Goal: Information Seeking & Learning: Learn about a topic

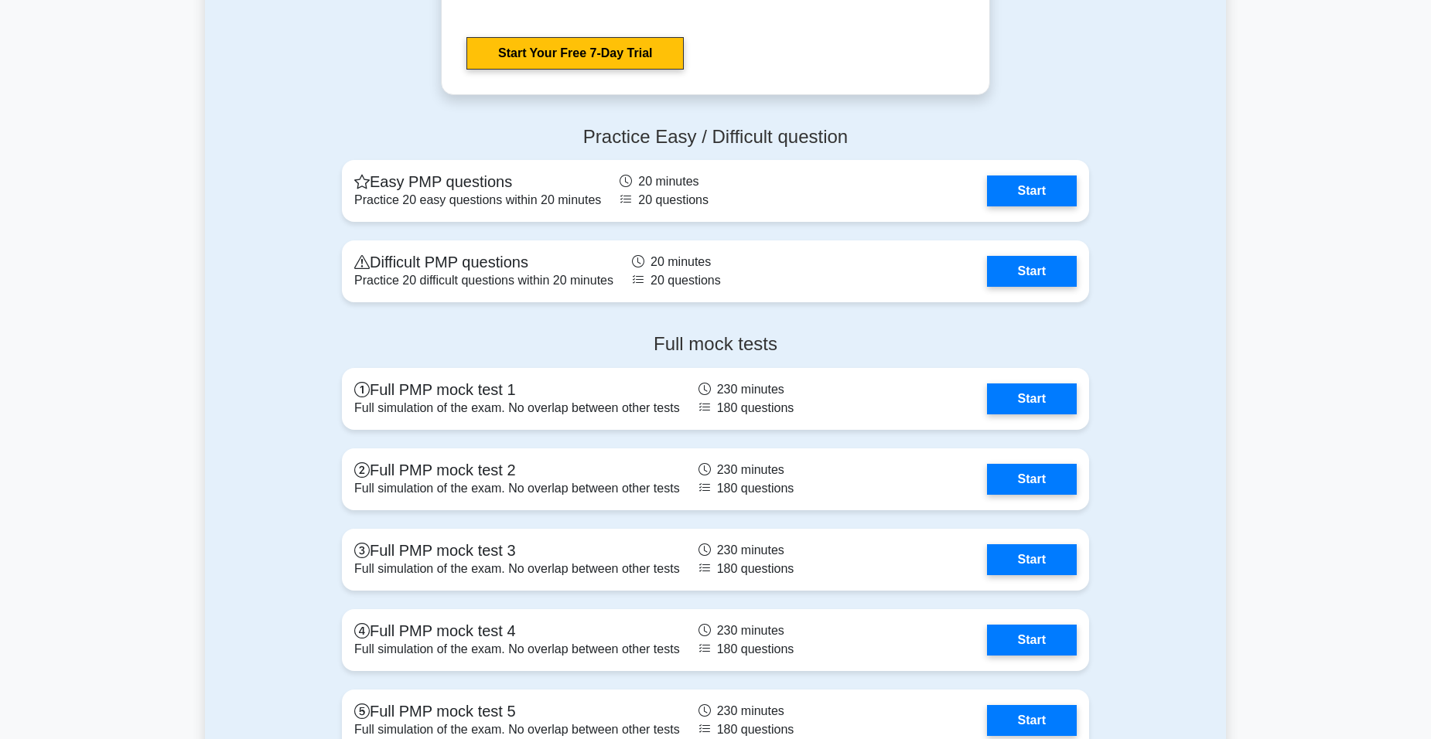
scroll to position [4099, 0]
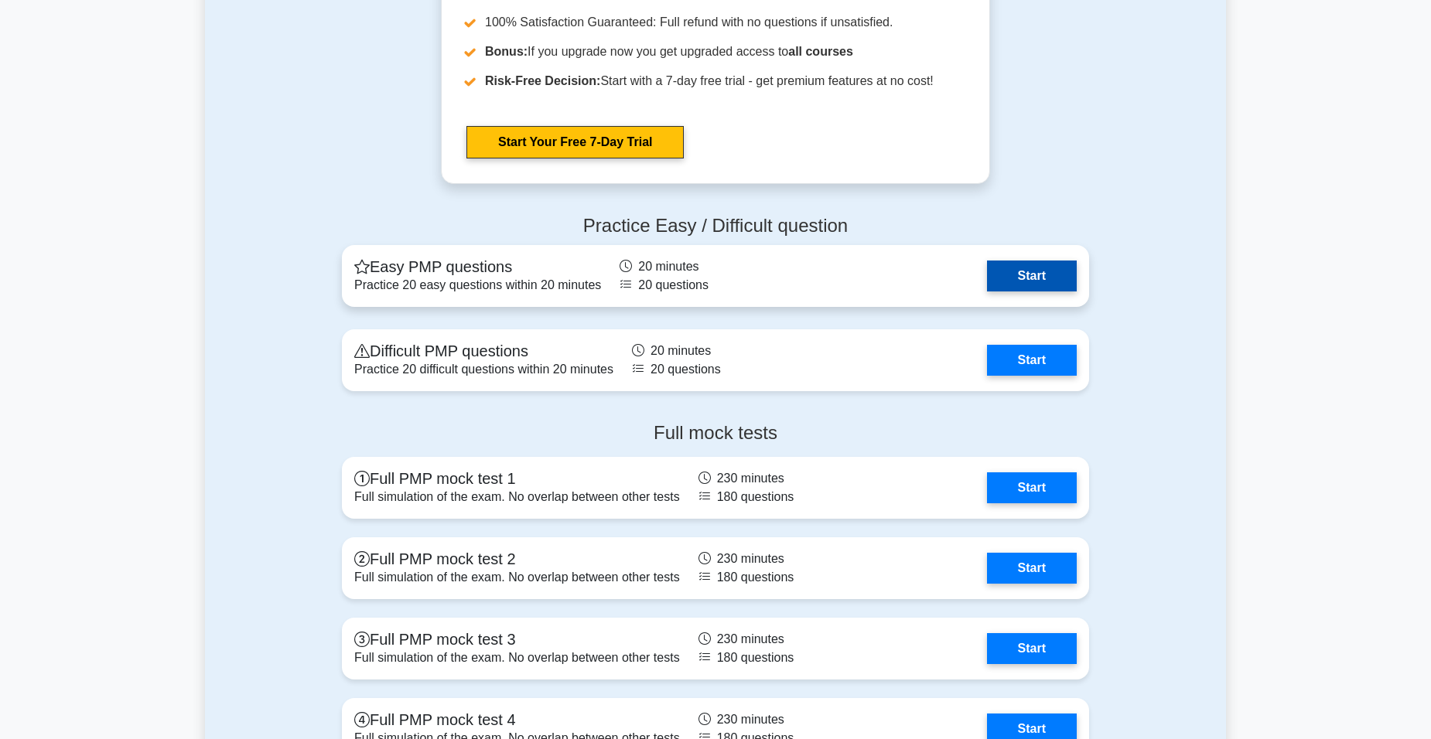
click at [1017, 279] on link "Start" at bounding box center [1032, 276] width 90 height 31
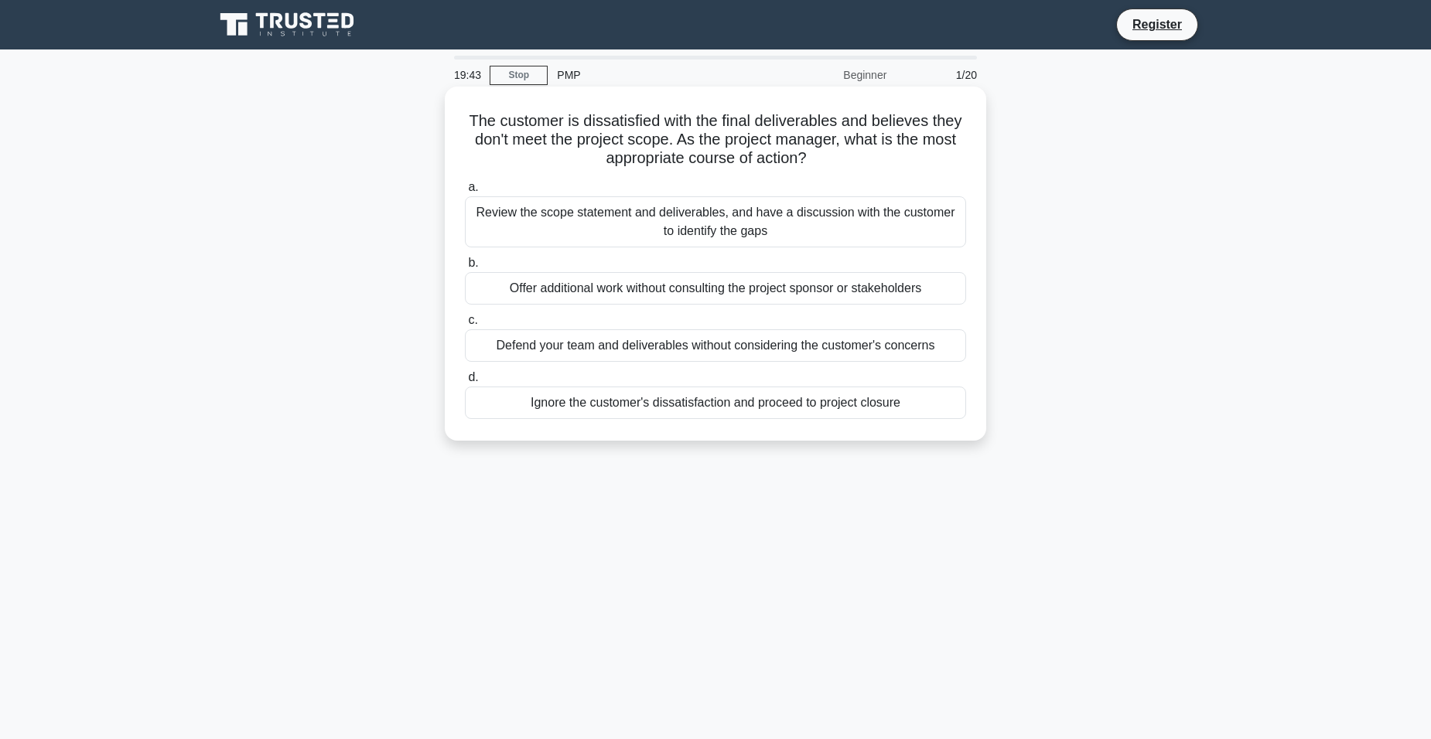
click at [712, 224] on div "Review the scope statement and deliverables, and have a discussion with the cus…" at bounding box center [715, 221] width 501 height 51
click at [465, 193] on input "a. Review the scope statement and deliverables, and have a discussion with the …" at bounding box center [465, 188] width 0 height 10
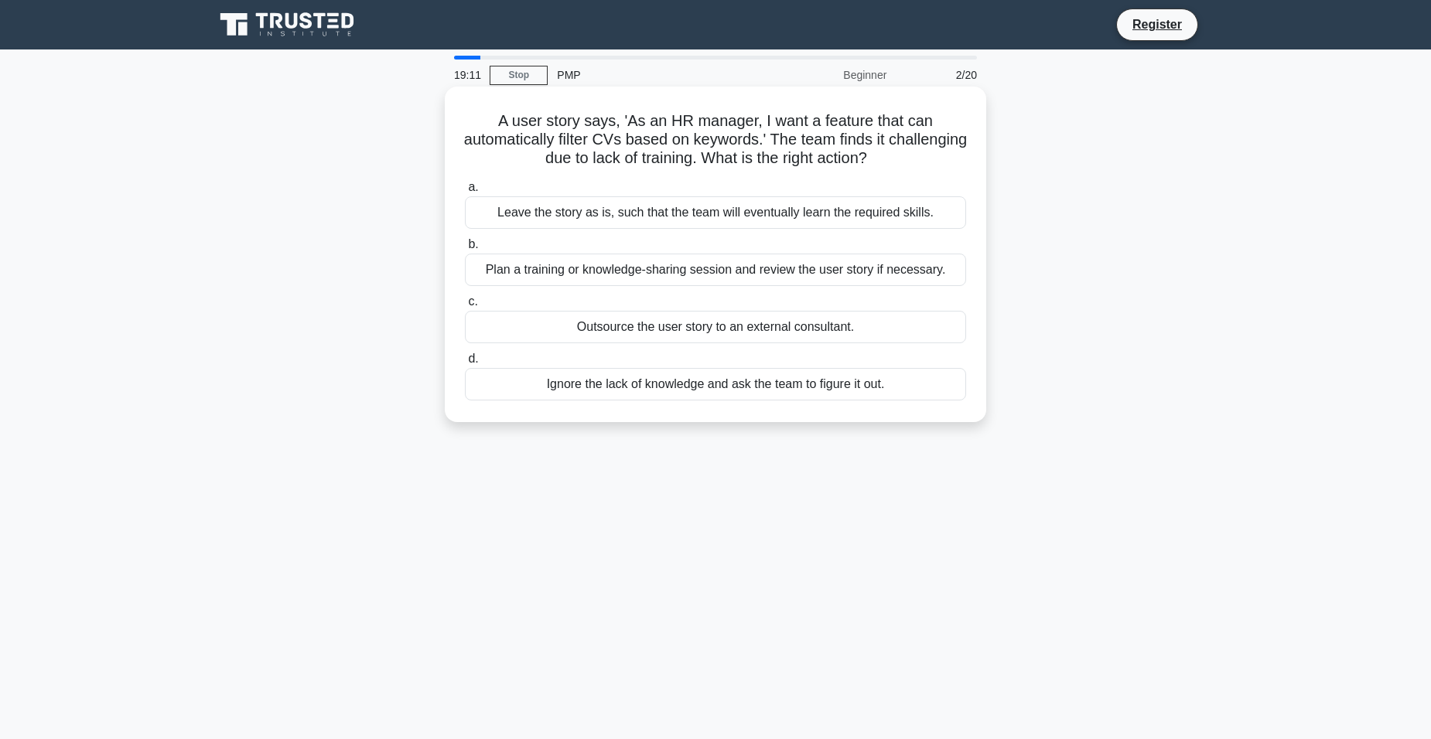
click at [644, 279] on div "Plan a training or knowledge-sharing session and review the user story if neces…" at bounding box center [715, 270] width 501 height 32
click at [465, 250] on input "b. Plan a training or knowledge-sharing session and review the user story if ne…" at bounding box center [465, 245] width 0 height 10
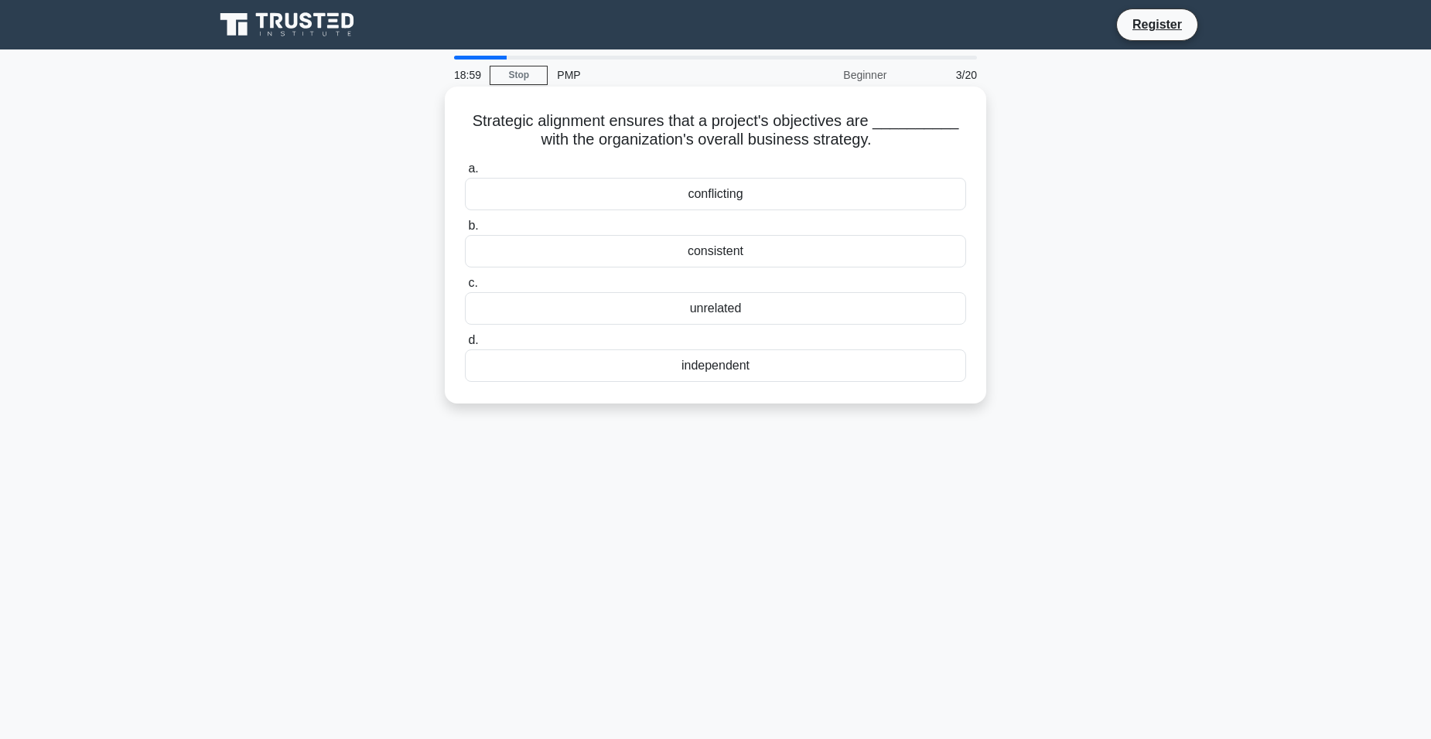
click at [733, 252] on div "consistent" at bounding box center [715, 251] width 501 height 32
click at [465, 231] on input "b. consistent" at bounding box center [465, 226] width 0 height 10
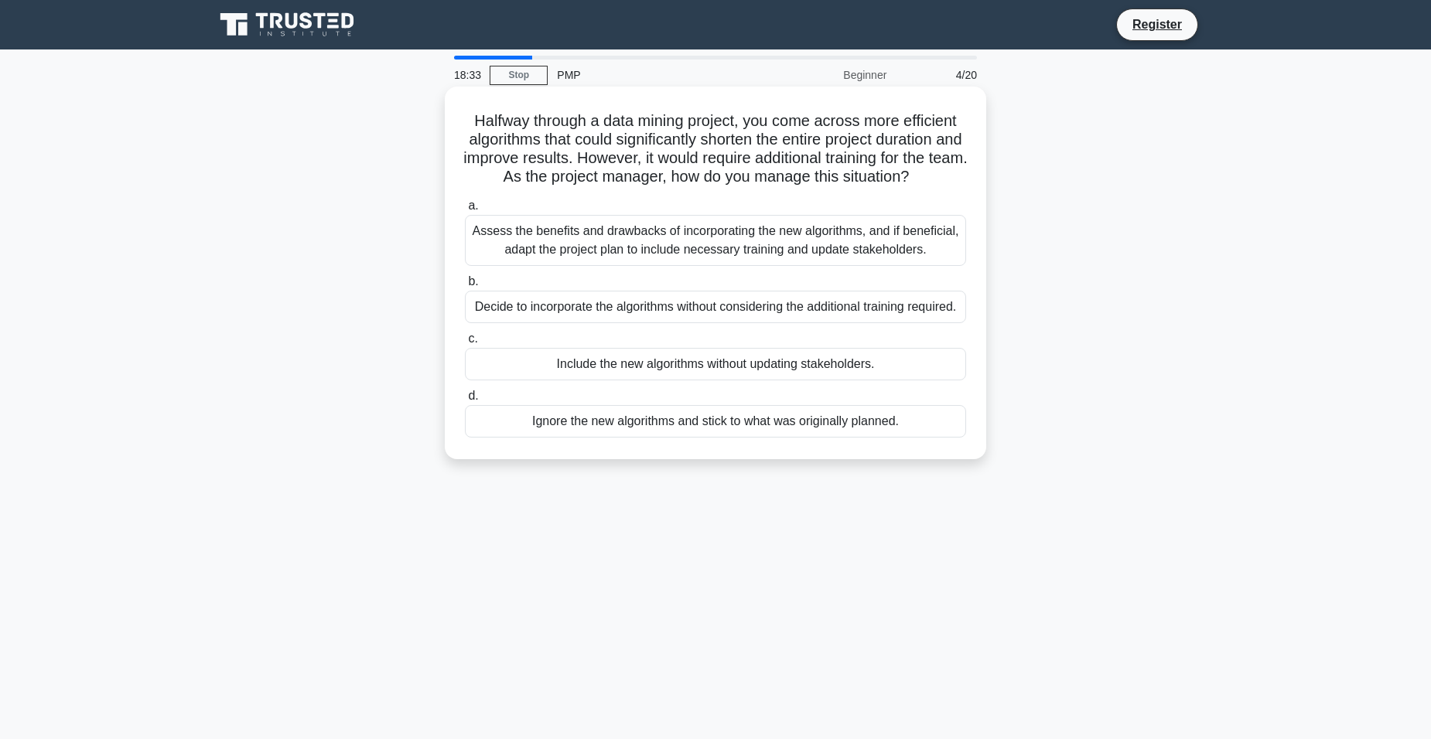
click at [681, 261] on div "Assess the benefits and drawbacks of incorporating the new algorithms, and if b…" at bounding box center [715, 240] width 501 height 51
click at [465, 211] on input "a. Assess the benefits and drawbacks of incorporating the new algorithms, and i…" at bounding box center [465, 206] width 0 height 10
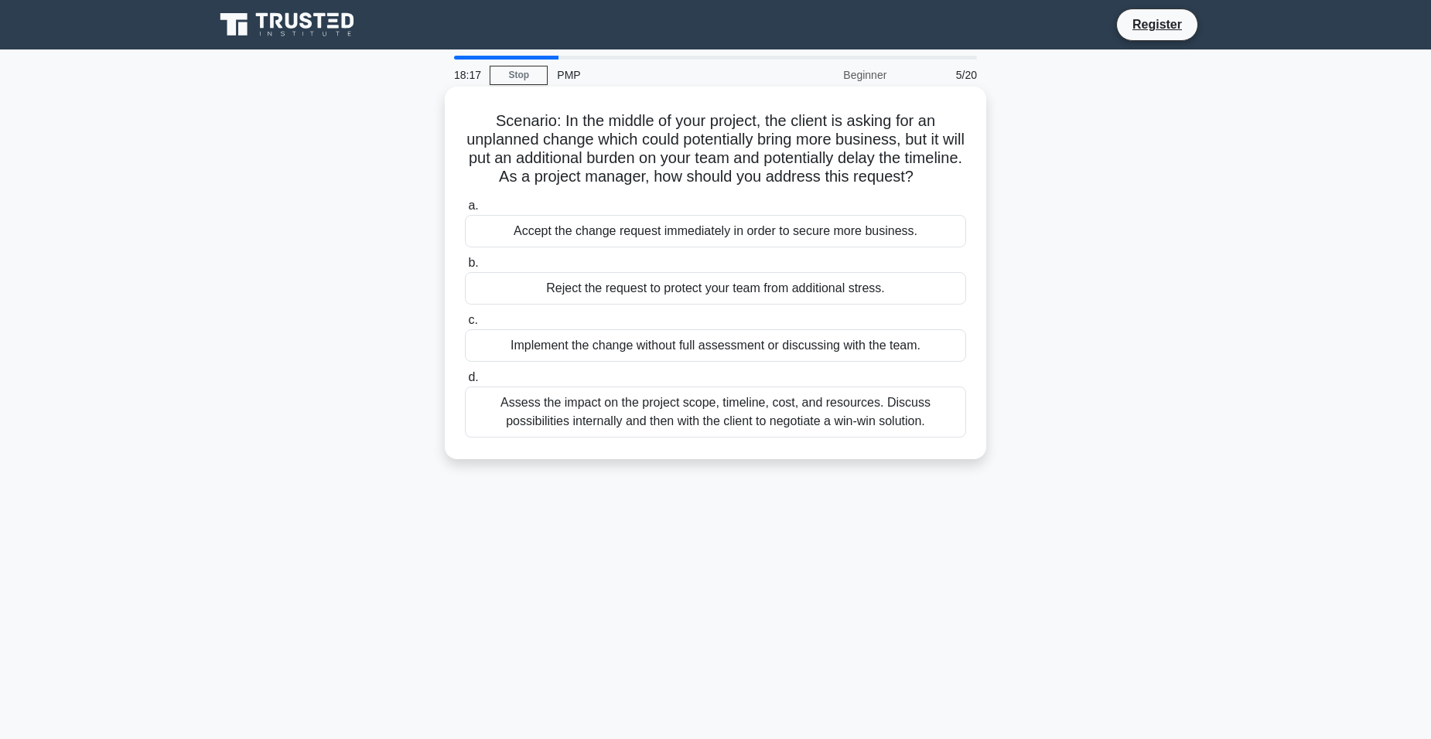
click at [685, 437] on div "Assess the impact on the project scope, timeline, cost, and resources. Discuss …" at bounding box center [715, 412] width 501 height 51
click at [465, 383] on input "d. Assess the impact on the project scope, timeline, cost, and resources. Discu…" at bounding box center [465, 378] width 0 height 10
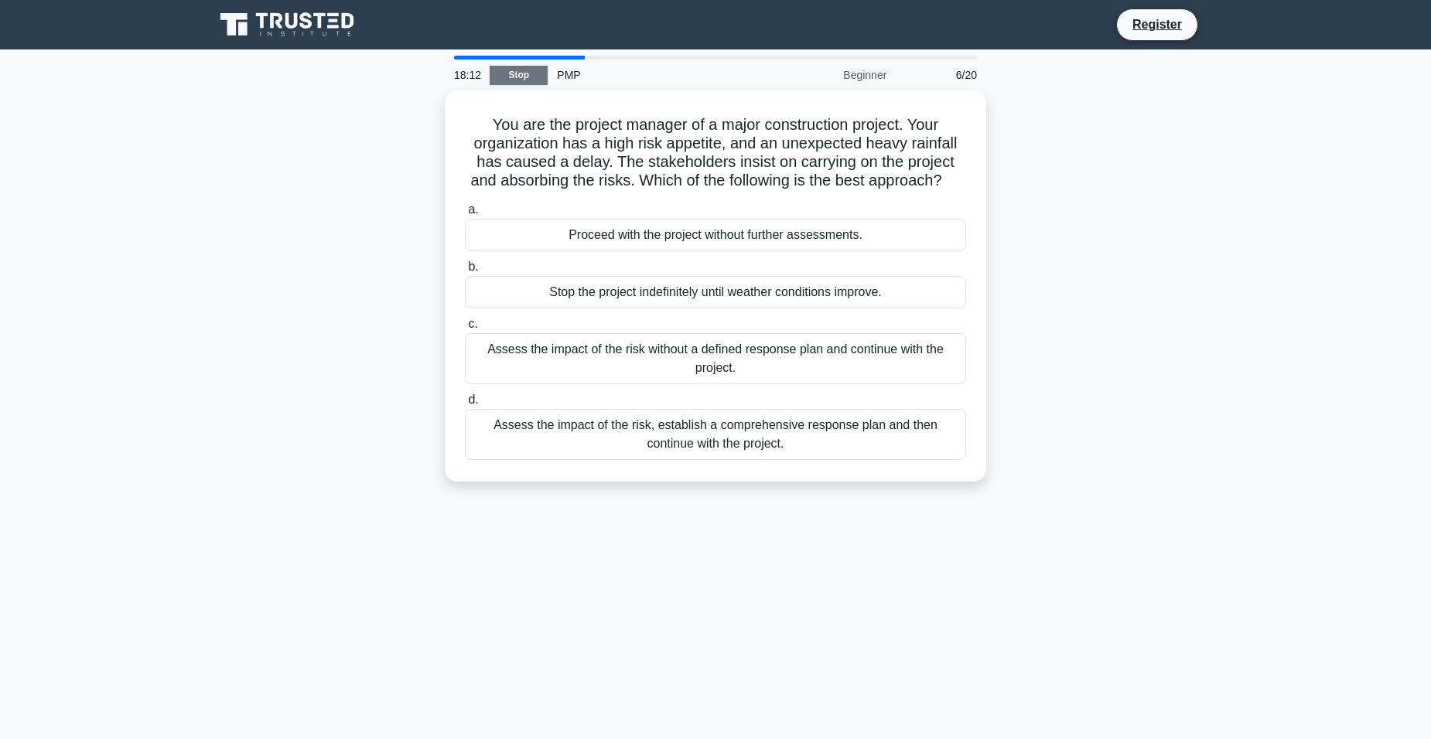
click at [526, 79] on link "Stop" at bounding box center [519, 75] width 58 height 19
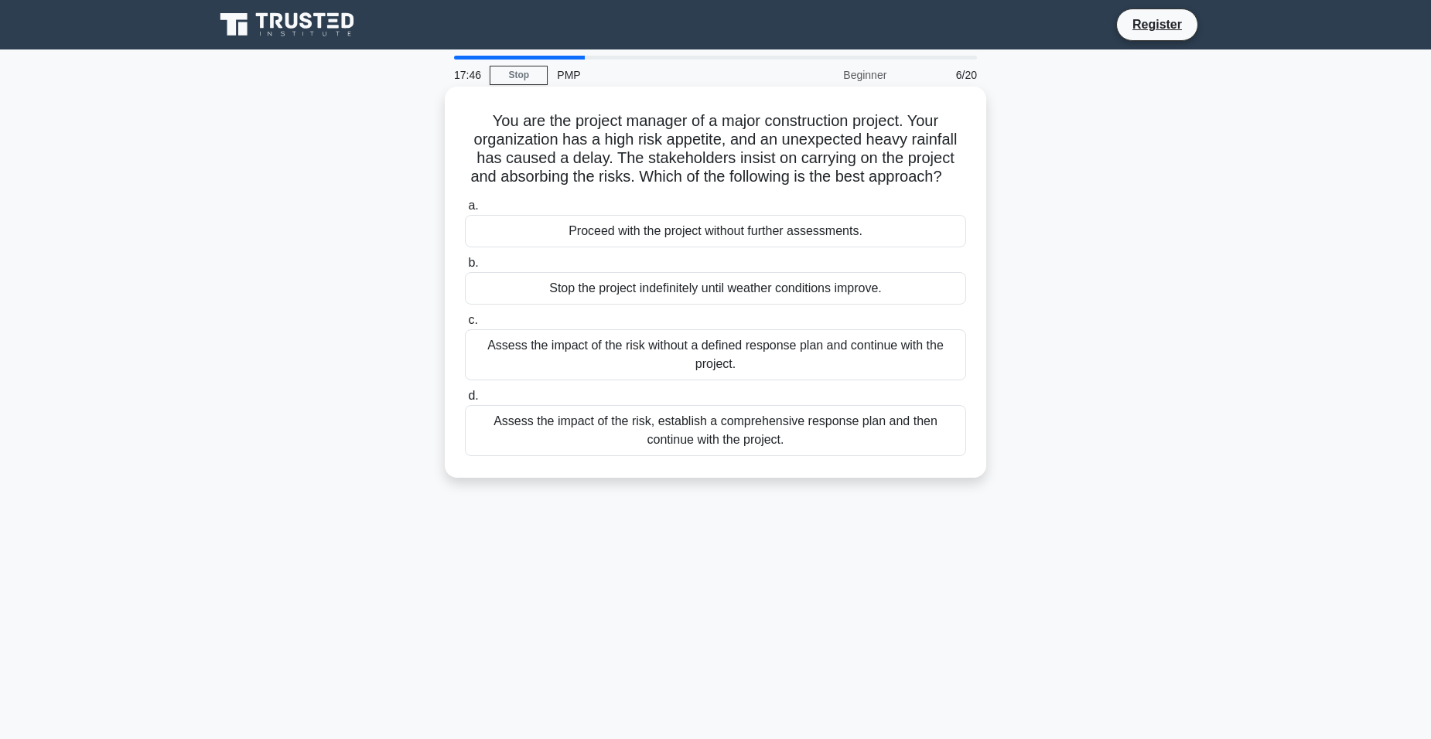
click at [760, 446] on div "Assess the impact of the risk, establish a comprehensive response plan and then…" at bounding box center [715, 430] width 501 height 51
click at [465, 401] on input "d. Assess the impact of the risk, establish a comprehensive response plan and t…" at bounding box center [465, 396] width 0 height 10
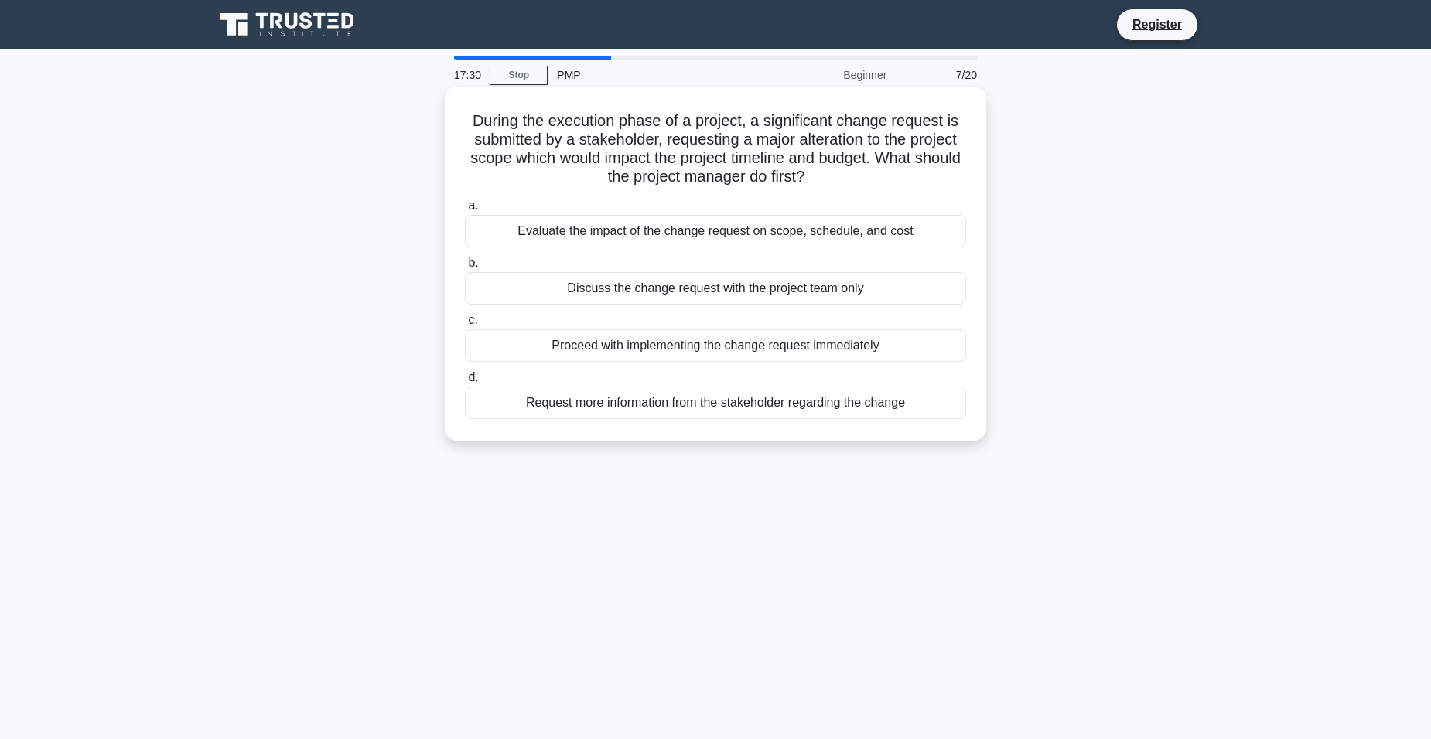
click at [677, 230] on div "Evaluate the impact of the change request on scope, schedule, and cost" at bounding box center [715, 231] width 501 height 32
click at [465, 211] on input "a. Evaluate the impact of the change request on scope, schedule, and cost" at bounding box center [465, 206] width 0 height 10
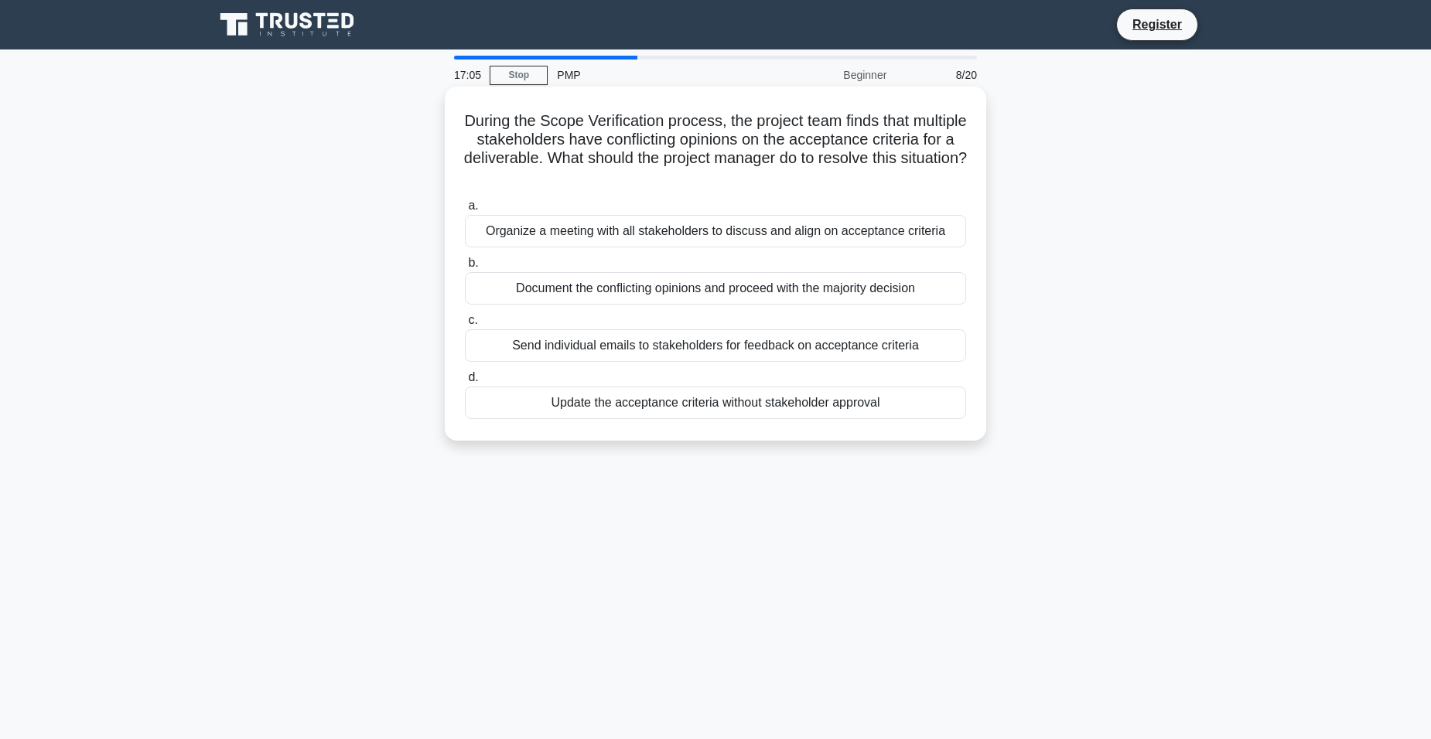
click at [647, 230] on div "Organize a meeting with all stakeholders to discuss and align on acceptance cri…" at bounding box center [715, 231] width 501 height 32
click at [465, 211] on input "a. Organize a meeting with all stakeholders to discuss and align on acceptance …" at bounding box center [465, 206] width 0 height 10
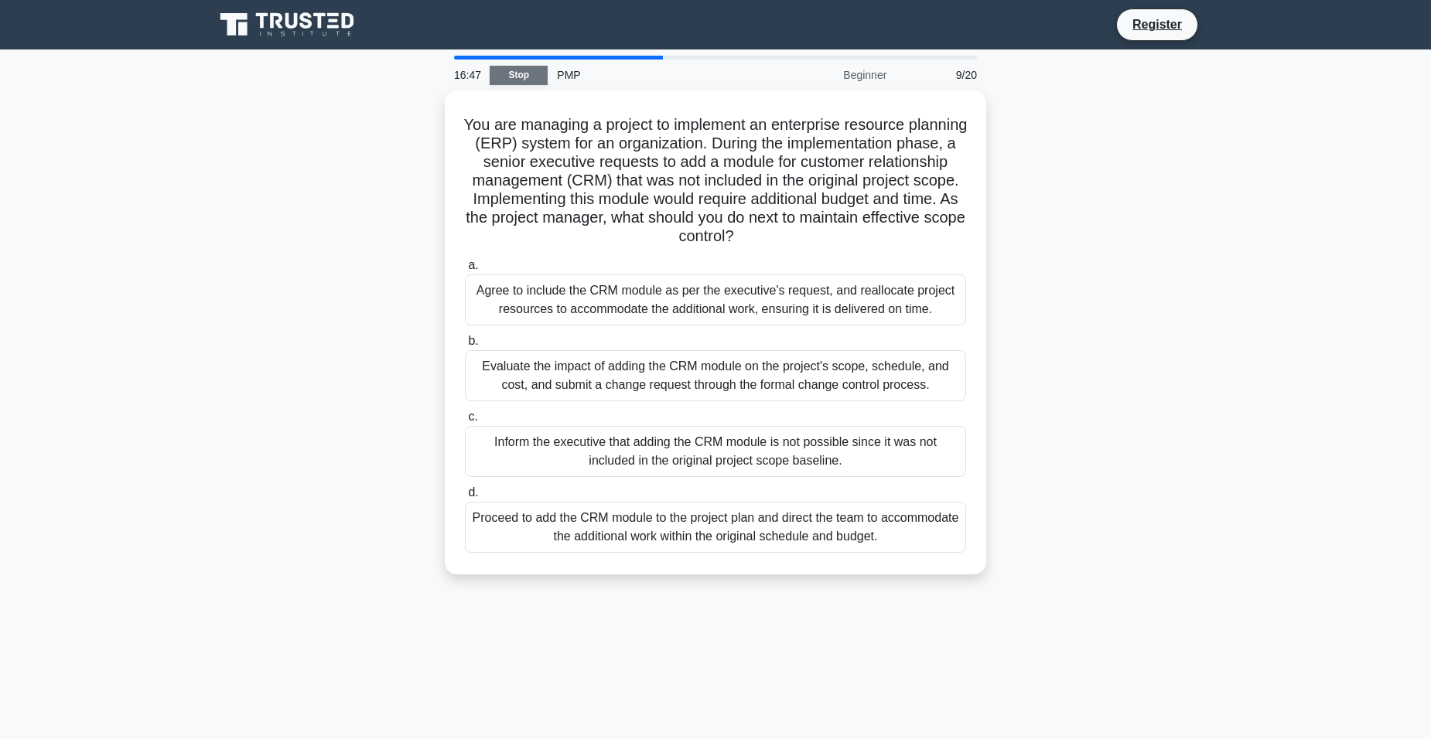
click at [518, 79] on link "Stop" at bounding box center [519, 75] width 58 height 19
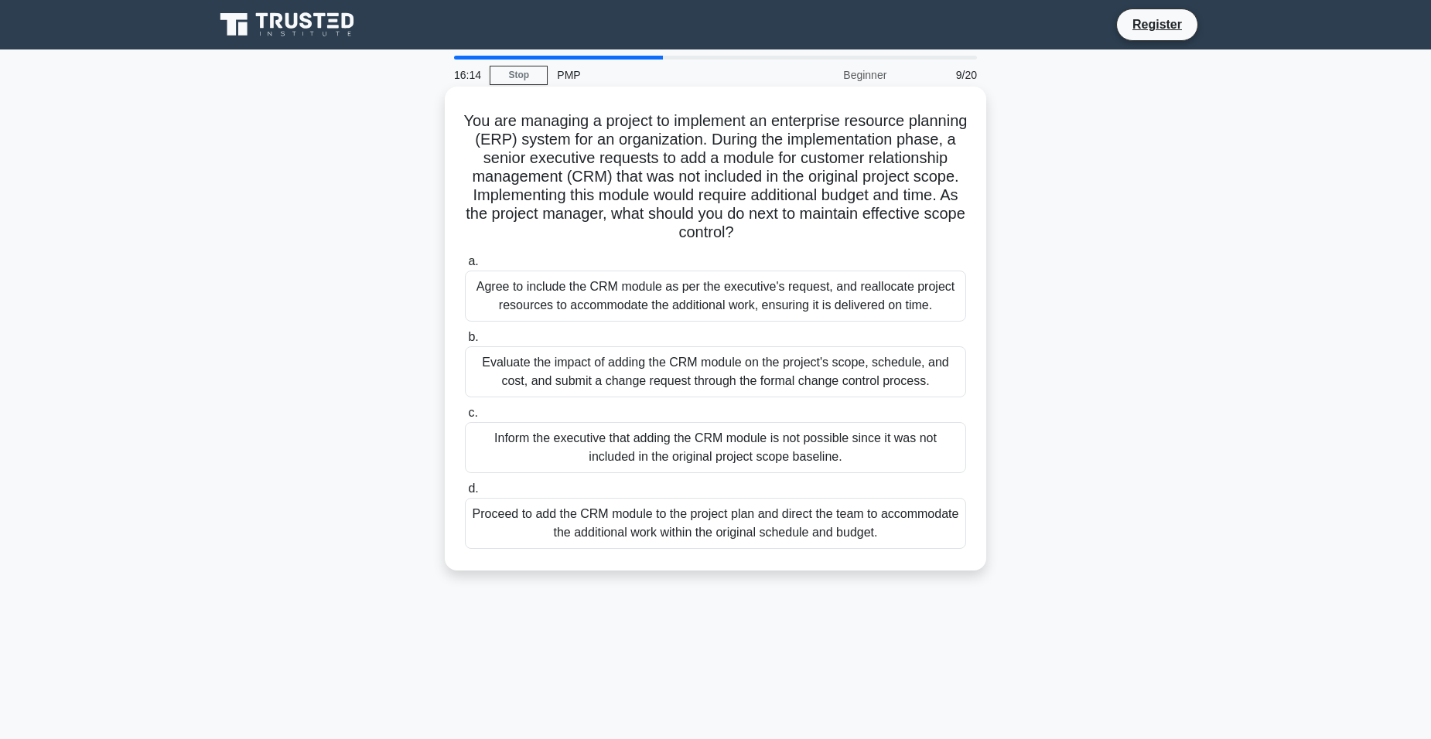
click at [680, 371] on div "Evaluate the impact of adding the CRM module on the project's scope, schedule, …" at bounding box center [715, 372] width 501 height 51
click at [465, 343] on input "b. Evaluate the impact of adding the CRM module on the project's scope, schedul…" at bounding box center [465, 338] width 0 height 10
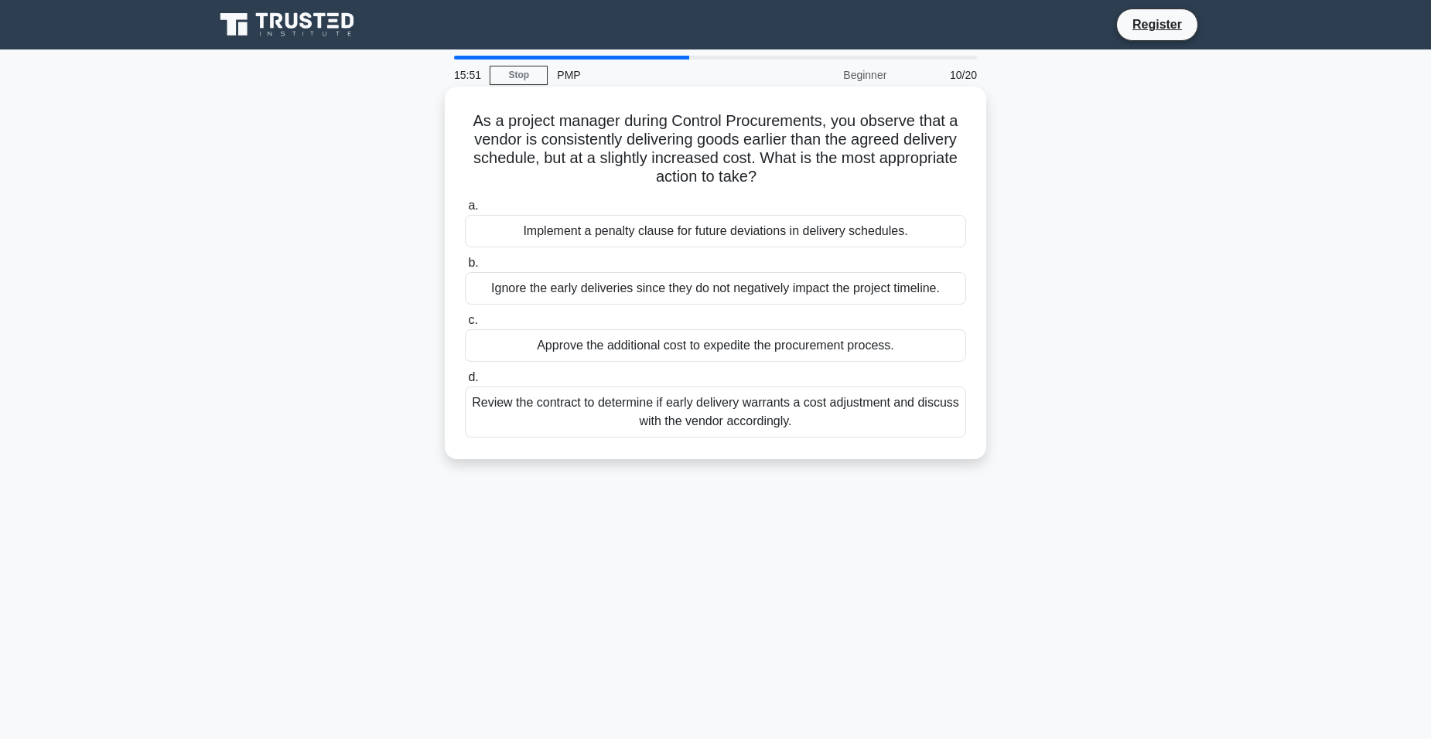
click at [745, 418] on div "Review the contract to determine if early delivery warrants a cost adjustment a…" at bounding box center [715, 412] width 501 height 51
click at [465, 383] on input "d. Review the contract to determine if early delivery warrants a cost adjustmen…" at bounding box center [465, 378] width 0 height 10
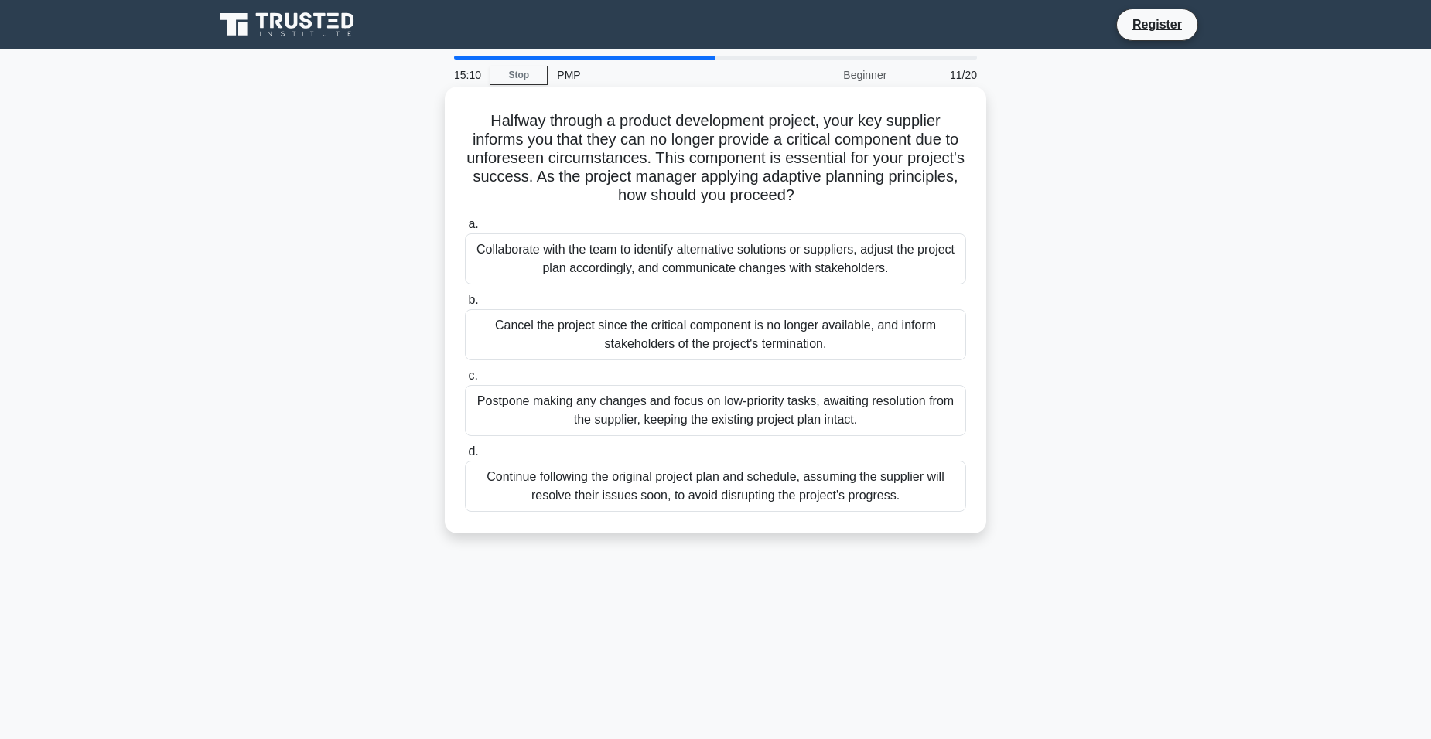
click at [843, 259] on div "Collaborate with the team to identify alternative solutions or suppliers, adjus…" at bounding box center [715, 259] width 501 height 51
click at [465, 230] on input "a. Collaborate with the team to identify alternative solutions or suppliers, ad…" at bounding box center [465, 225] width 0 height 10
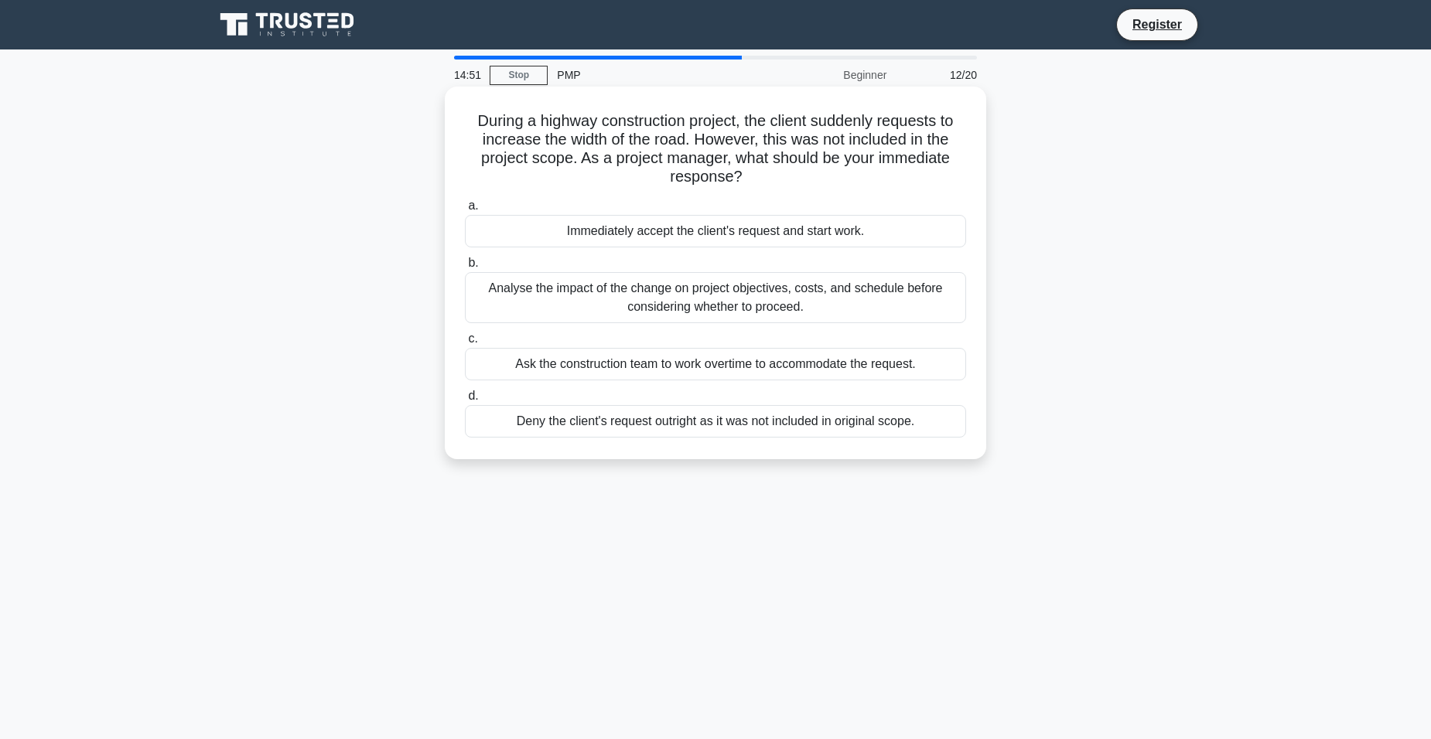
click at [568, 292] on div "Analyse the impact of the change on project objectives, costs, and schedule bef…" at bounding box center [715, 297] width 501 height 51
click at [465, 268] on input "b. Analyse the impact of the change on project objectives, costs, and schedule …" at bounding box center [465, 263] width 0 height 10
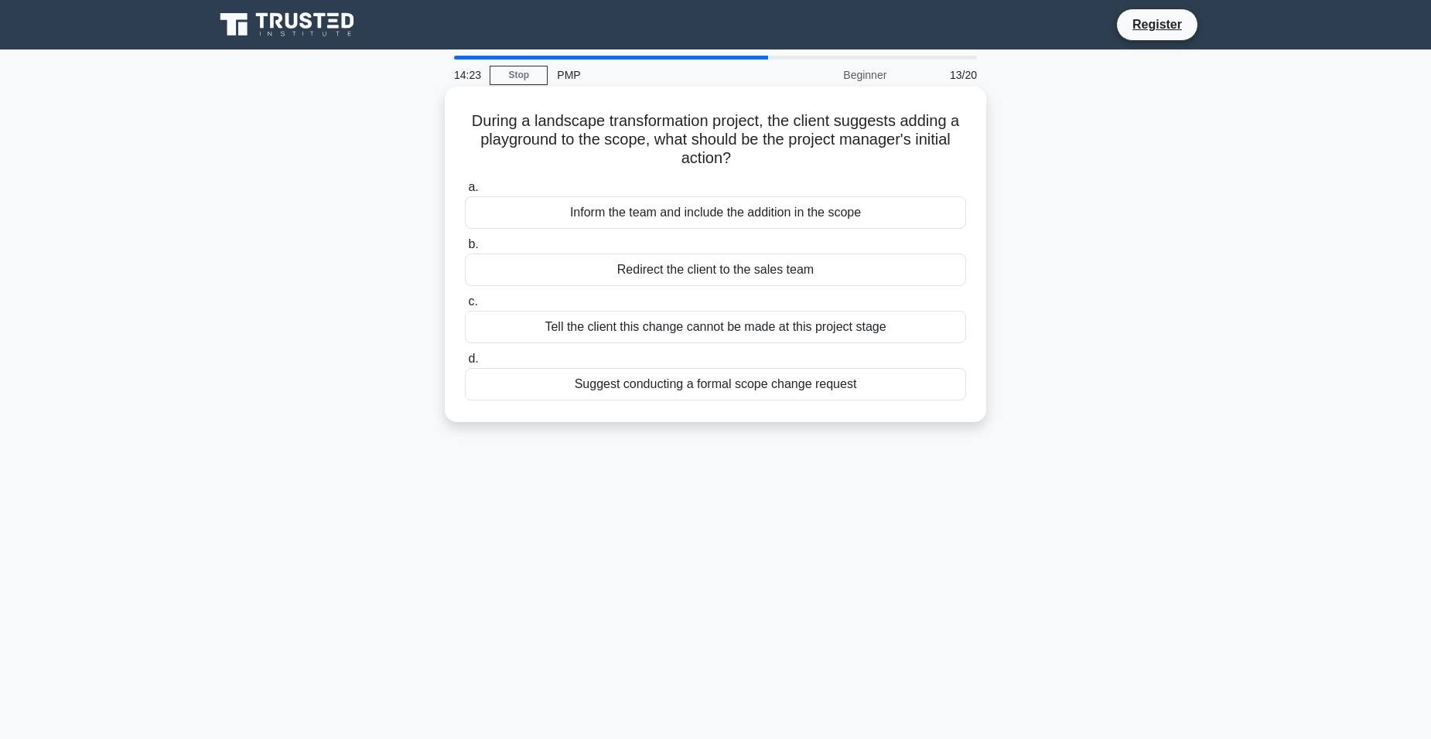
click at [746, 387] on div "Suggest conducting a formal scope change request" at bounding box center [715, 384] width 501 height 32
click at [465, 364] on input "d. Suggest conducting a formal scope change request" at bounding box center [465, 359] width 0 height 10
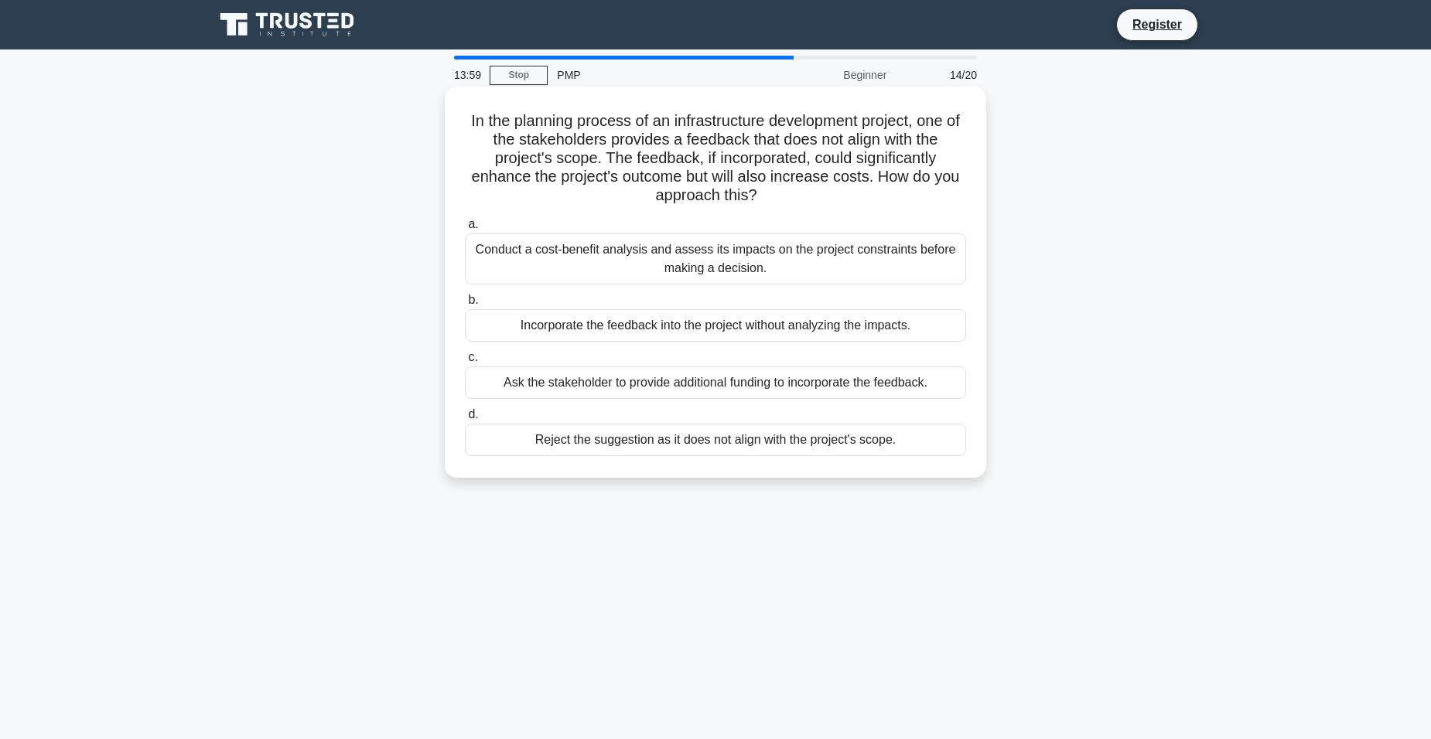
click at [790, 266] on div "Conduct a cost-benefit analysis and assess its impacts on the project constrain…" at bounding box center [715, 259] width 501 height 51
click at [465, 230] on input "a. Conduct a cost-benefit analysis and assess its impacts on the project constr…" at bounding box center [465, 225] width 0 height 10
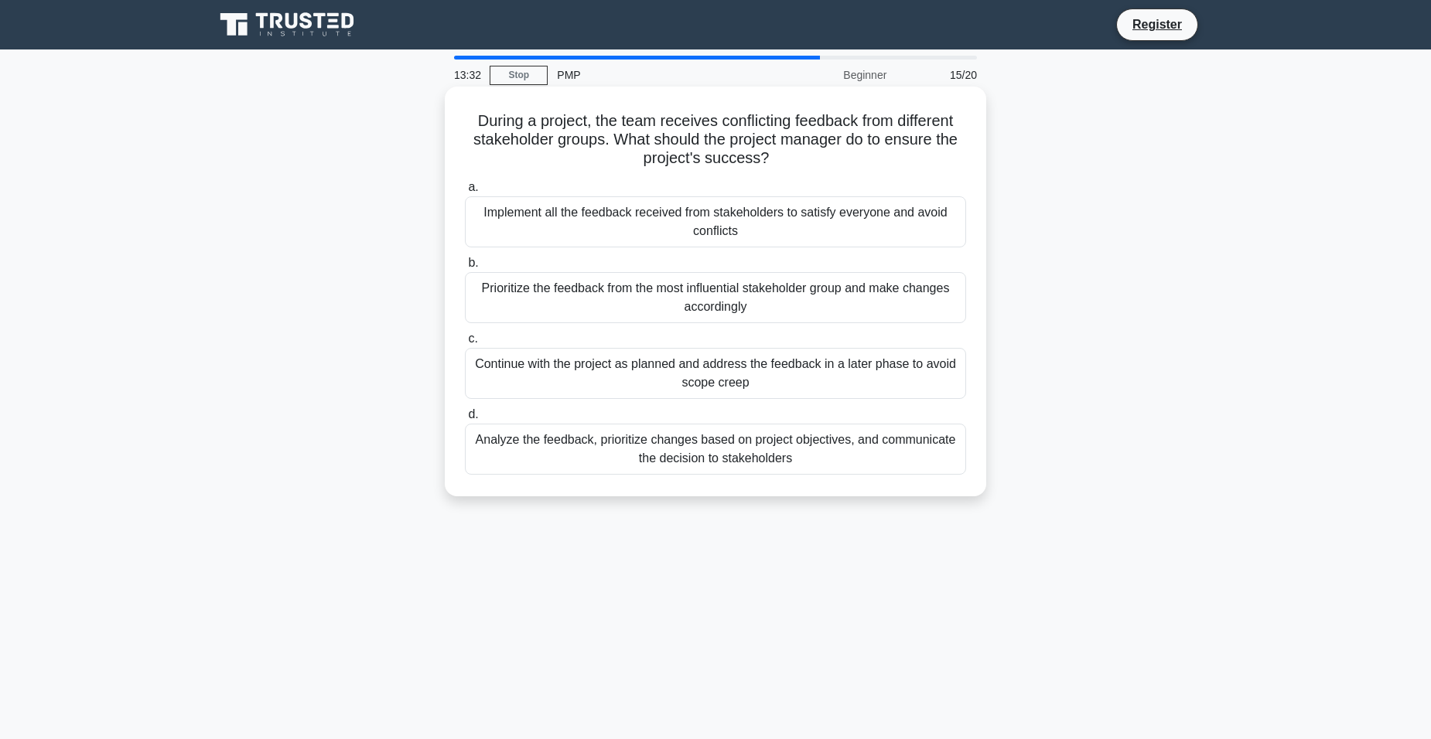
click at [766, 454] on div "Analyze the feedback, prioritize changes based on project objectives, and commu…" at bounding box center [715, 449] width 501 height 51
click at [465, 420] on input "d. Analyze the feedback, prioritize changes based on project objectives, and co…" at bounding box center [465, 415] width 0 height 10
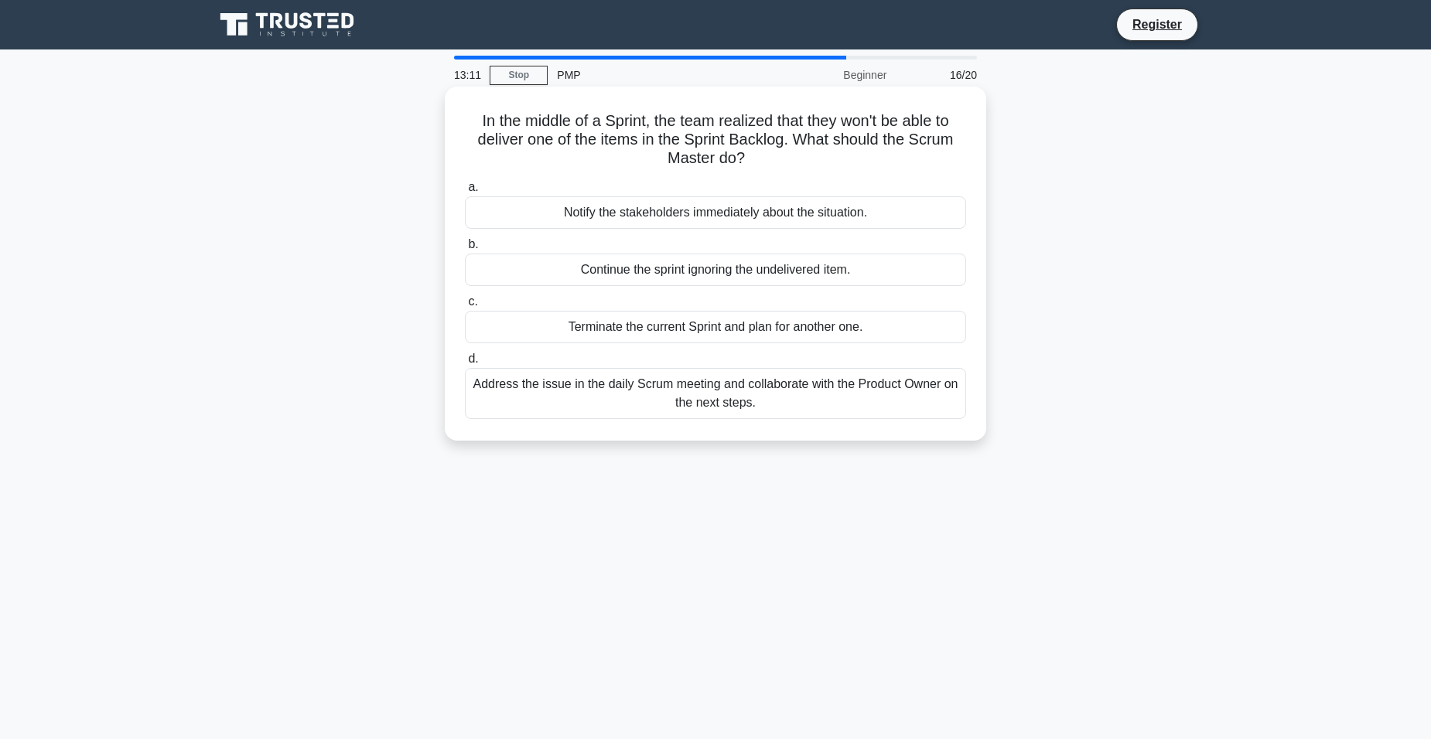
click at [725, 395] on div "Address the issue in the daily Scrum meeting and collaborate with the Product O…" at bounding box center [715, 393] width 501 height 51
click at [465, 364] on input "d. Address the issue in the daily Scrum meeting and collaborate with the Produc…" at bounding box center [465, 359] width 0 height 10
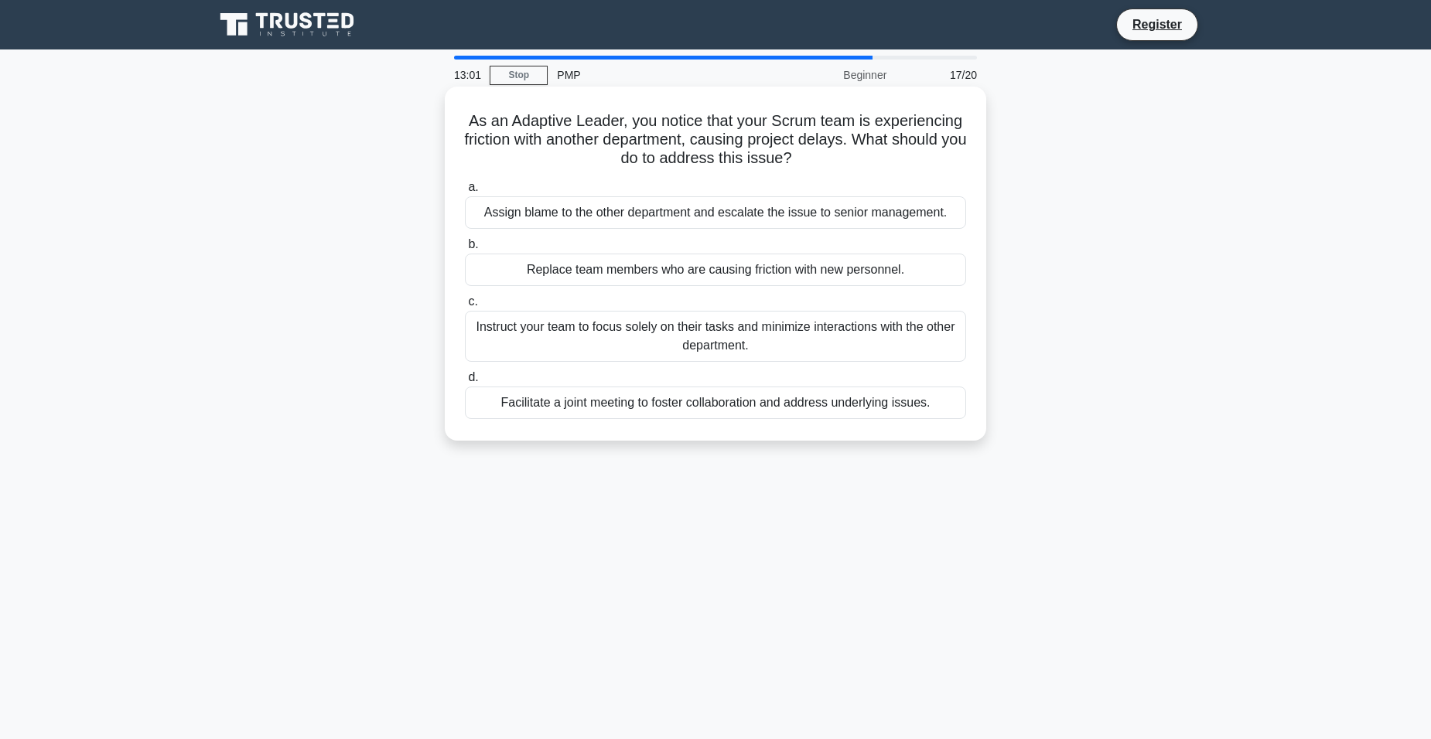
click at [731, 407] on div "Facilitate a joint meeting to foster collaboration and address underlying issue…" at bounding box center [715, 403] width 501 height 32
click at [465, 383] on input "d. Facilitate a joint meeting to foster collaboration and address underlying is…" at bounding box center [465, 378] width 0 height 10
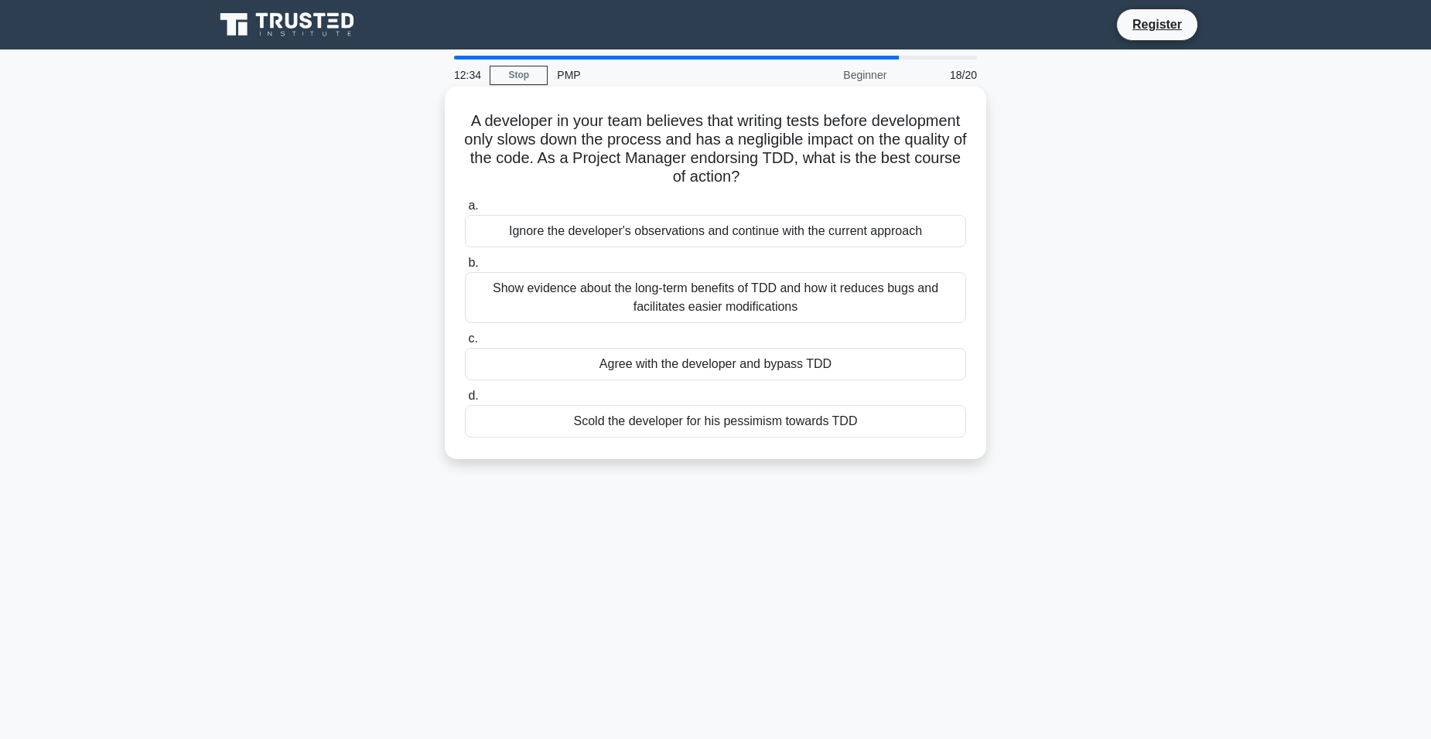
click at [810, 302] on div "Show evidence about the long-term benefits of TDD and how it reduces bugs and f…" at bounding box center [715, 297] width 501 height 51
click at [465, 268] on input "b. Show evidence about the long-term benefits of TDD and how it reduces bugs an…" at bounding box center [465, 263] width 0 height 10
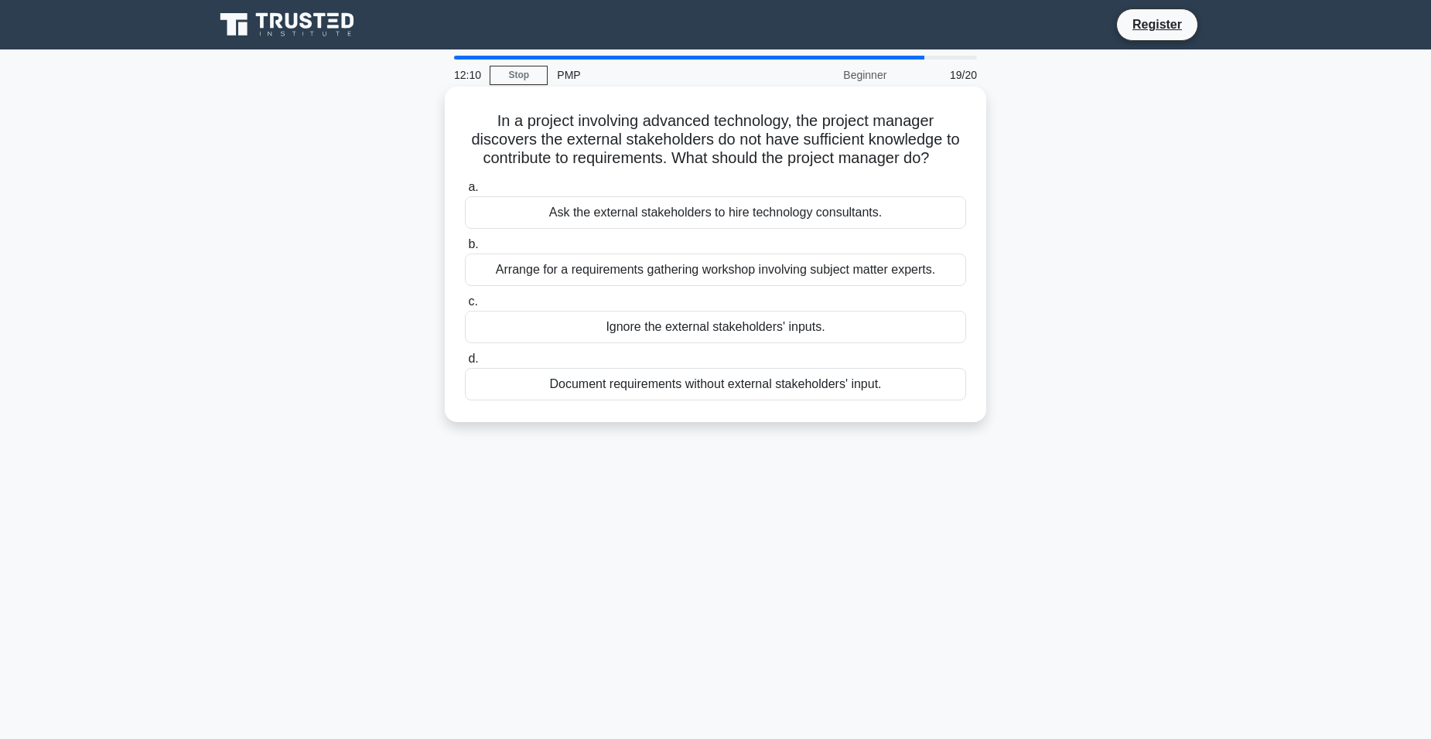
click at [720, 274] on div "Arrange for a requirements gathering workshop involving subject matter experts." at bounding box center [715, 270] width 501 height 32
click at [465, 250] on input "b. Arrange for a requirements gathering workshop involving subject matter exper…" at bounding box center [465, 245] width 0 height 10
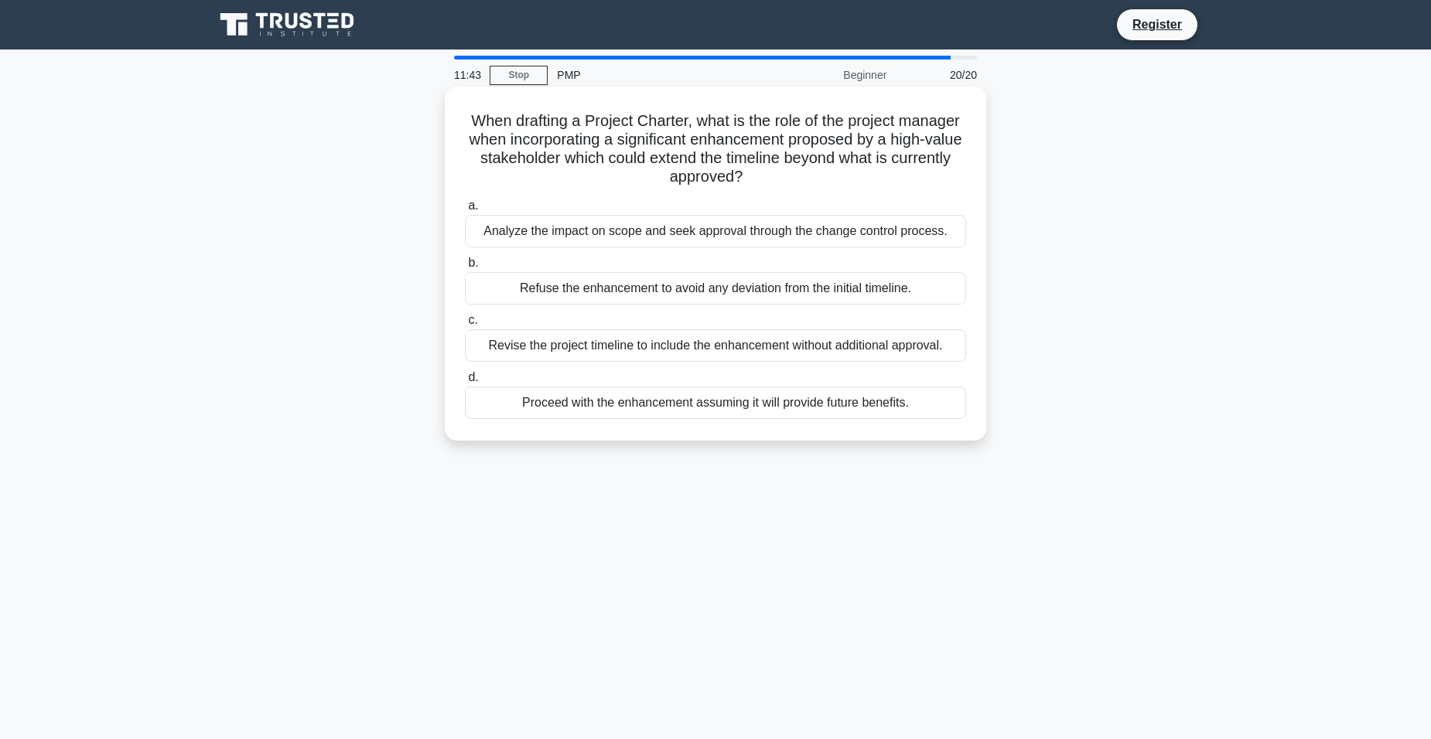
click at [802, 237] on div "Analyze the impact on scope and seek approval through the change control proces…" at bounding box center [715, 231] width 501 height 32
click at [465, 211] on input "a. Analyze the impact on scope and seek approval through the change control pro…" at bounding box center [465, 206] width 0 height 10
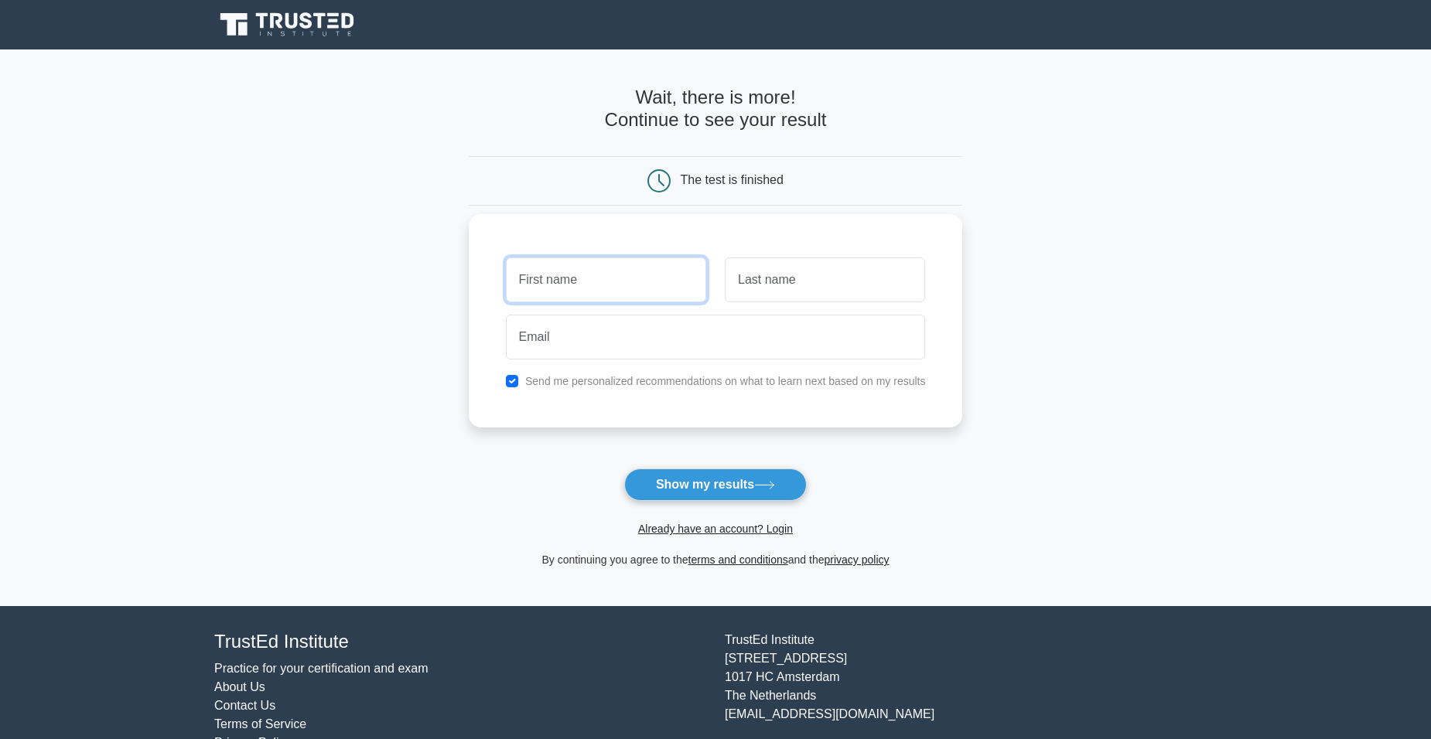
click at [548, 286] on input "text" at bounding box center [606, 280] width 200 height 45
type input "[PERSON_NAME]"
click at [764, 292] on input "text" at bounding box center [825, 280] width 200 height 45
type input "Juma"
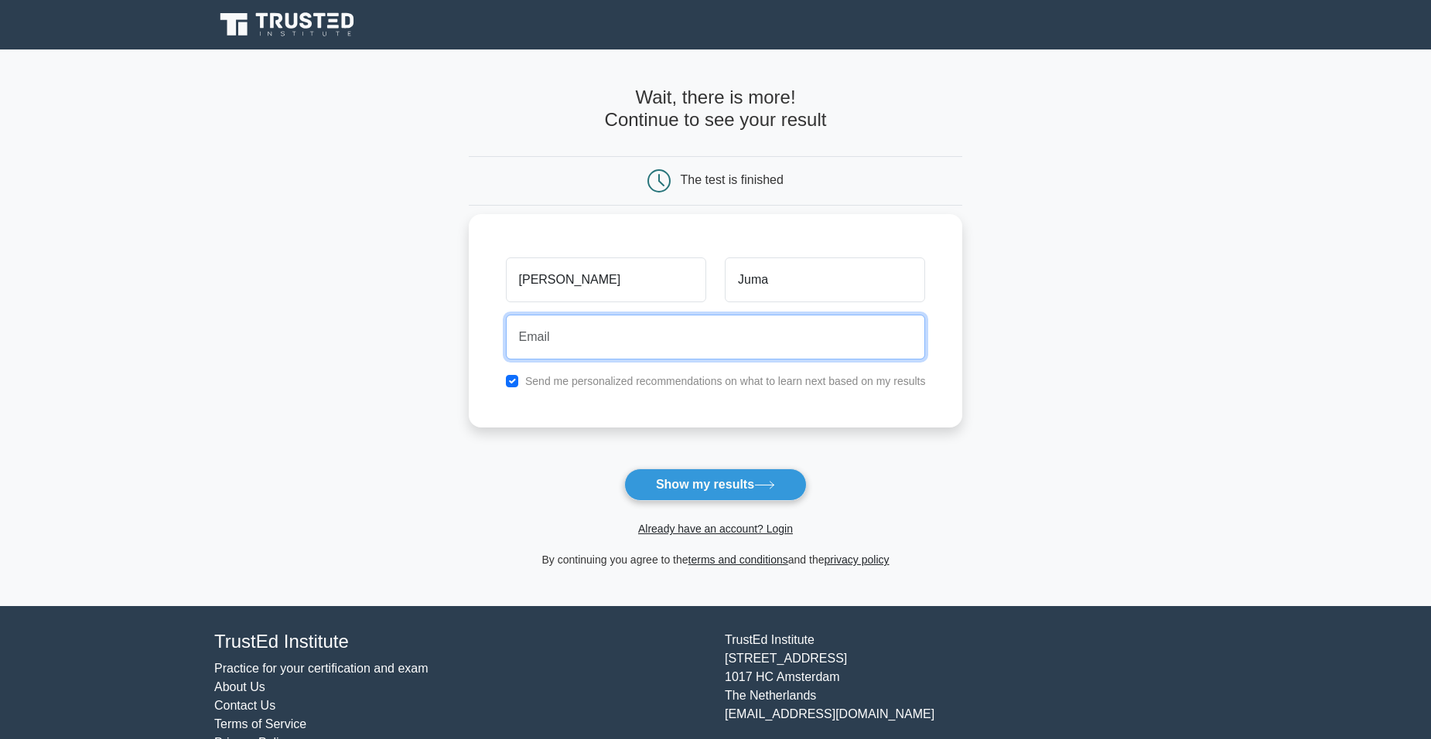
click at [543, 341] on input "email" at bounding box center [716, 337] width 420 height 45
type input "[EMAIL_ADDRESS][DOMAIN_NAME]"
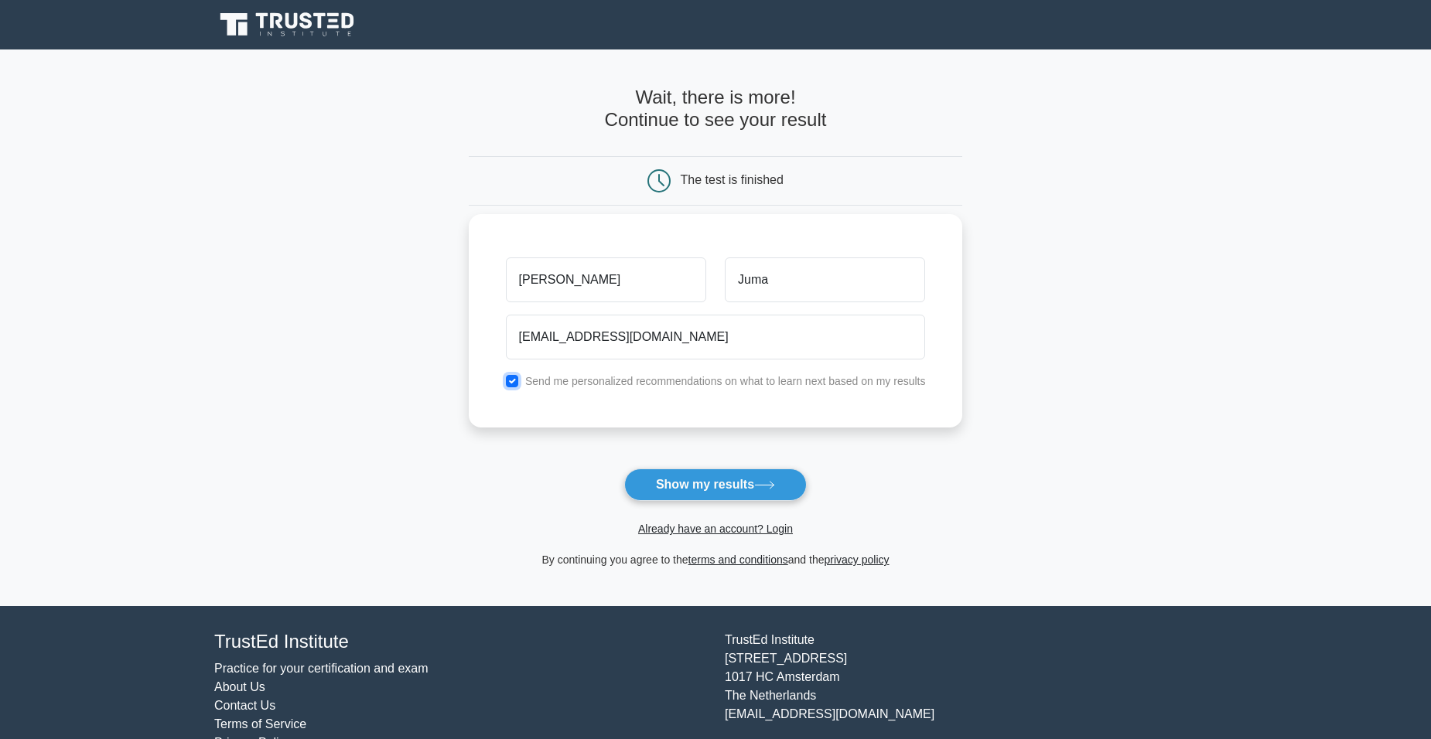
click at [512, 384] on input "checkbox" at bounding box center [512, 381] width 12 height 12
checkbox input "false"
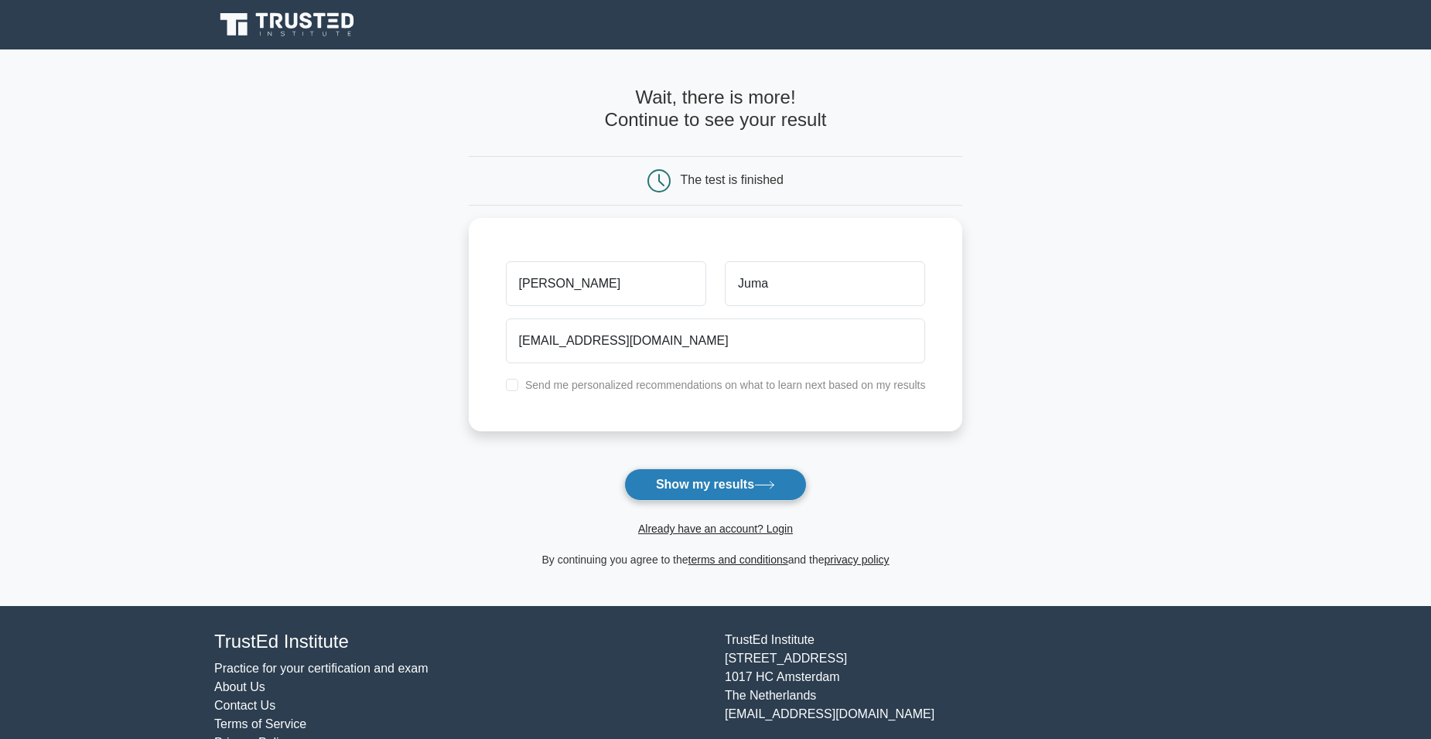
click at [701, 487] on button "Show my results" at bounding box center [715, 485] width 183 height 32
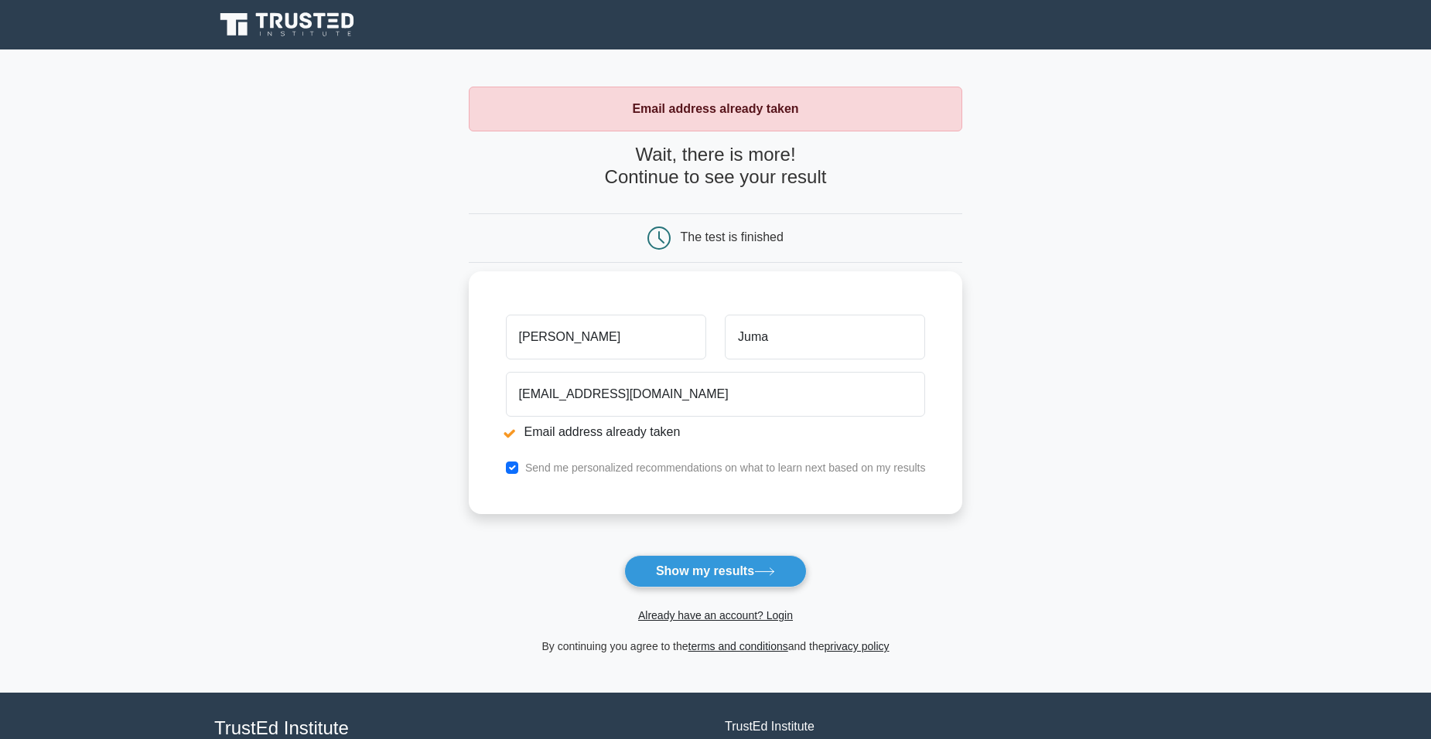
drag, startPoint x: 575, startPoint y: 338, endPoint x: 508, endPoint y: 338, distance: 67.3
click at [509, 338] on input "[PERSON_NAME]" at bounding box center [606, 337] width 200 height 45
type input "[PERSON_NAME]"
click at [568, 396] on input "[EMAIL_ADDRESS][DOMAIN_NAME]" at bounding box center [716, 394] width 420 height 45
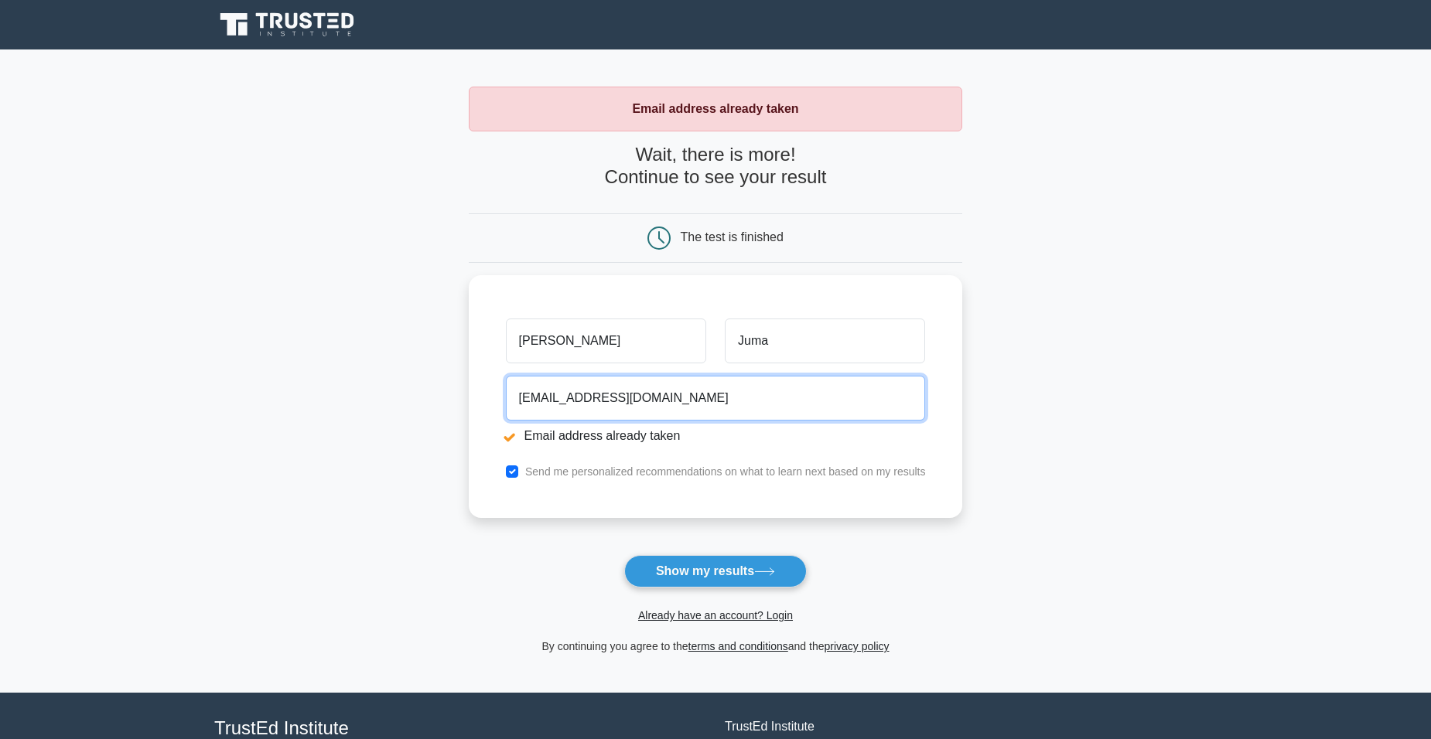
drag, startPoint x: 692, startPoint y: 397, endPoint x: 442, endPoint y: 397, distance: 250.6
click at [443, 397] on main "Email address already taken Wait, there is more! Continue to see your result Th…" at bounding box center [715, 372] width 1431 height 644
type input "[EMAIL_ADDRESS][DOMAIN_NAME]"
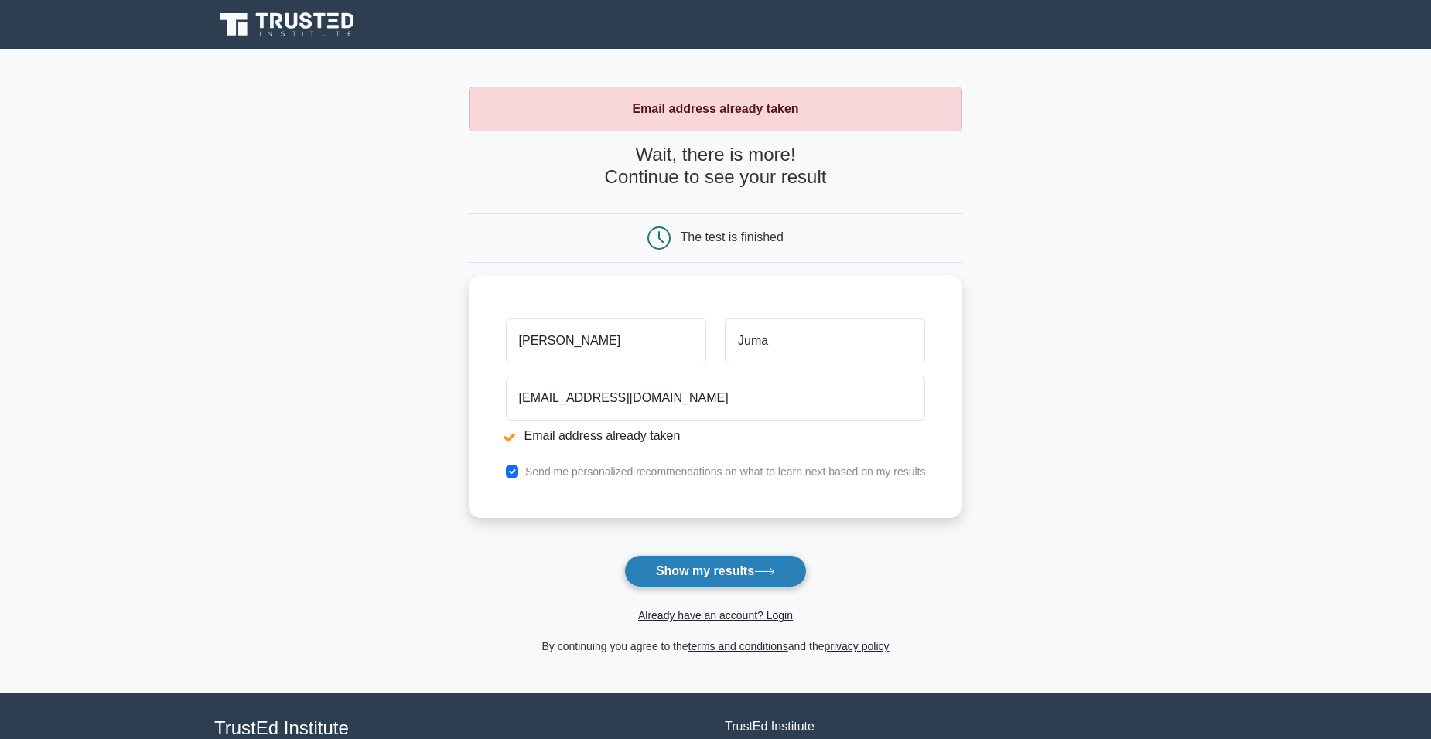
click at [701, 573] on button "Show my results" at bounding box center [715, 571] width 183 height 32
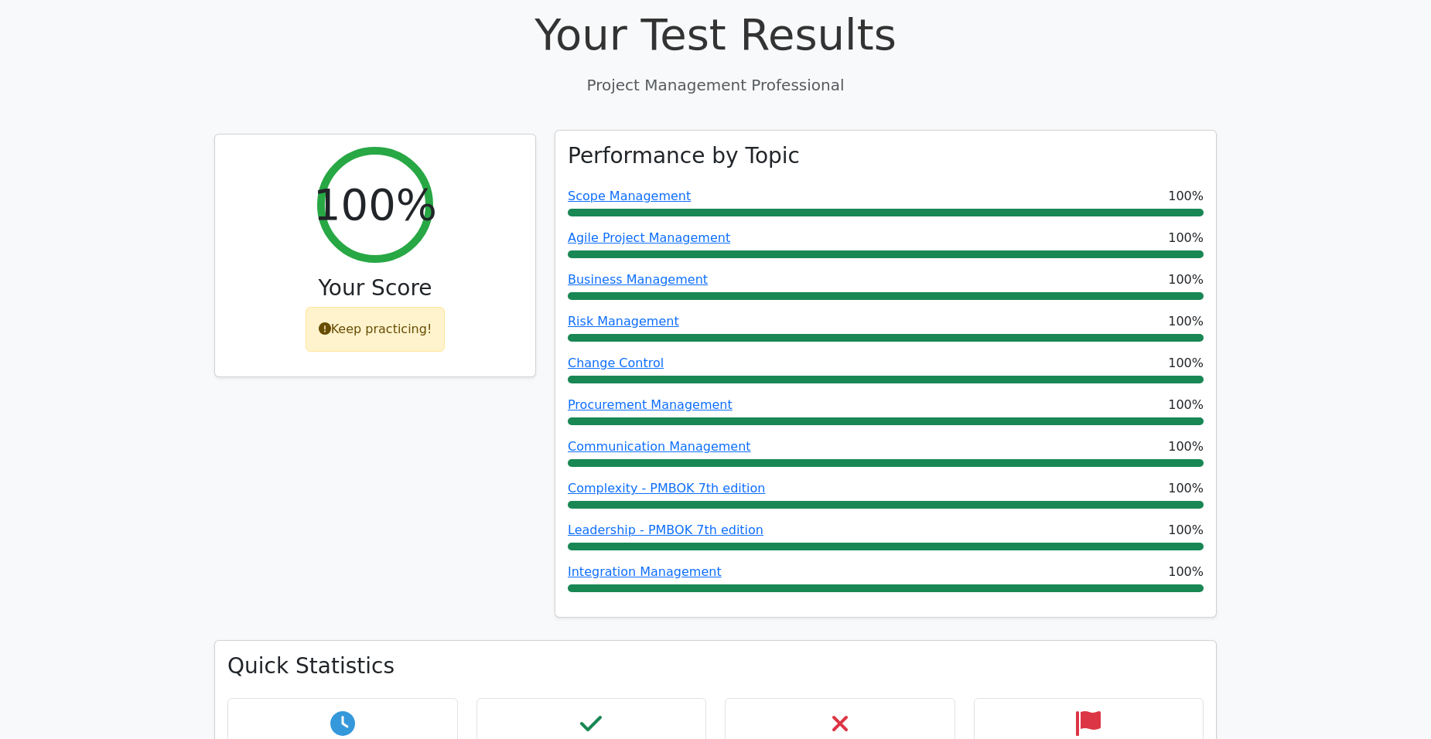
scroll to position [619, 0]
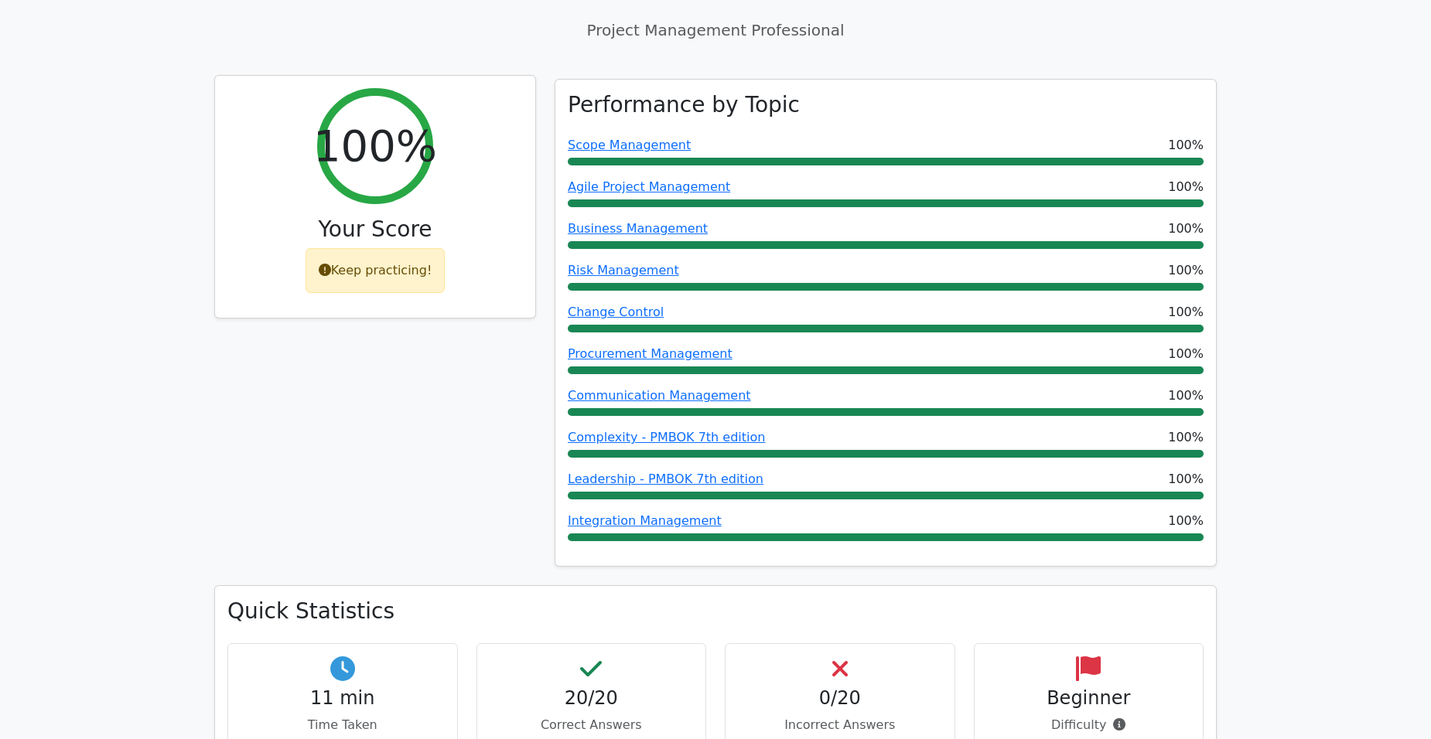
click at [367, 248] on div "Keep practicing!" at bounding box center [376, 270] width 140 height 45
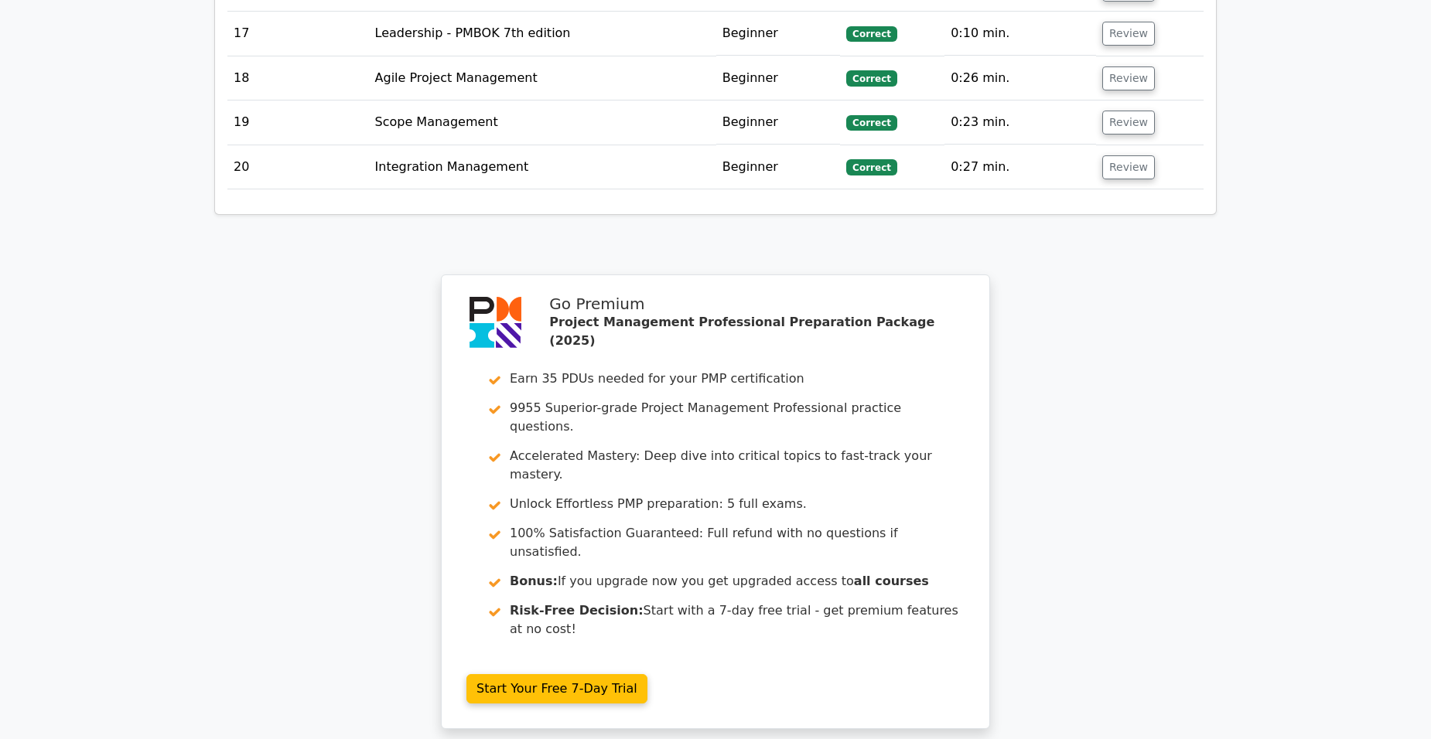
scroll to position [3062, 0]
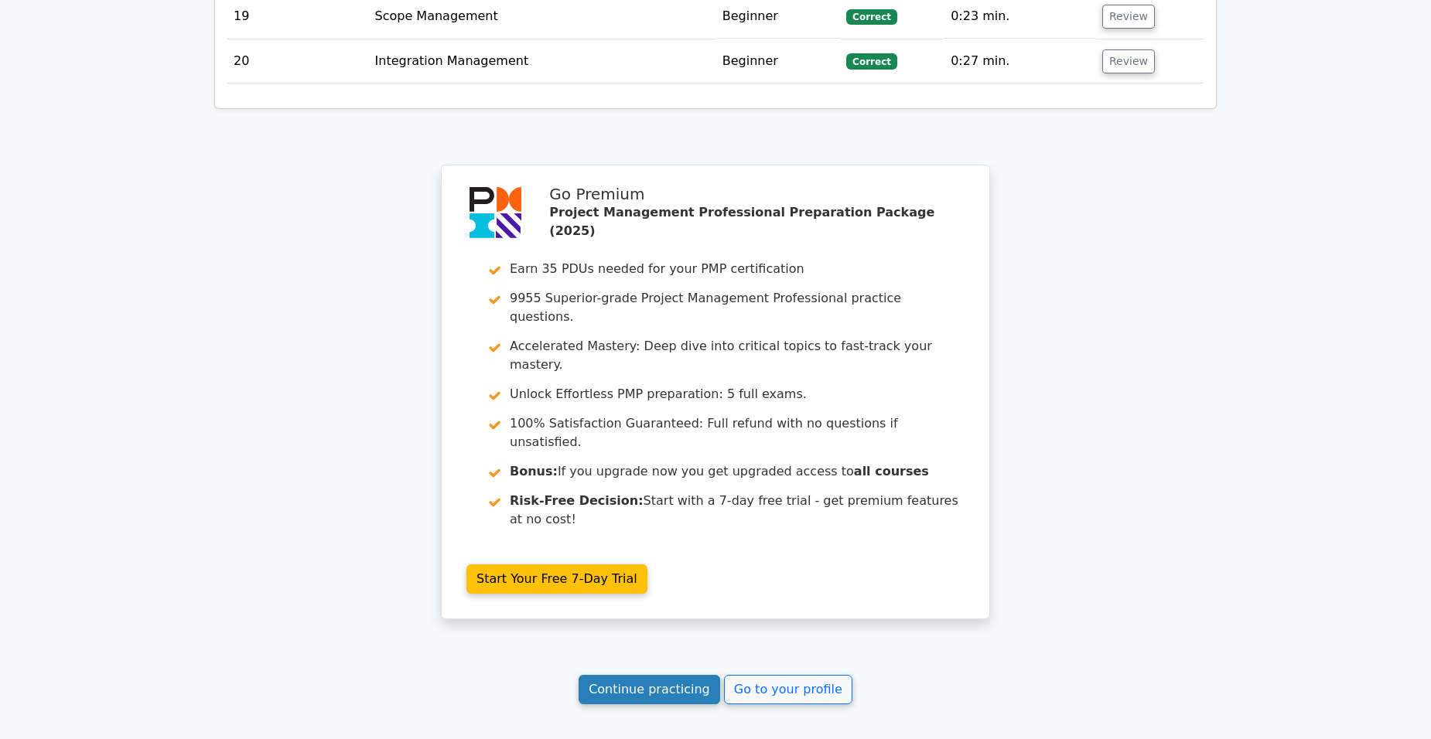
click at [671, 675] on link "Continue practicing" at bounding box center [650, 689] width 142 height 29
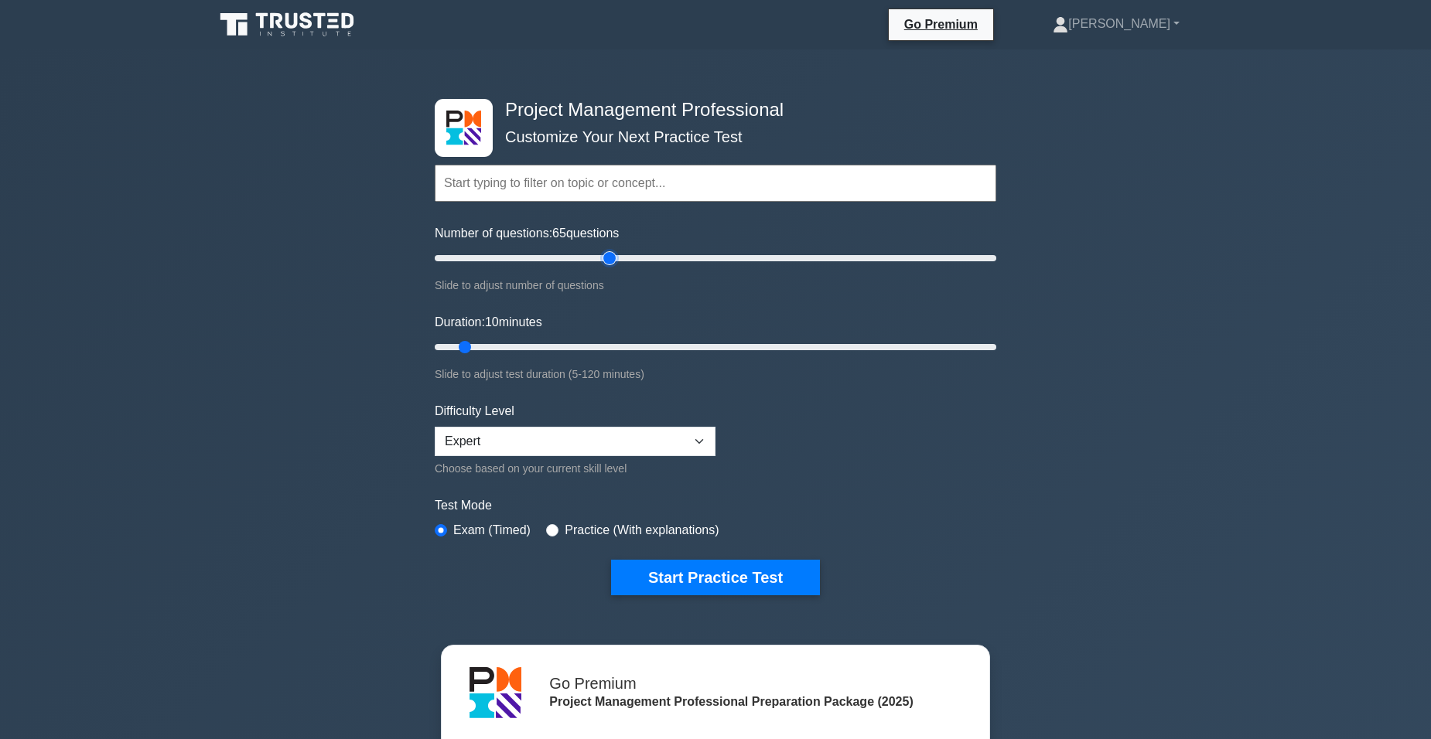
click at [613, 258] on input "Number of questions: 65 questions" at bounding box center [716, 258] width 562 height 19
click at [579, 254] on input "Number of questions: 65 questions" at bounding box center [716, 258] width 562 height 19
click at [559, 254] on input "Number of questions: 55 questions" at bounding box center [716, 258] width 562 height 19
click at [524, 254] on input "Number of questions: 45 questions" at bounding box center [716, 258] width 562 height 19
type input "25"
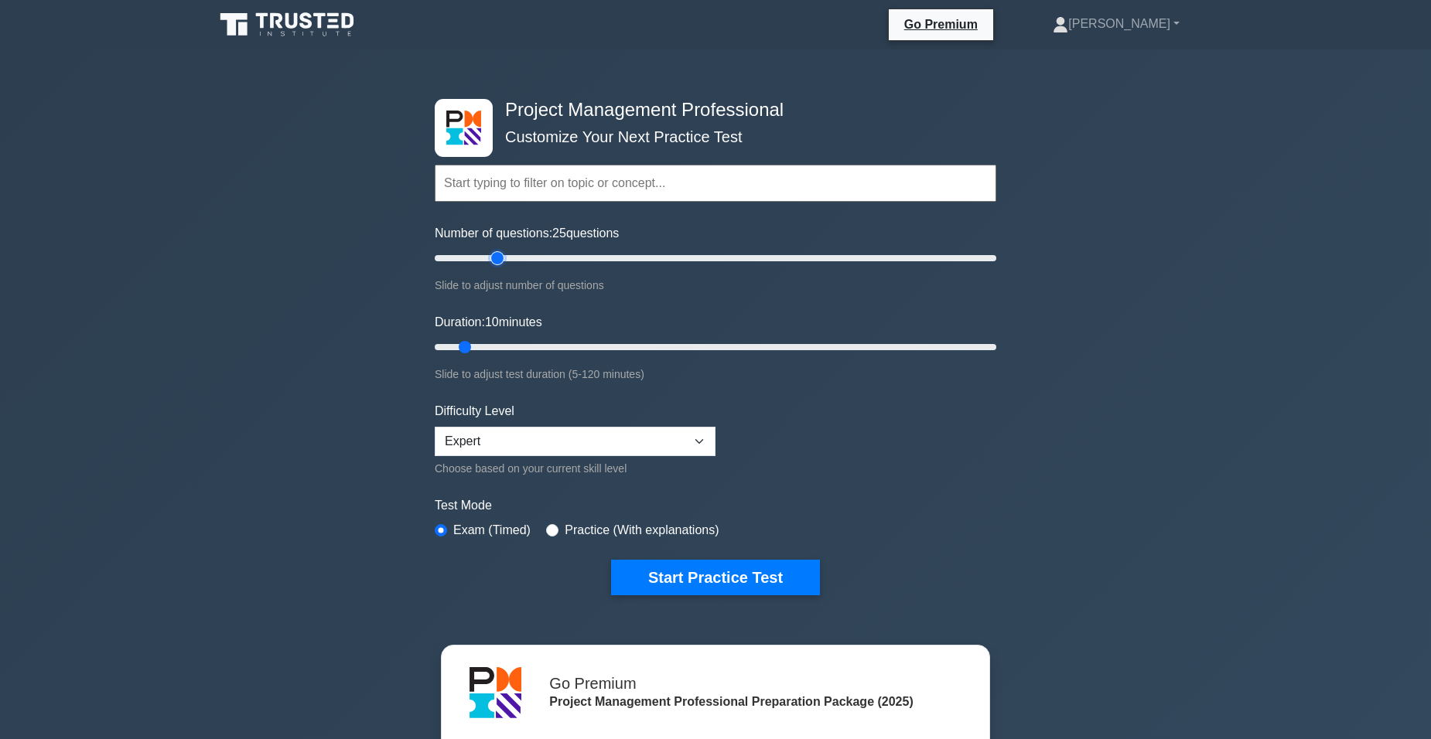
click at [503, 256] on input "Number of questions: 25 questions" at bounding box center [716, 258] width 562 height 19
click at [490, 345] on input "Duration: 15 minutes" at bounding box center [716, 347] width 562 height 19
click at [504, 345] on input "Duration: 20 minutes" at bounding box center [716, 347] width 562 height 19
click at [522, 345] on input "Duration: 20 minutes" at bounding box center [716, 347] width 562 height 19
type input "25"
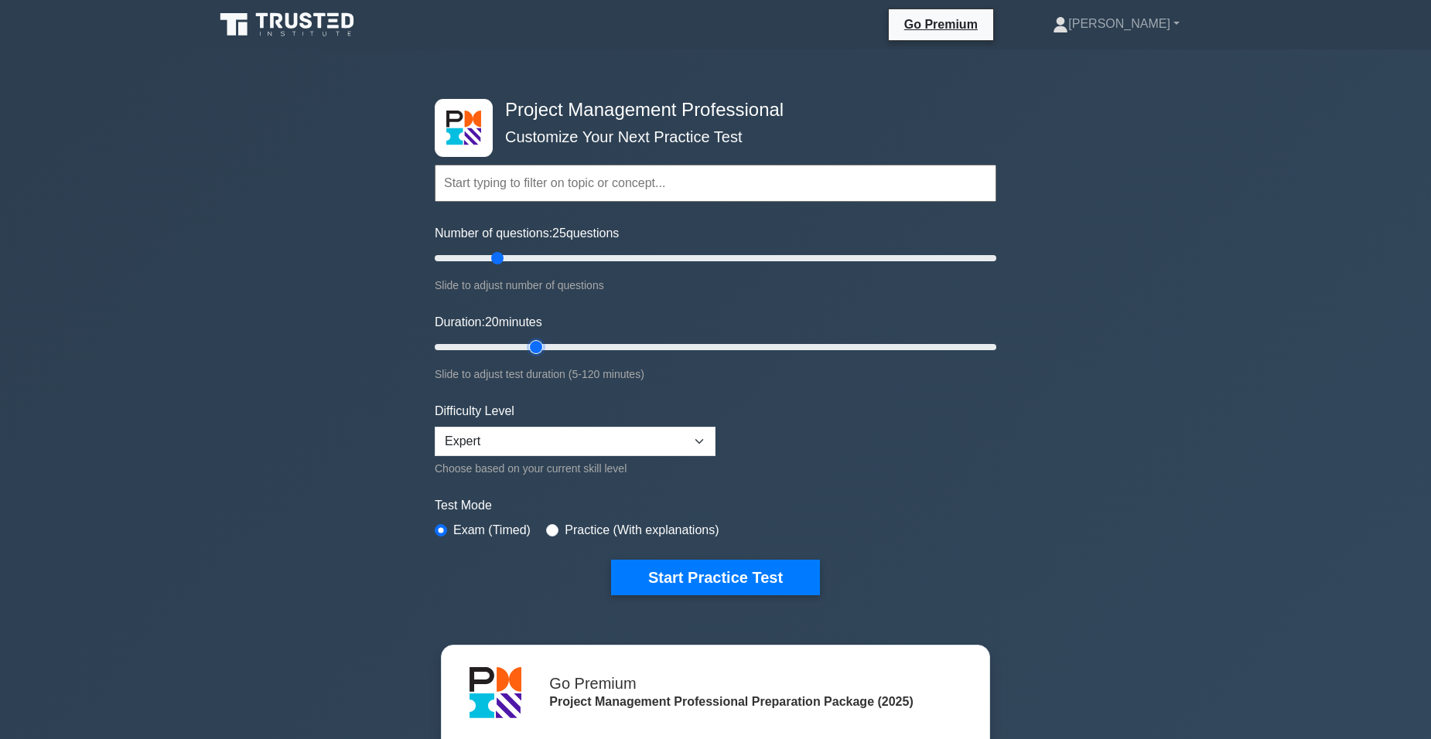
click at [525, 345] on input "Duration: 20 minutes" at bounding box center [716, 347] width 562 height 19
click at [720, 575] on button "Start Practice Test" at bounding box center [715, 578] width 209 height 36
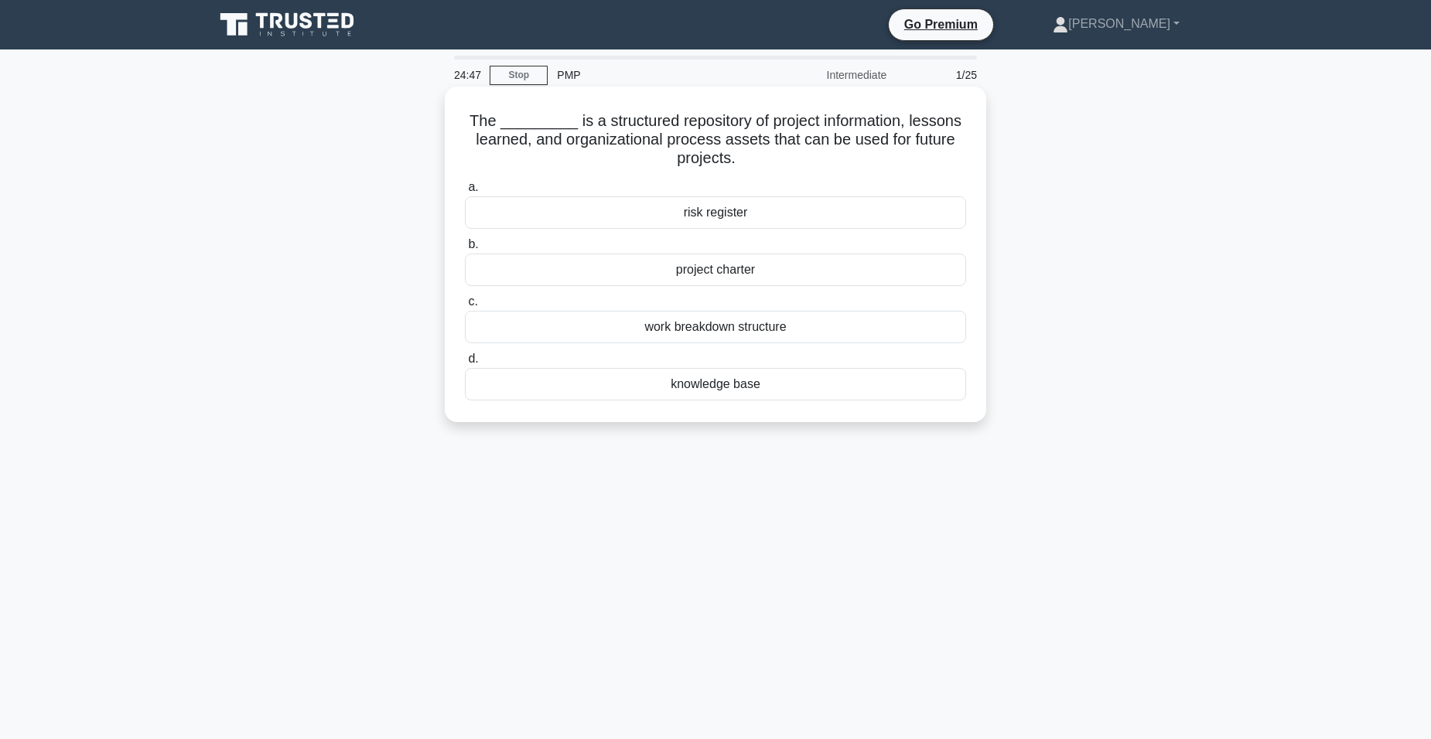
click at [743, 386] on div "knowledge base" at bounding box center [715, 384] width 501 height 32
click at [465, 364] on input "d. knowledge base" at bounding box center [465, 359] width 0 height 10
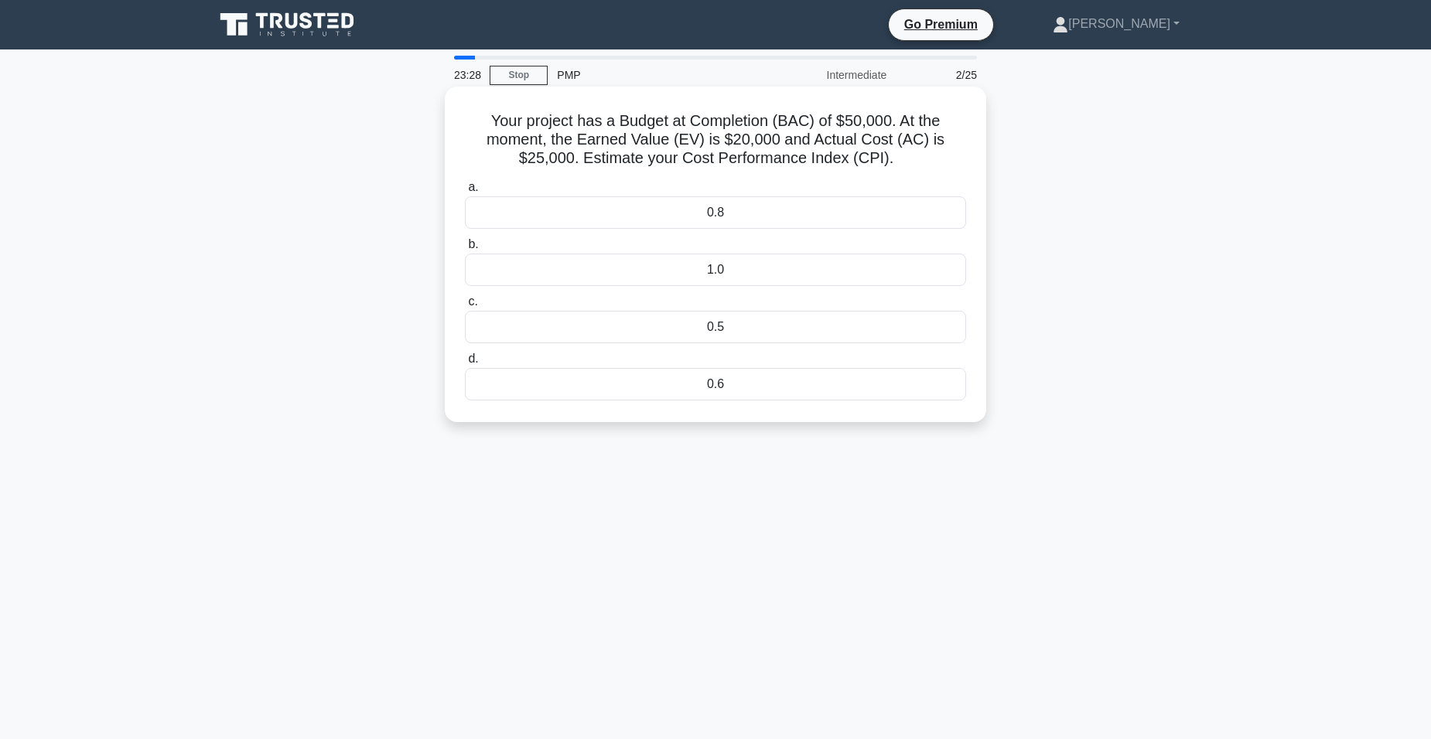
click at [724, 220] on div "0.8" at bounding box center [715, 212] width 501 height 32
click at [465, 193] on input "a. 0.8" at bounding box center [465, 188] width 0 height 10
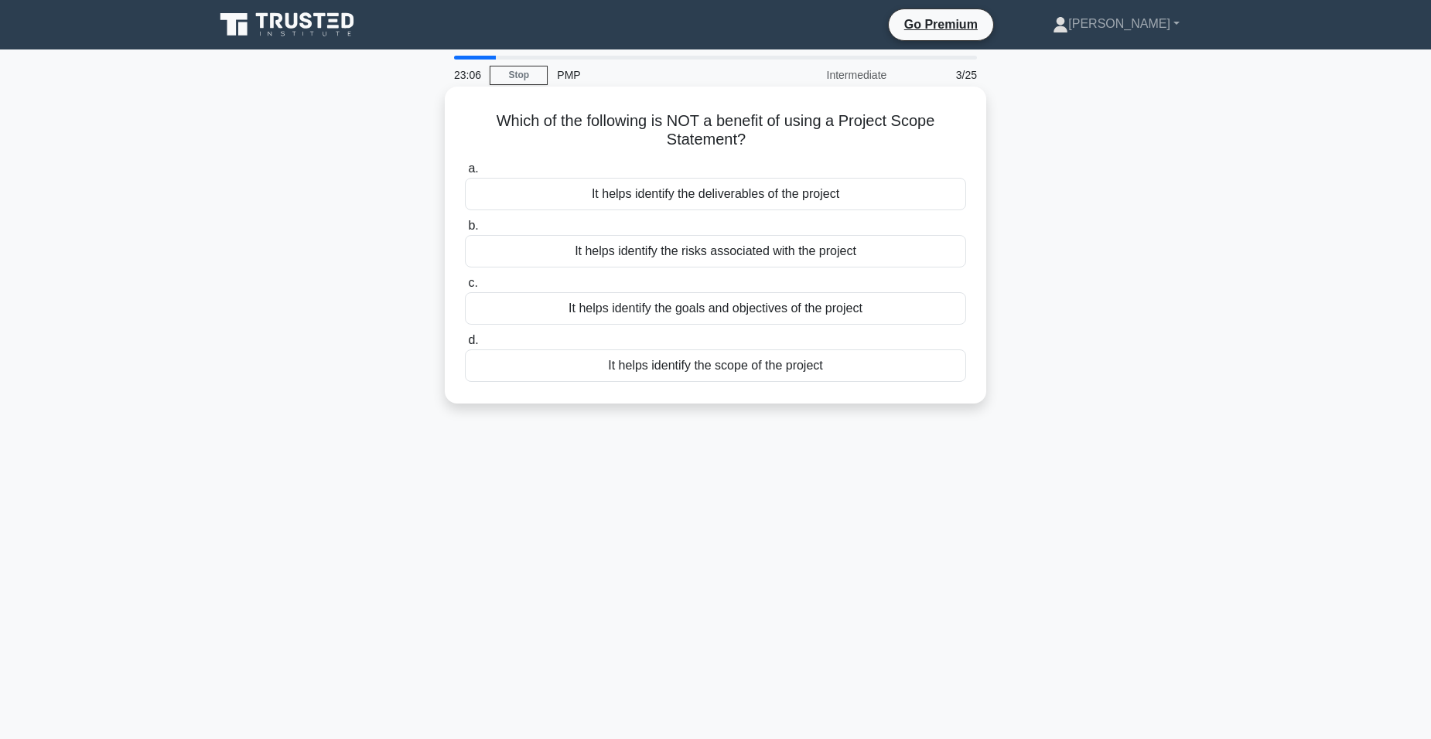
click at [787, 256] on div "It helps identify the risks associated with the project" at bounding box center [715, 251] width 501 height 32
click at [465, 231] on input "b. It helps identify the risks associated with the project" at bounding box center [465, 226] width 0 height 10
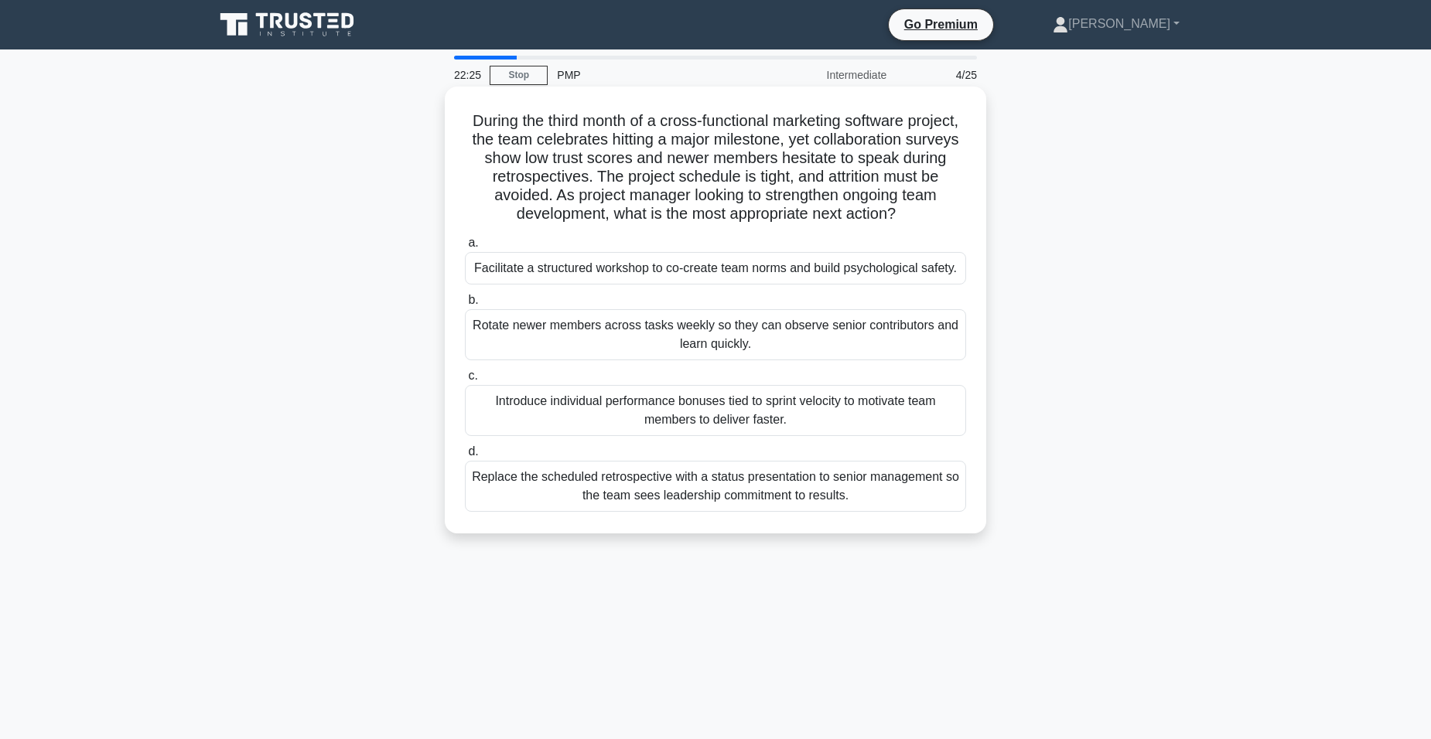
click at [705, 273] on div "Facilitate a structured workshop to co-create team norms and build psychologica…" at bounding box center [715, 268] width 501 height 32
click at [465, 248] on input "a. Facilitate a structured workshop to co-create team norms and build psycholog…" at bounding box center [465, 243] width 0 height 10
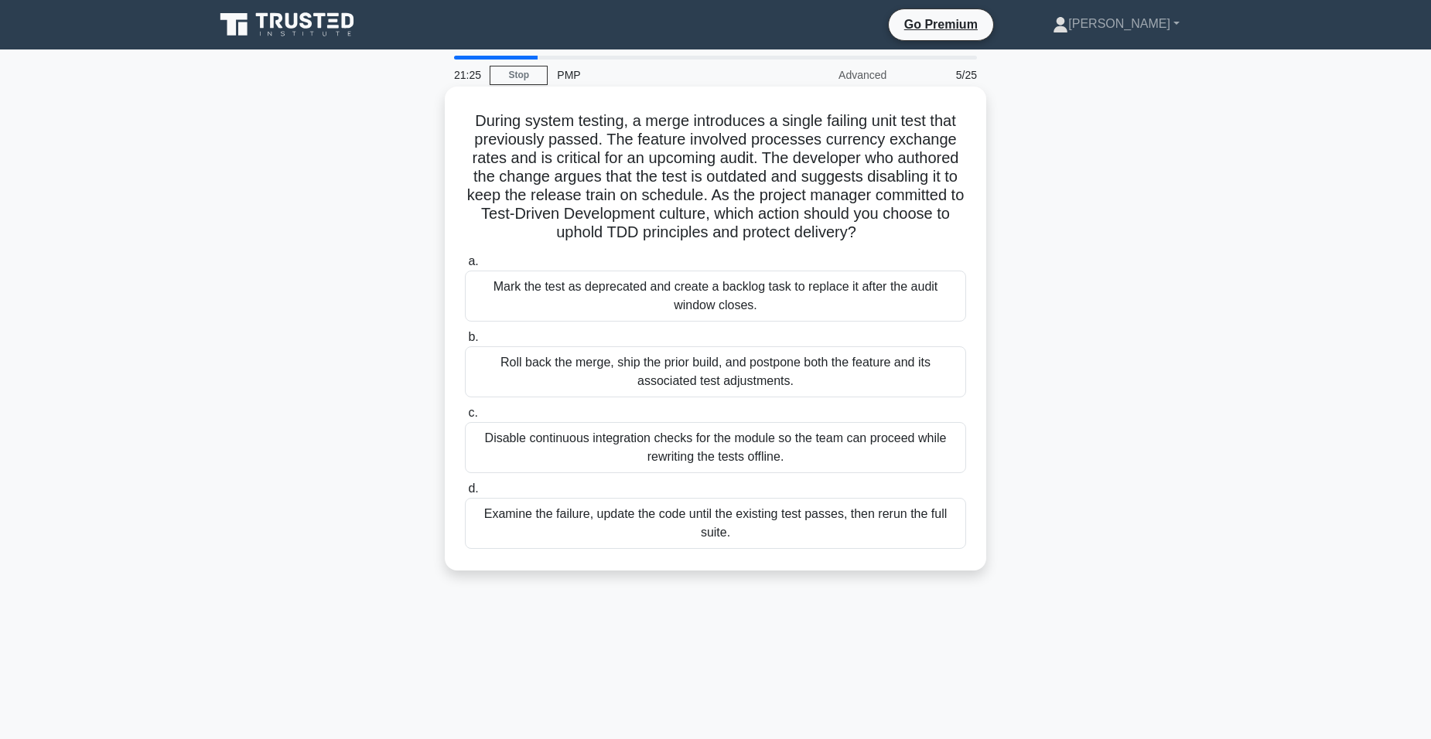
click at [735, 306] on div "Mark the test as deprecated and create a backlog task to replace it after the a…" at bounding box center [715, 296] width 501 height 51
click at [465, 267] on input "a. Mark the test as deprecated and create a backlog task to replace it after th…" at bounding box center [465, 262] width 0 height 10
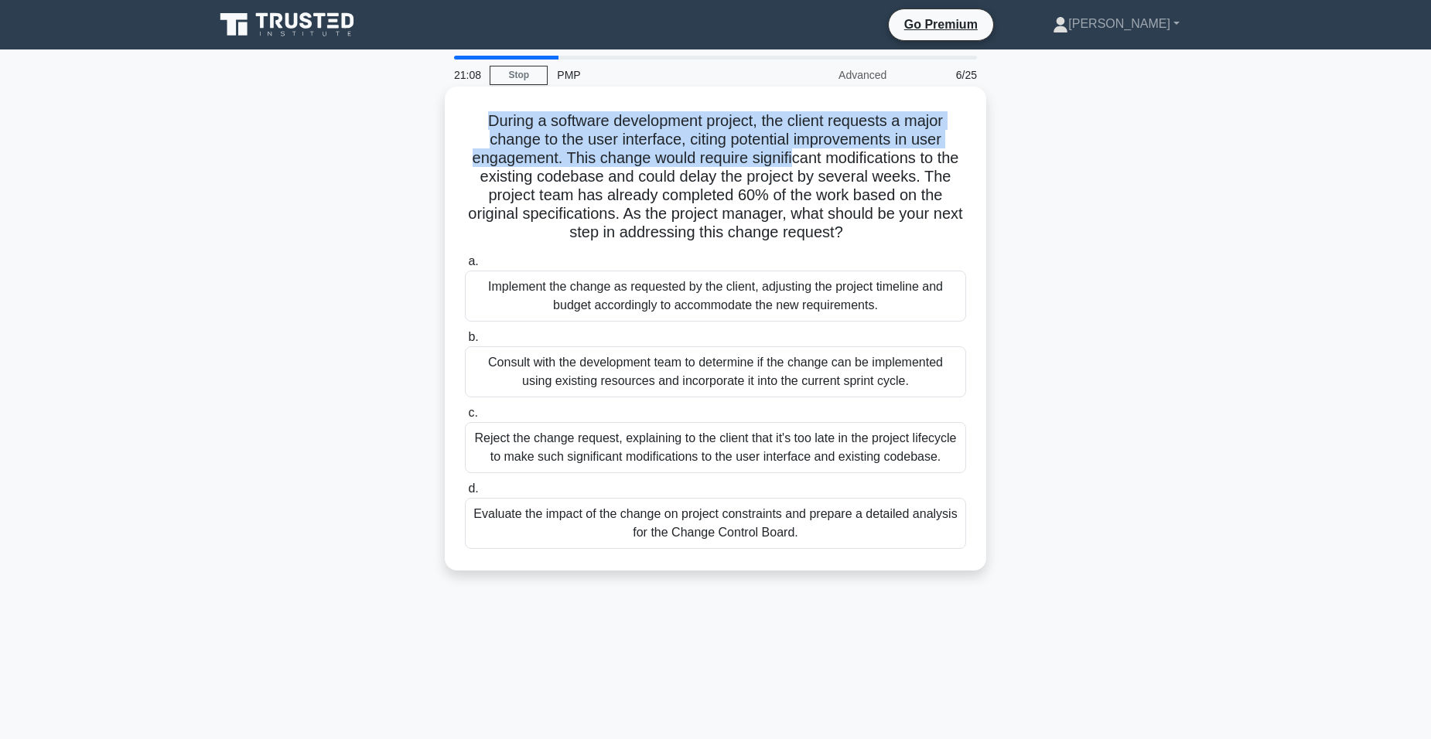
drag, startPoint x: 482, startPoint y: 118, endPoint x: 807, endPoint y: 162, distance: 328.6
click at [807, 162] on h5 "During a software development project, the client requests a major change to th…" at bounding box center [715, 176] width 504 height 131
click at [480, 118] on h5 "During a software development project, the client requests a major change to th…" at bounding box center [715, 176] width 504 height 131
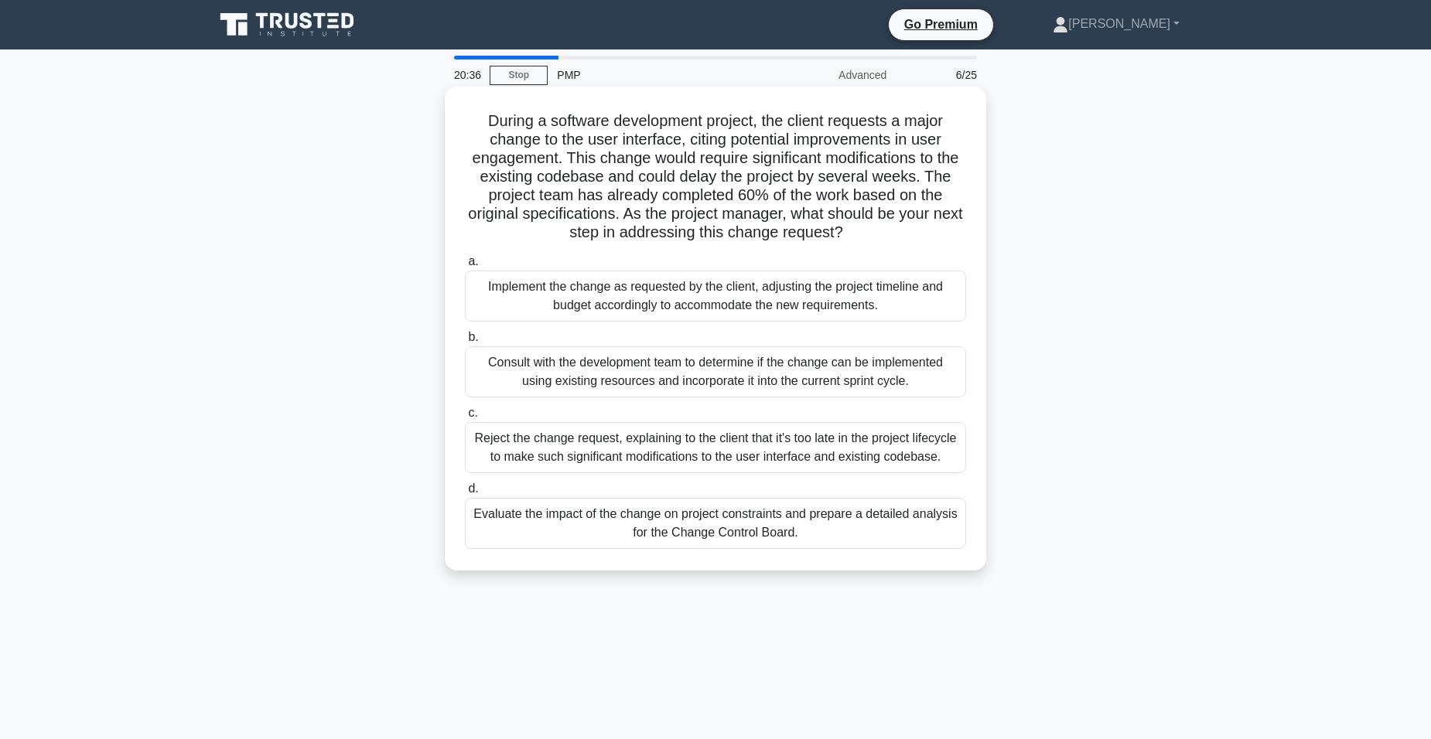
click at [741, 531] on div "Evaluate the impact of the change on project constraints and prepare a detailed…" at bounding box center [715, 523] width 501 height 51
click at [465, 494] on input "d. Evaluate the impact of the change on project constraints and prepare a detai…" at bounding box center [465, 489] width 0 height 10
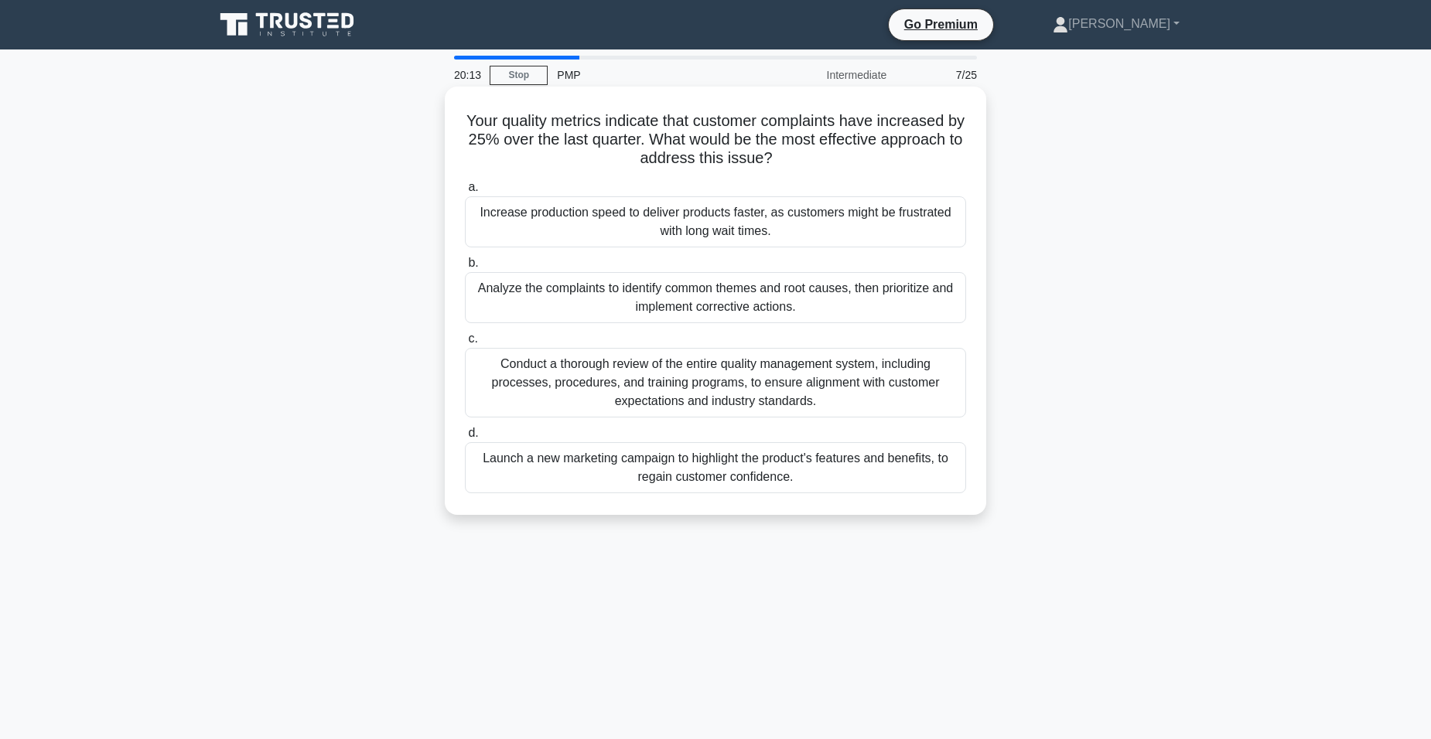
click at [695, 304] on div "Analyze the complaints to identify common themes and root causes, then prioriti…" at bounding box center [715, 297] width 501 height 51
click at [465, 268] on input "b. Analyze the complaints to identify common themes and root causes, then prior…" at bounding box center [465, 263] width 0 height 10
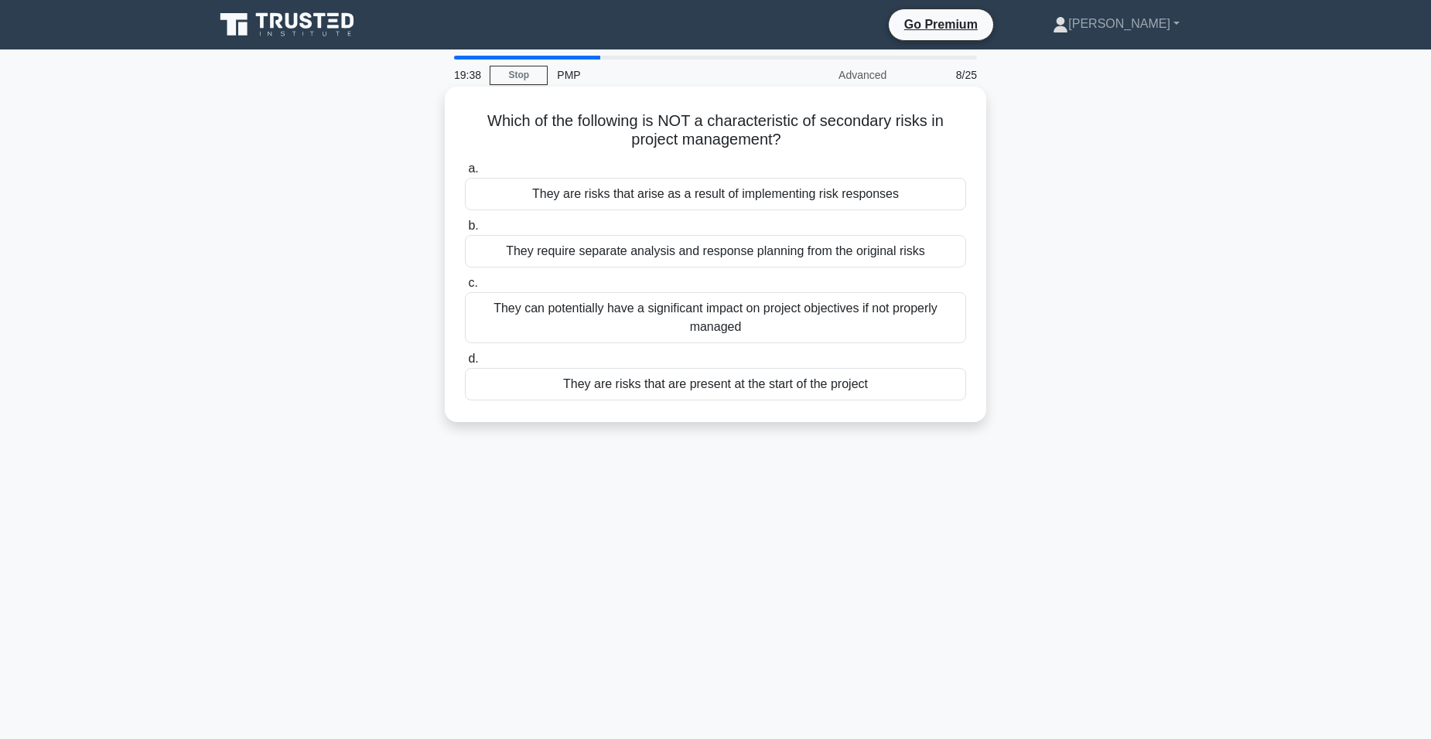
click at [749, 387] on div "They are risks that are present at the start of the project" at bounding box center [715, 384] width 501 height 32
click at [465, 364] on input "d. They are risks that are present at the start of the project" at bounding box center [465, 359] width 0 height 10
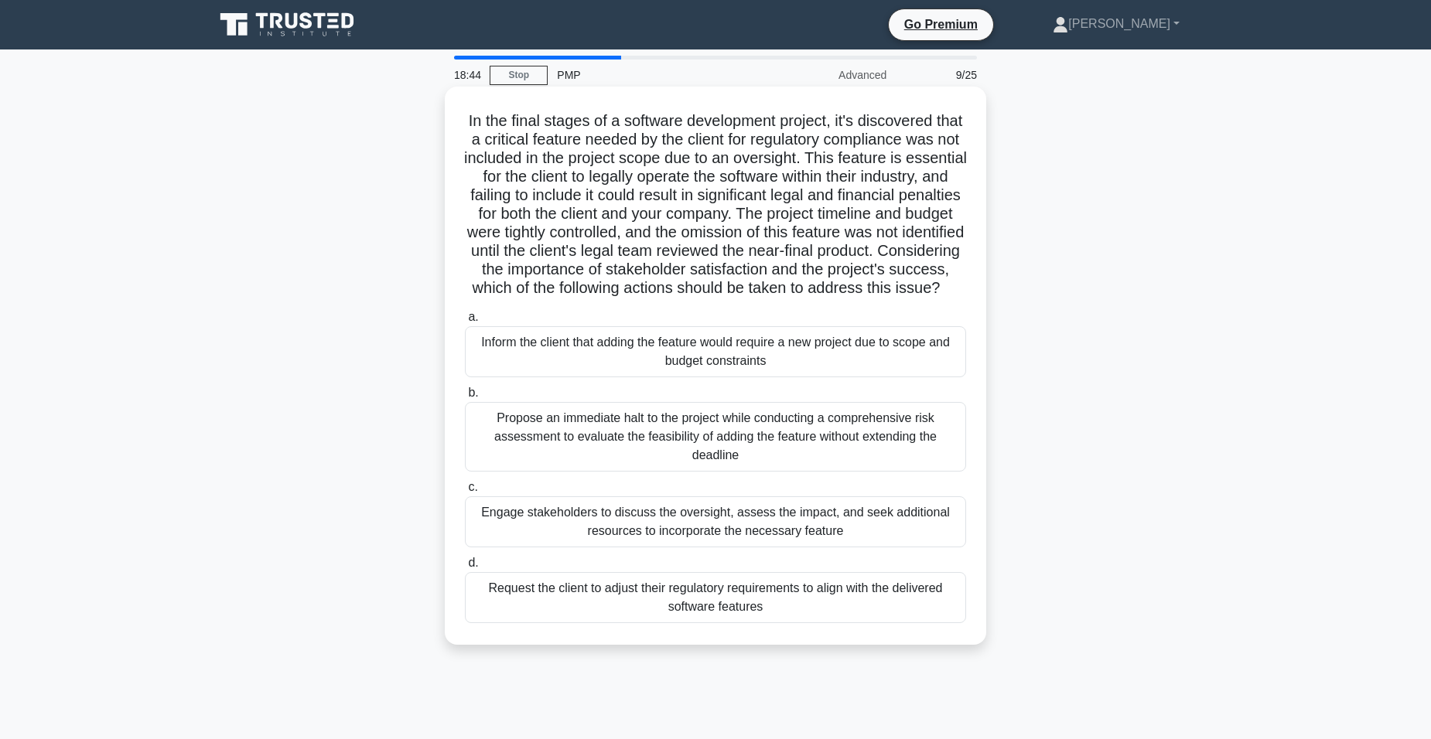
click at [816, 542] on div "Engage stakeholders to discuss the oversight, assess the impact, and seek addit…" at bounding box center [715, 522] width 501 height 51
click at [465, 493] on input "c. Engage stakeholders to discuss the oversight, assess the impact, and seek ad…" at bounding box center [465, 488] width 0 height 10
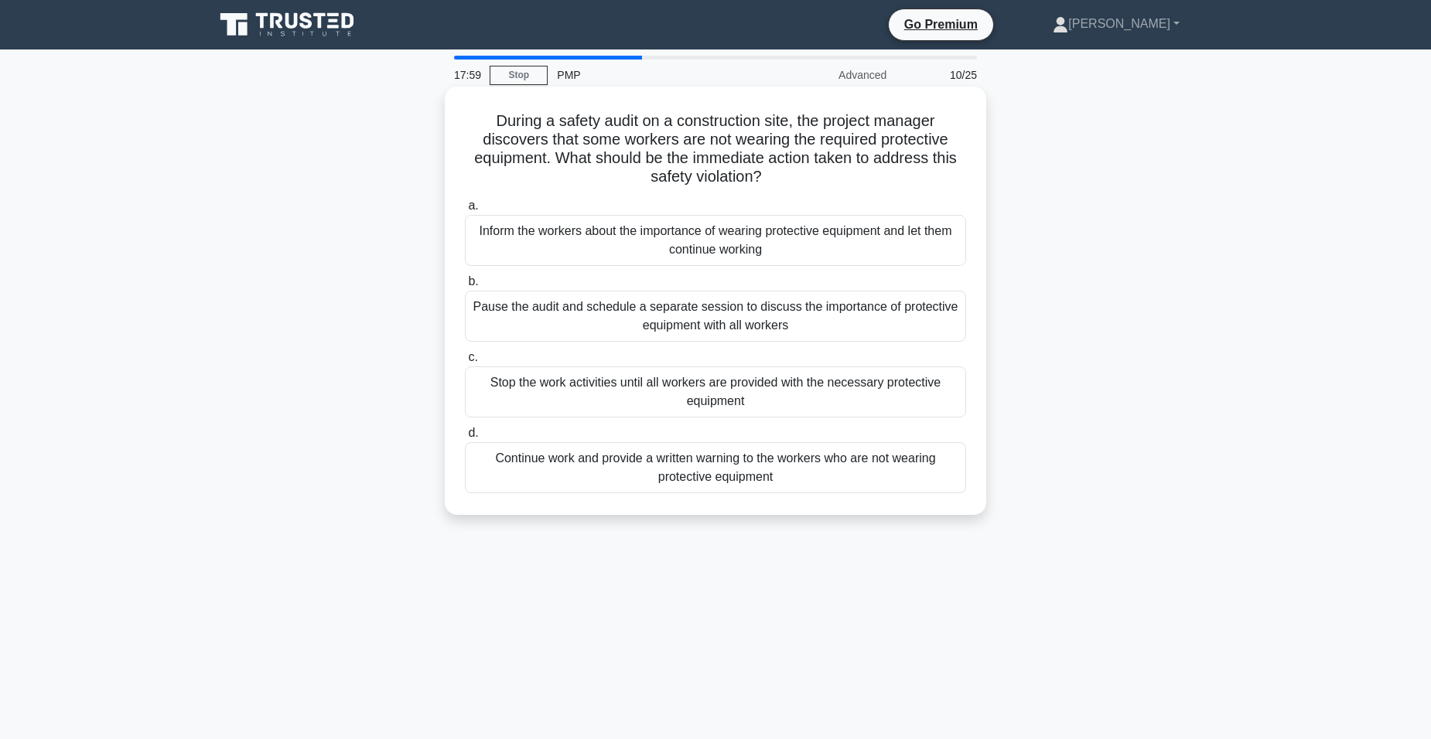
click at [712, 401] on div "Stop the work activities until all workers are provided with the necessary prot…" at bounding box center [715, 392] width 501 height 51
click at [465, 363] on input "c. Stop the work activities until all workers are provided with the necessary p…" at bounding box center [465, 358] width 0 height 10
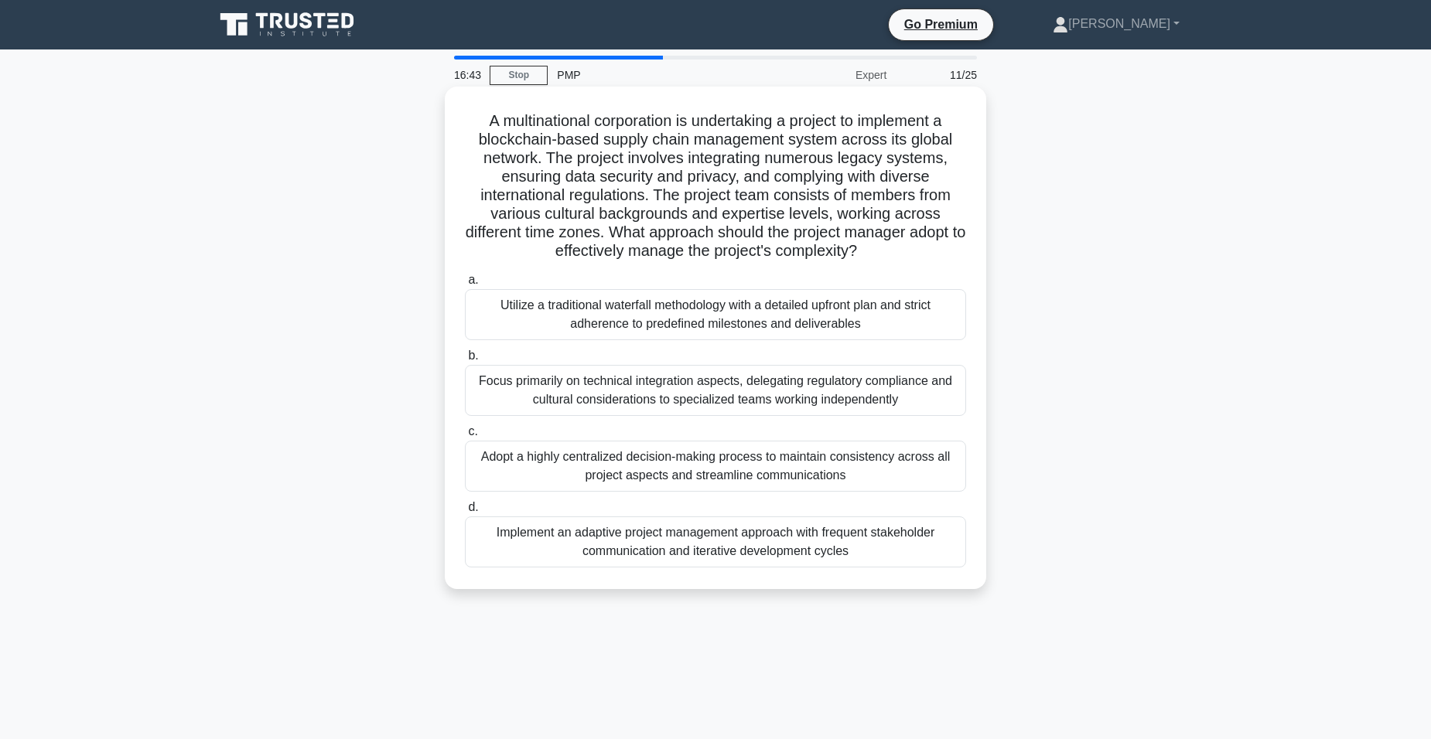
click at [777, 470] on div "Adopt a highly centralized decision-making process to maintain consistency acro…" at bounding box center [715, 466] width 501 height 51
click at [465, 437] on input "c. Adopt a highly centralized decision-making process to maintain consistency a…" at bounding box center [465, 432] width 0 height 10
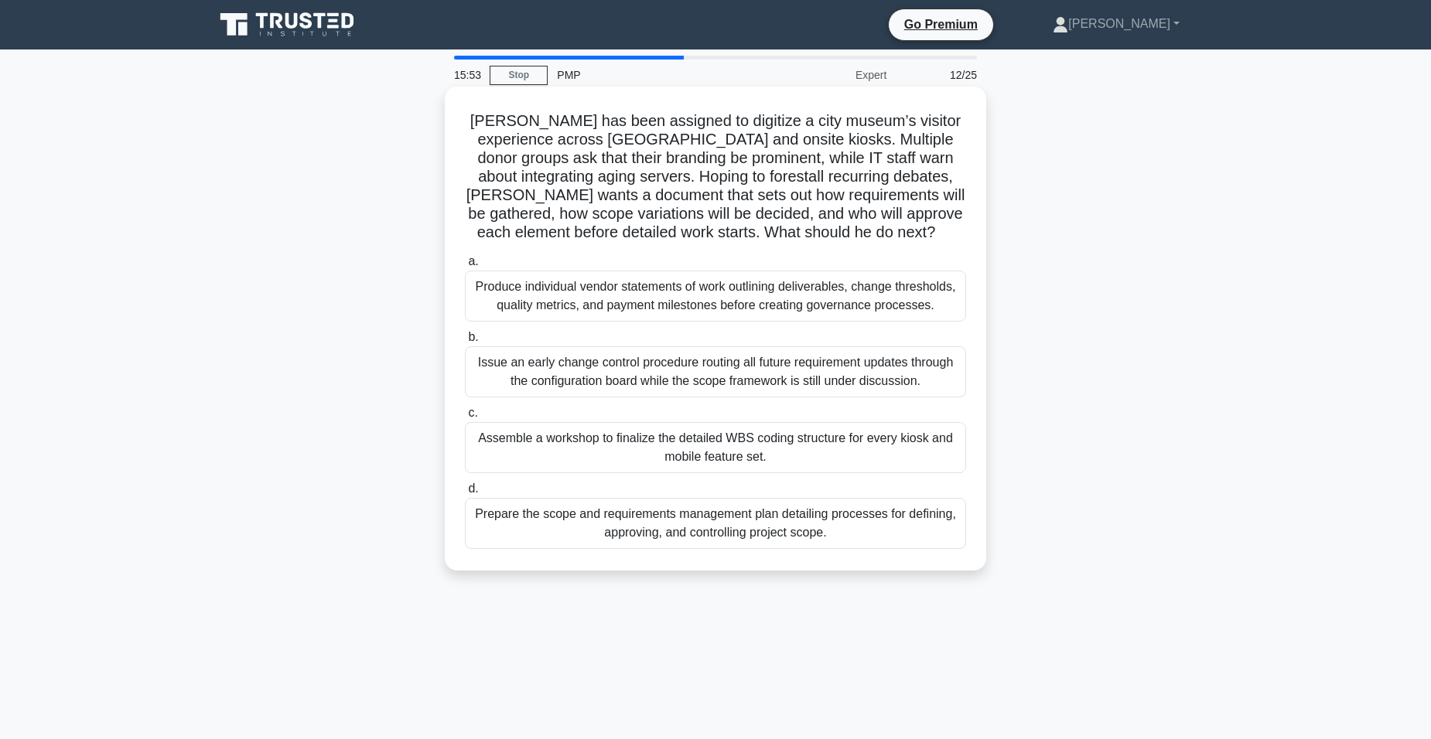
click at [693, 524] on div "Prepare the scope and requirements management plan detailing processes for defi…" at bounding box center [715, 523] width 501 height 51
click at [465, 494] on input "d. Prepare the scope and requirements management plan detailing processes for d…" at bounding box center [465, 489] width 0 height 10
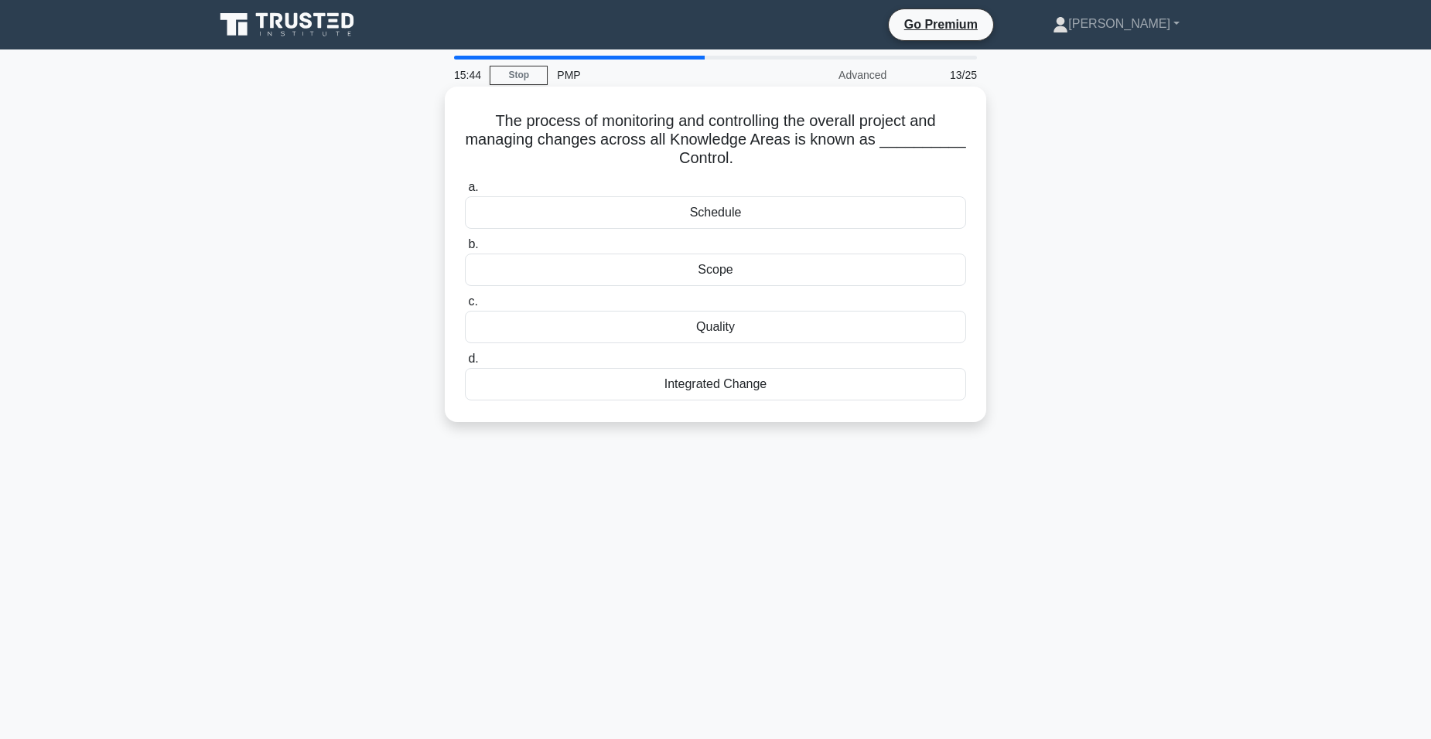
click at [743, 393] on div "Integrated Change" at bounding box center [715, 384] width 501 height 32
click at [465, 364] on input "d. Integrated Change" at bounding box center [465, 359] width 0 height 10
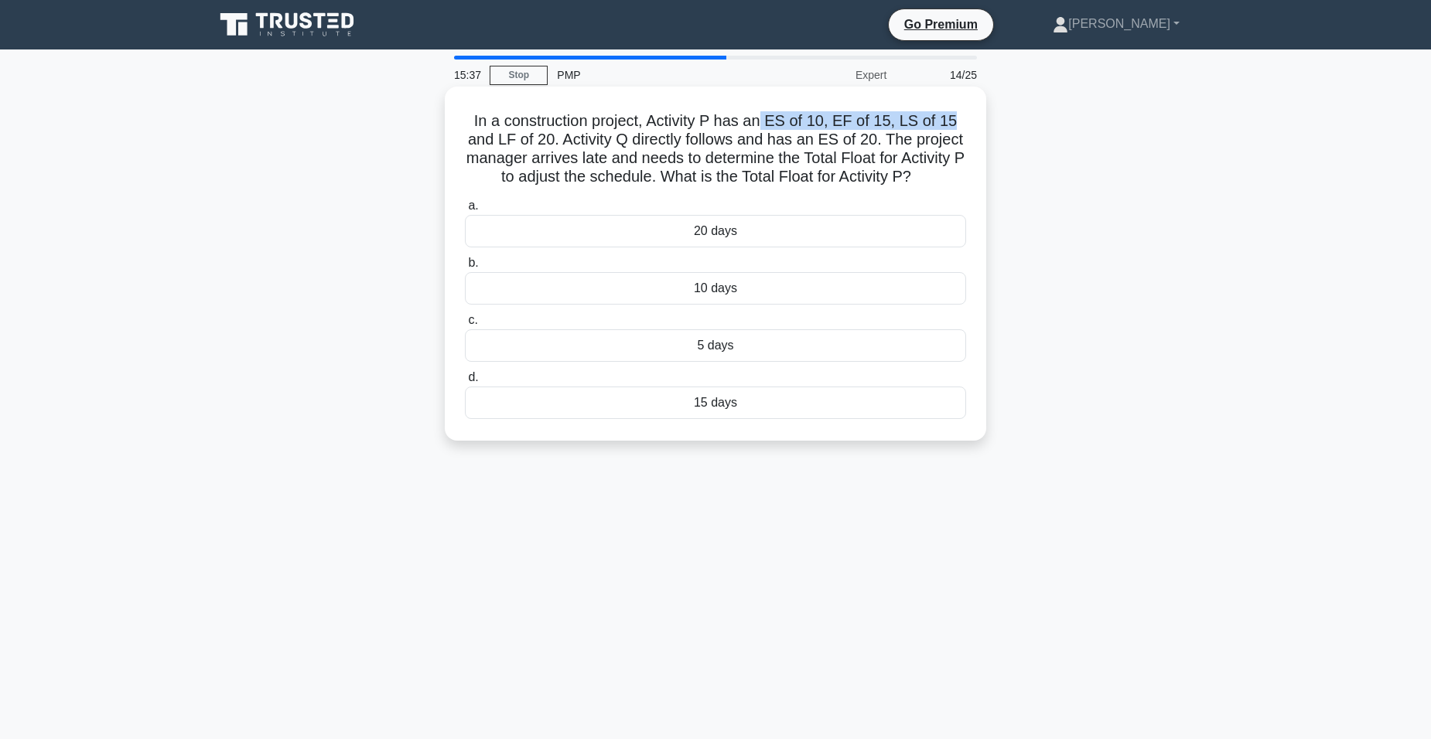
drag, startPoint x: 773, startPoint y: 121, endPoint x: 958, endPoint y: 121, distance: 184.1
click at [958, 121] on h5 "In a construction project, Activity P has an ES of 10, EF of 15, LS of 15 and L…" at bounding box center [715, 149] width 504 height 76
click at [930, 179] on icon ".spinner_0XTQ{transform-origin:center;animation:spinner_y6GP .75s linear infini…" at bounding box center [920, 178] width 19 height 19
click at [726, 407] on div "15 days" at bounding box center [715, 403] width 501 height 32
click at [465, 383] on input "d. 15 days" at bounding box center [465, 378] width 0 height 10
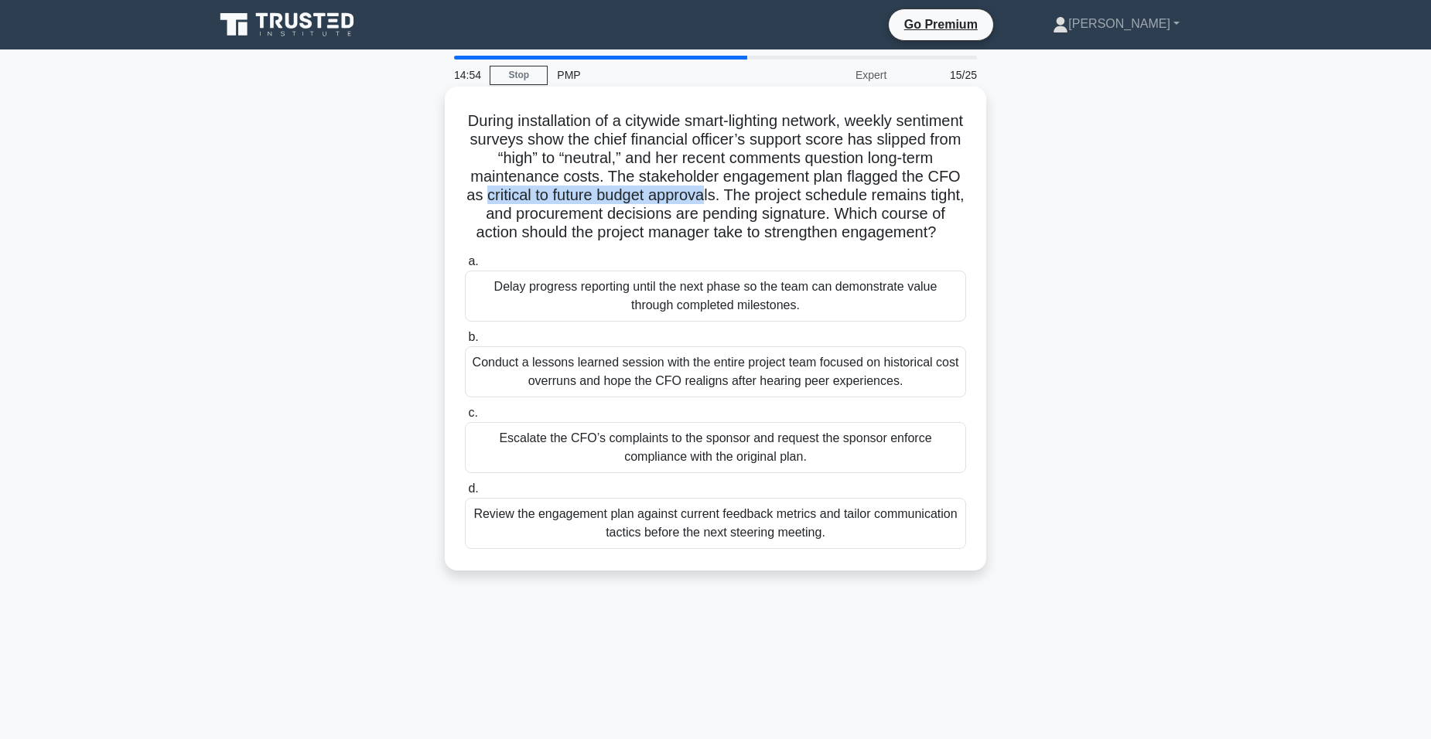
drag, startPoint x: 623, startPoint y: 194, endPoint x: 848, endPoint y: 193, distance: 225.1
click at [848, 193] on h5 "During installation of a citywide smart-lighting network, weekly sentiment surv…" at bounding box center [715, 176] width 504 height 131
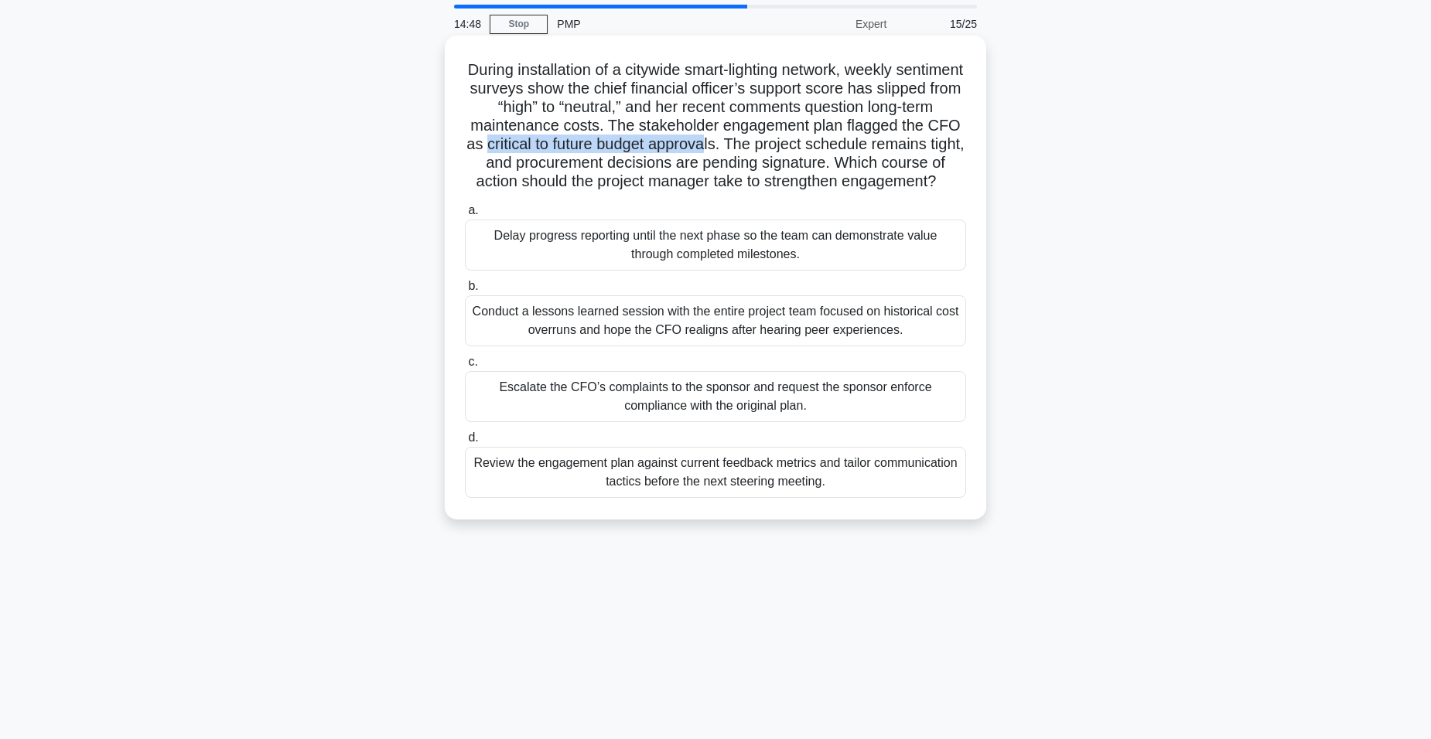
scroll to position [77, 0]
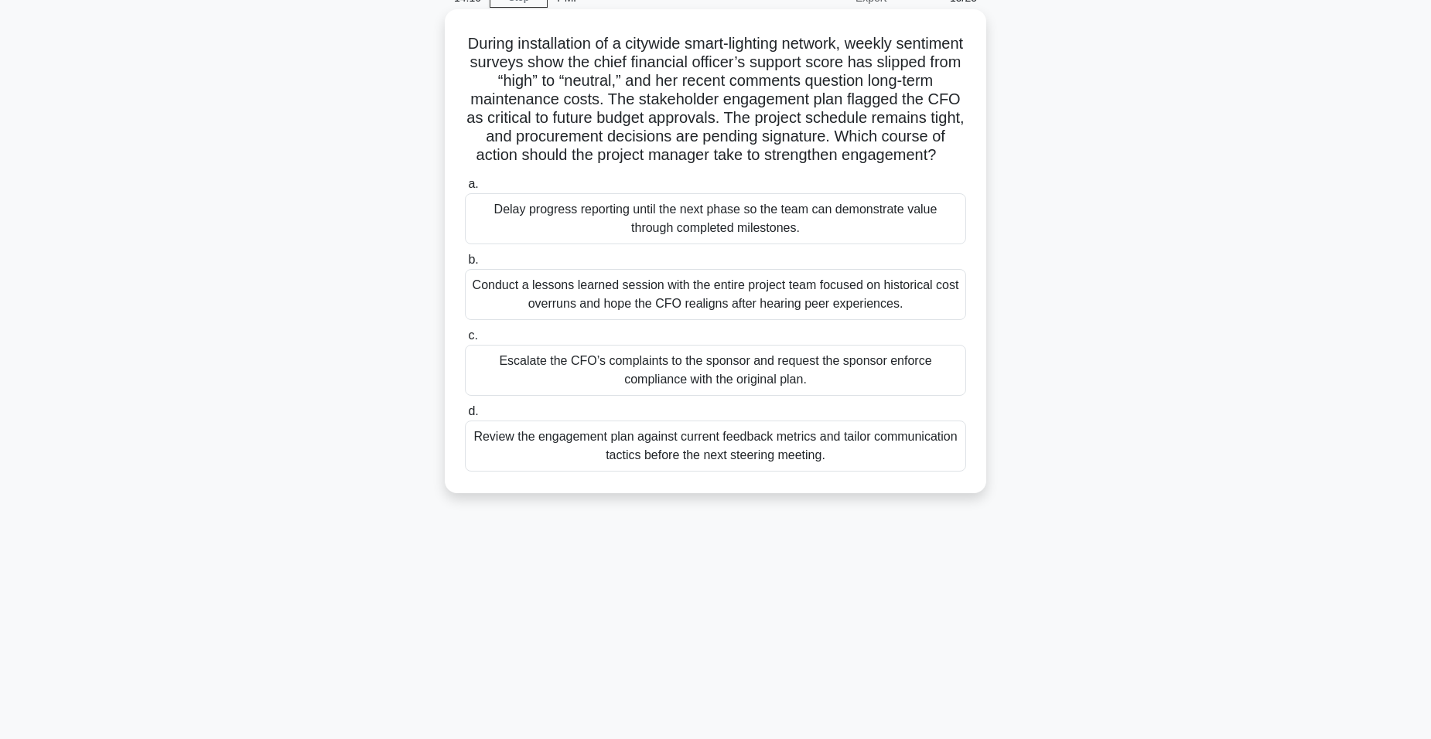
click at [740, 467] on div "Review the engagement plan against current feedback metrics and tailor communic…" at bounding box center [715, 446] width 501 height 51
click at [465, 417] on input "d. Review the engagement plan against current feedback metrics and tailor commu…" at bounding box center [465, 412] width 0 height 10
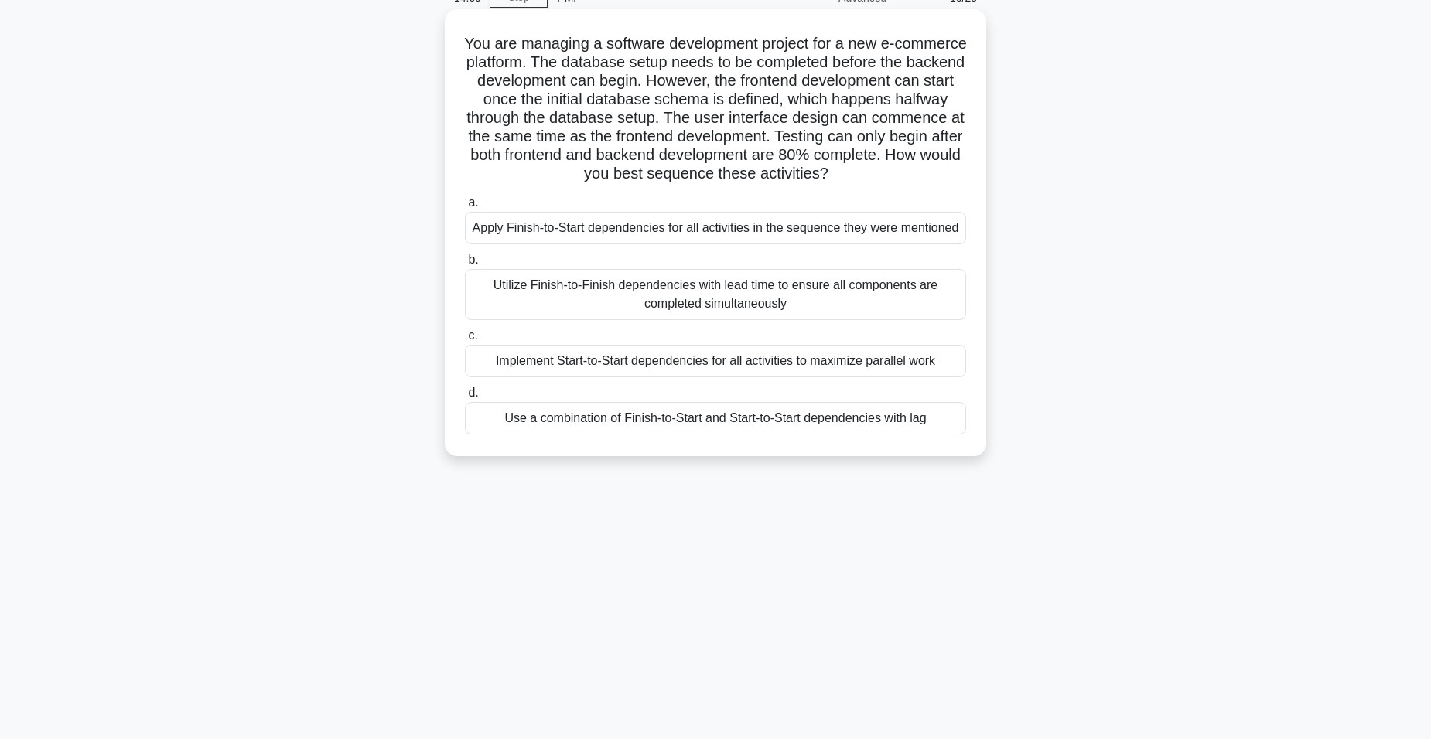
scroll to position [0, 0]
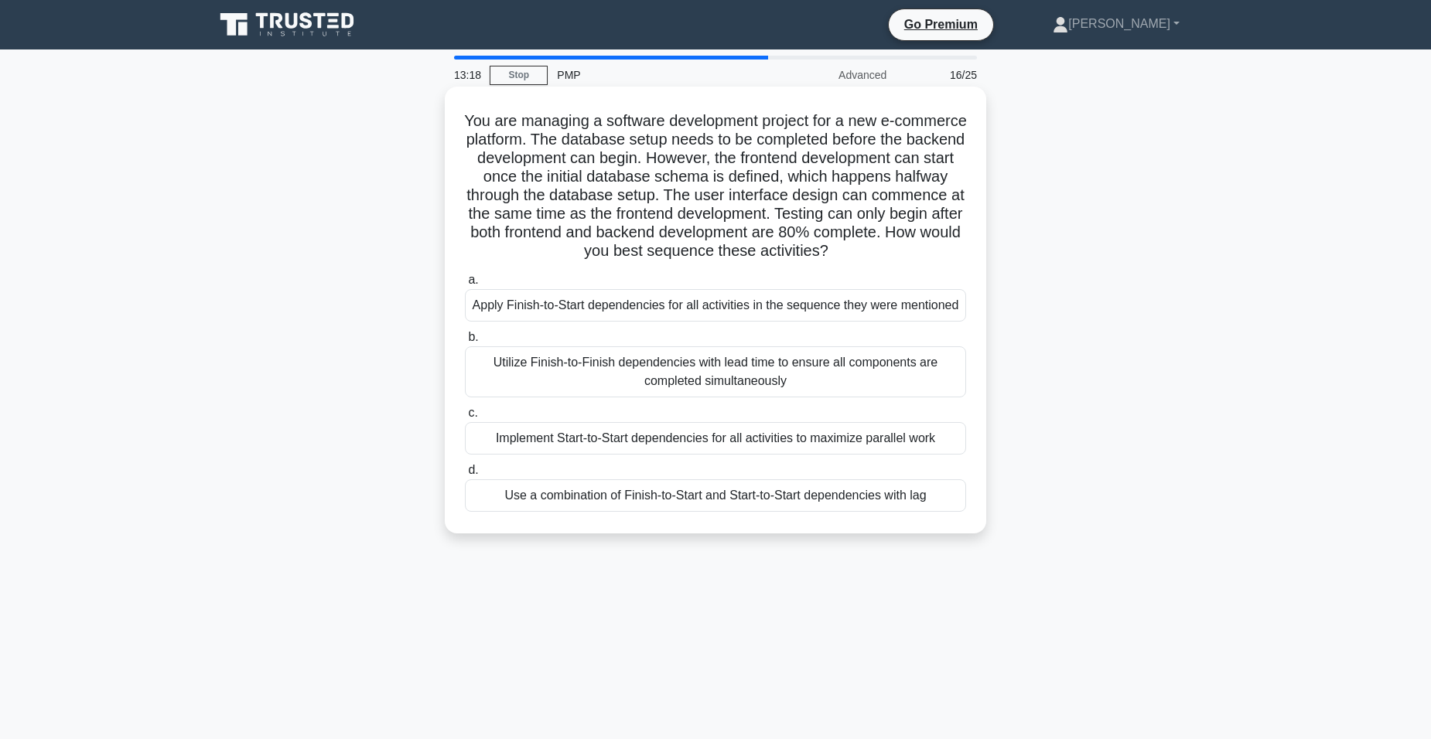
click at [766, 493] on div "Use a combination of Finish-to-Start and Start-to-Start dependencies with lag" at bounding box center [715, 496] width 501 height 32
click at [465, 476] on input "d. Use a combination of Finish-to-Start and Start-to-Start dependencies with lag" at bounding box center [465, 471] width 0 height 10
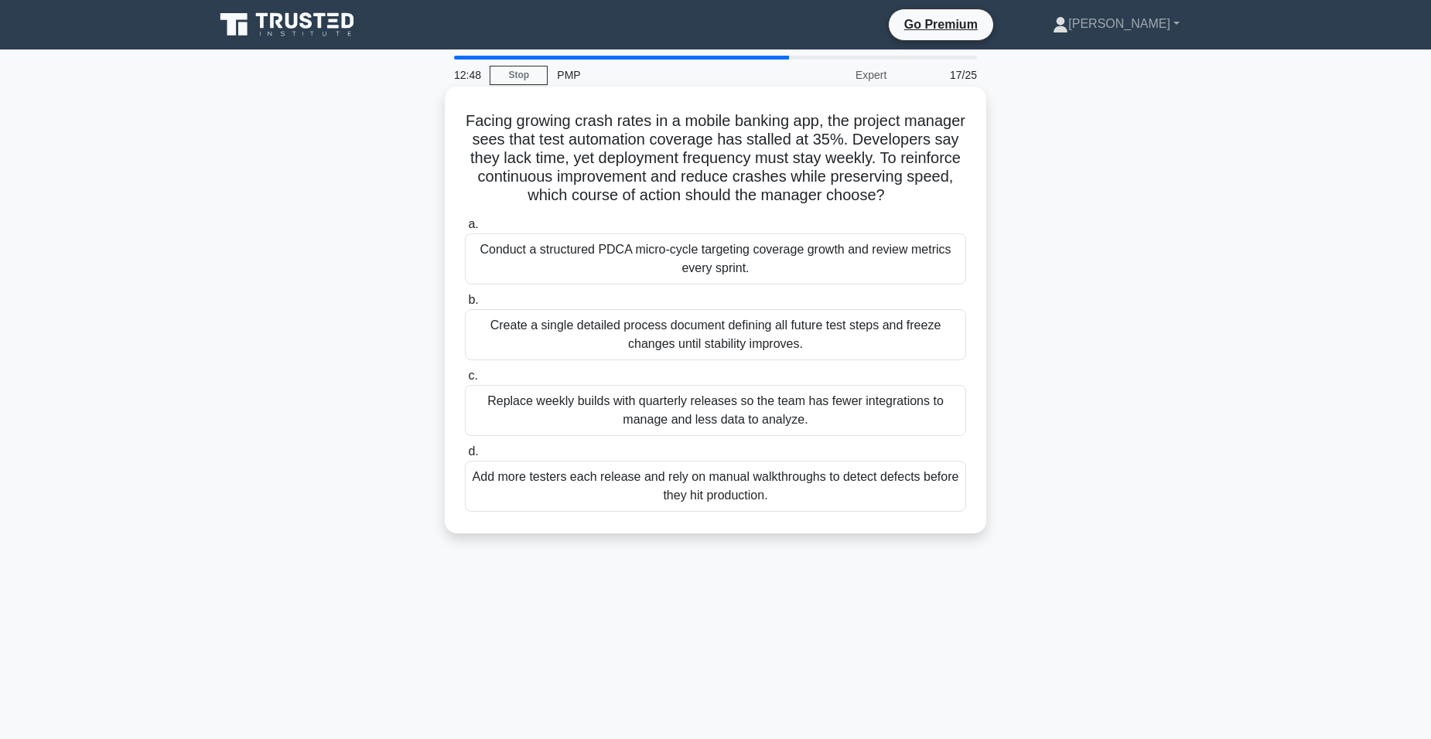
click at [790, 285] on div "Conduct a structured PDCA micro-cycle targeting coverage growth and review metr…" at bounding box center [715, 259] width 501 height 51
click at [465, 230] on input "a. Conduct a structured PDCA micro-cycle targeting coverage growth and review m…" at bounding box center [465, 225] width 0 height 10
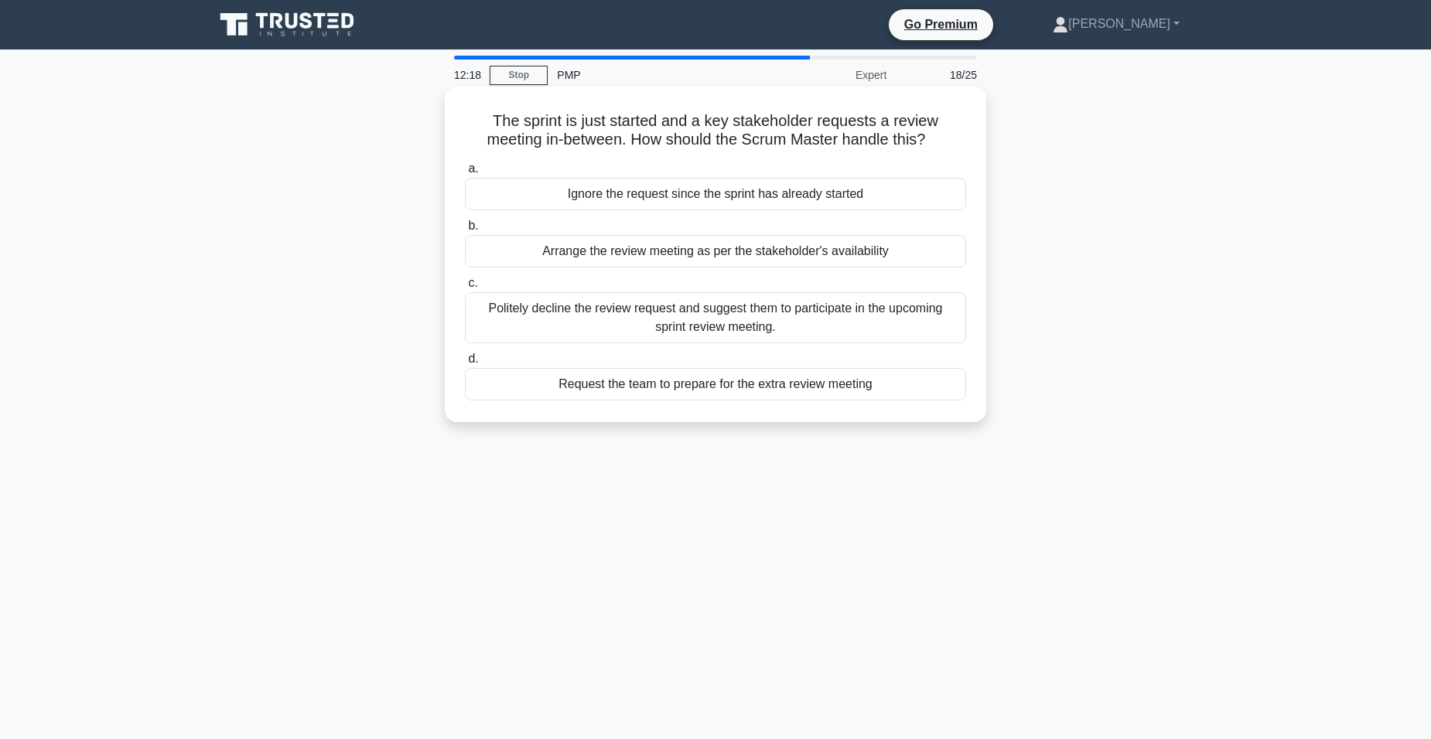
click at [664, 255] on div "Arrange the review meeting as per the stakeholder's availability" at bounding box center [715, 251] width 501 height 32
click at [465, 231] on input "b. Arrange the review meeting as per the stakeholder's availability" at bounding box center [465, 226] width 0 height 10
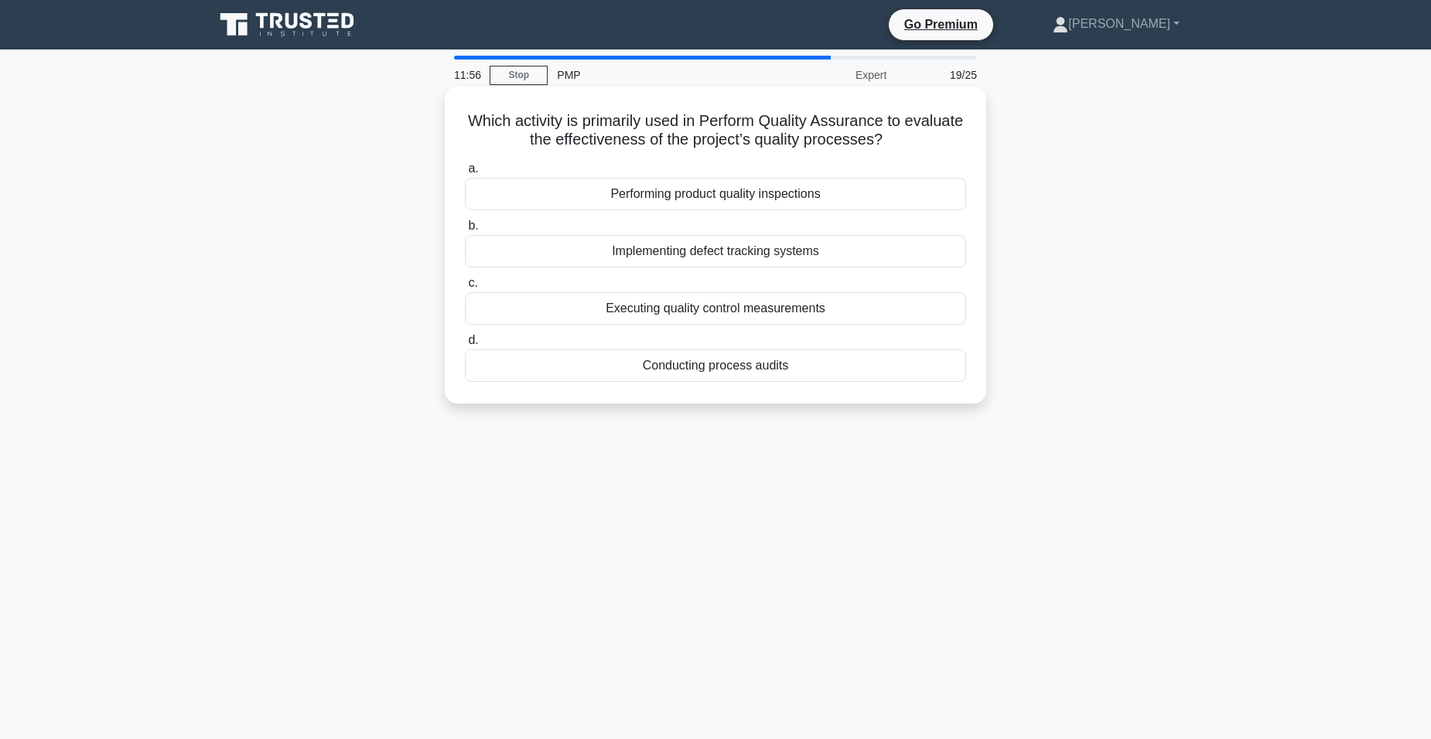
click at [746, 196] on div "Performing product quality inspections" at bounding box center [715, 194] width 501 height 32
click at [465, 174] on input "a. Performing product quality inspections" at bounding box center [465, 169] width 0 height 10
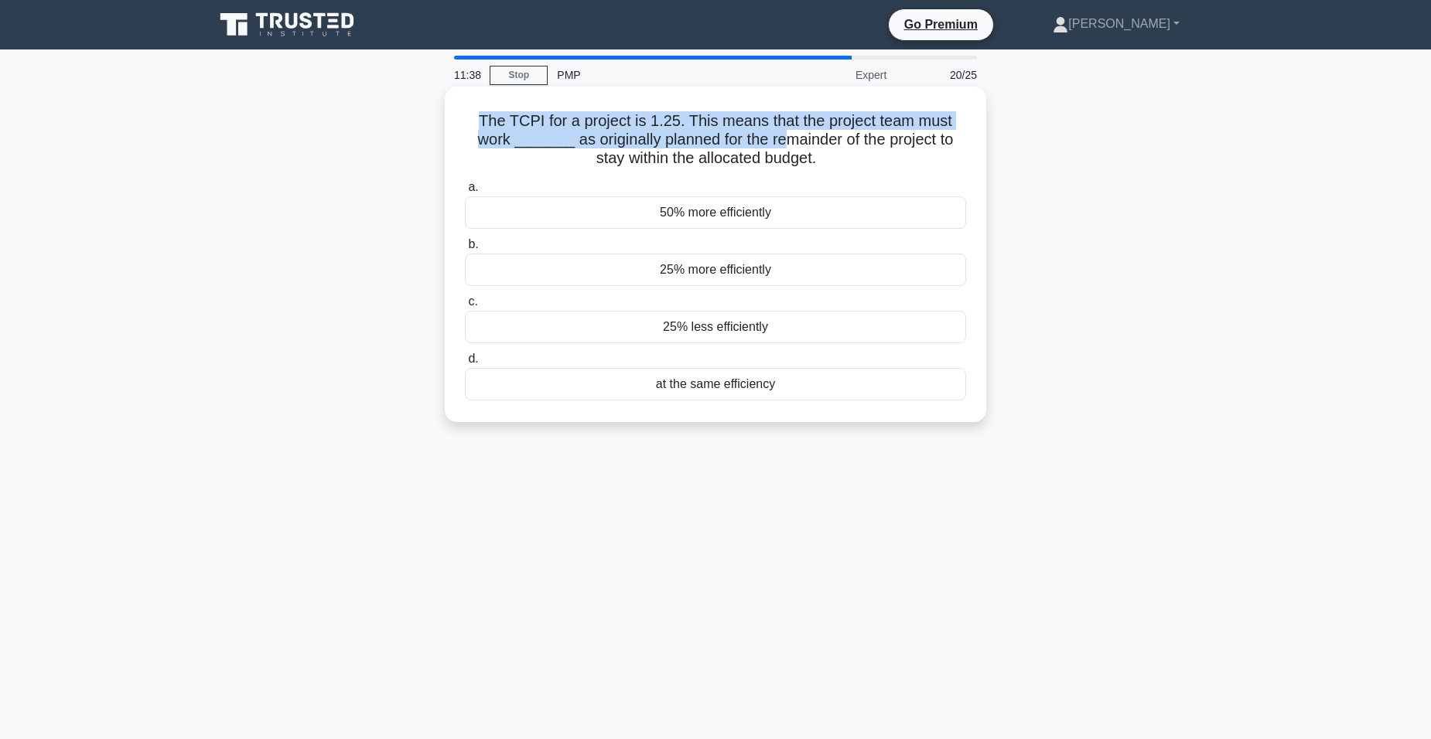
drag, startPoint x: 479, startPoint y: 119, endPoint x: 785, endPoint y: 149, distance: 307.7
click at [785, 149] on h5 "The TCPI for a project is 1.25. This means that the project team must work ____…" at bounding box center [715, 139] width 504 height 57
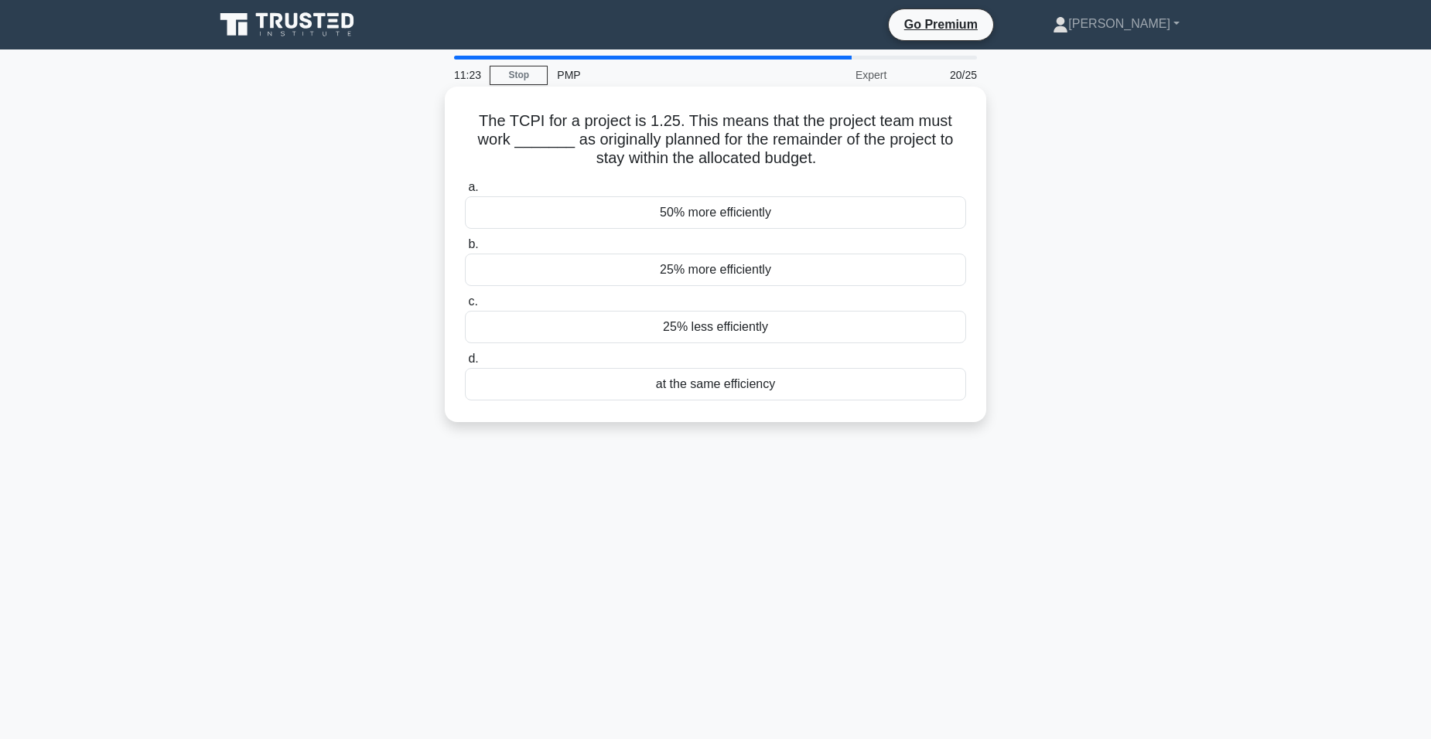
click at [724, 268] on div "25% more efficiently" at bounding box center [715, 270] width 501 height 32
click at [465, 250] on input "b. 25% more efficiently" at bounding box center [465, 245] width 0 height 10
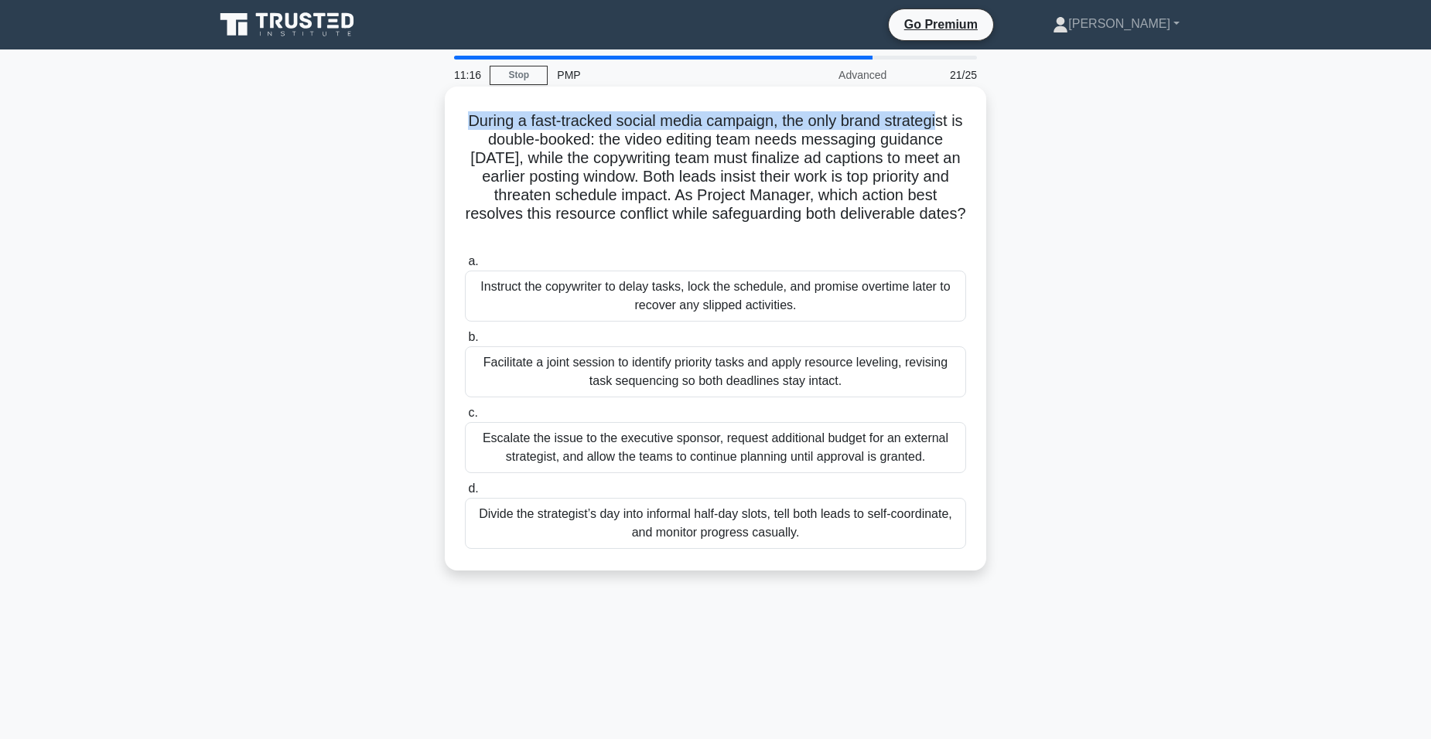
drag, startPoint x: 474, startPoint y: 122, endPoint x: 950, endPoint y: 129, distance: 475.7
click at [950, 129] on h5 "During a fast-tracked social media campaign, the only brand strategist is doubl…" at bounding box center [715, 176] width 504 height 131
drag, startPoint x: 950, startPoint y: 129, endPoint x: 915, endPoint y: 170, distance: 53.8
click at [935, 172] on h5 "During a fast-tracked social media campaign, the only brand strategist is doubl…" at bounding box center [715, 176] width 504 height 131
drag, startPoint x: 469, startPoint y: 121, endPoint x: 951, endPoint y: 128, distance: 481.9
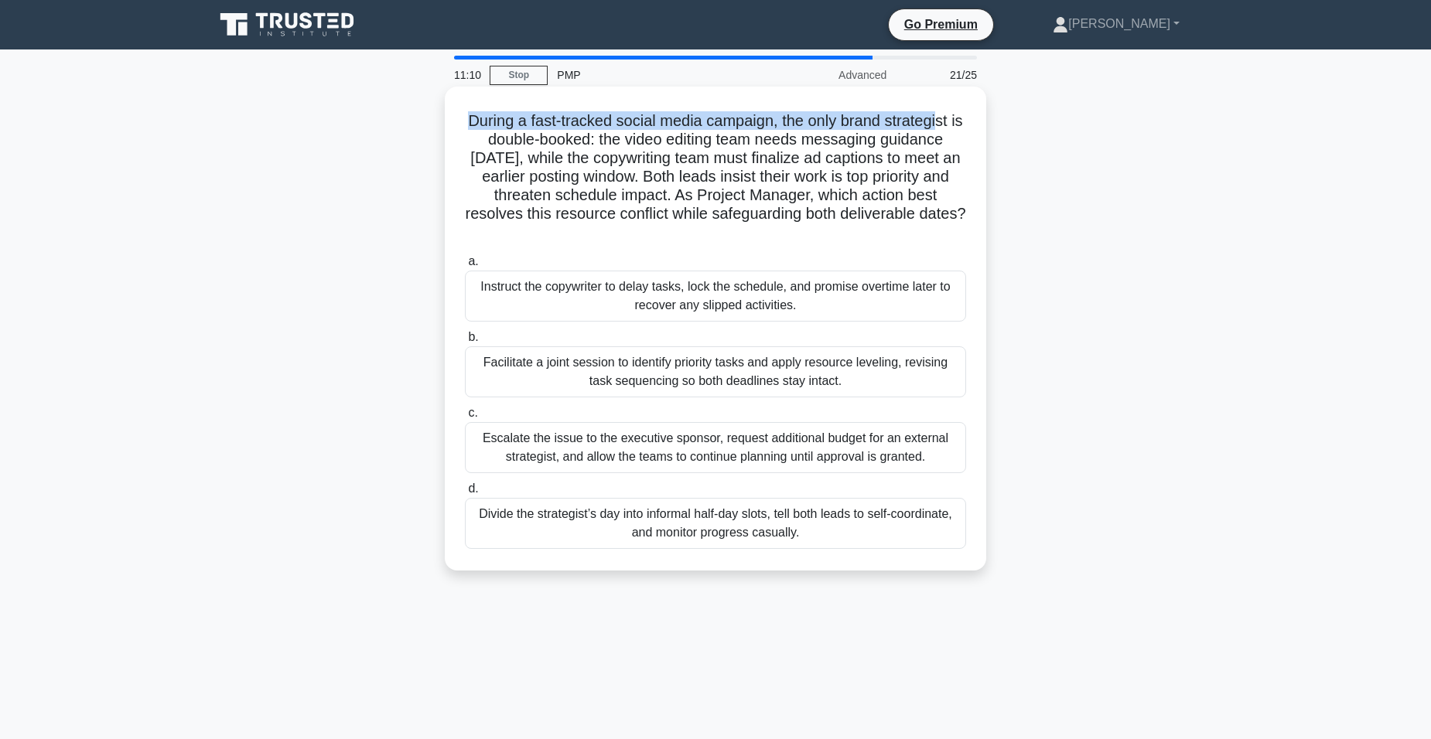
click at [951, 128] on h5 "During a fast-tracked social media campaign, the only brand strategist is doubl…" at bounding box center [715, 176] width 504 height 131
click at [461, 118] on div "During a fast-tracked social media campaign, the only brand strategist is doubl…" at bounding box center [715, 329] width 529 height 472
click at [677, 380] on div "Facilitate a joint session to identify priority tasks and apply resource leveli…" at bounding box center [715, 372] width 501 height 51
click at [465, 343] on input "b. Facilitate a joint session to identify priority tasks and apply resource lev…" at bounding box center [465, 338] width 0 height 10
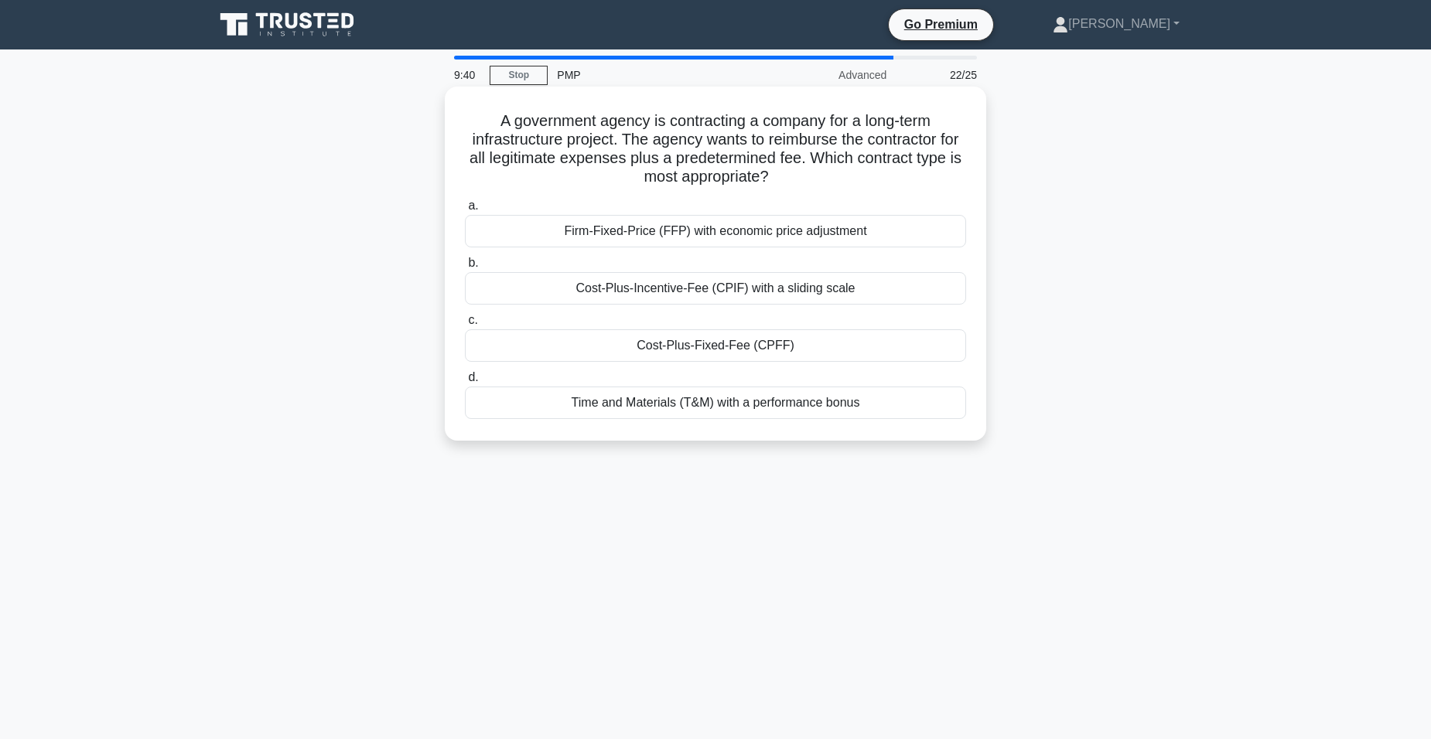
click at [756, 349] on div "Cost-Plus-Fixed-Fee (CPFF)" at bounding box center [715, 345] width 501 height 32
click at [465, 326] on input "c. Cost-Plus-Fixed-Fee (CPFF)" at bounding box center [465, 321] width 0 height 10
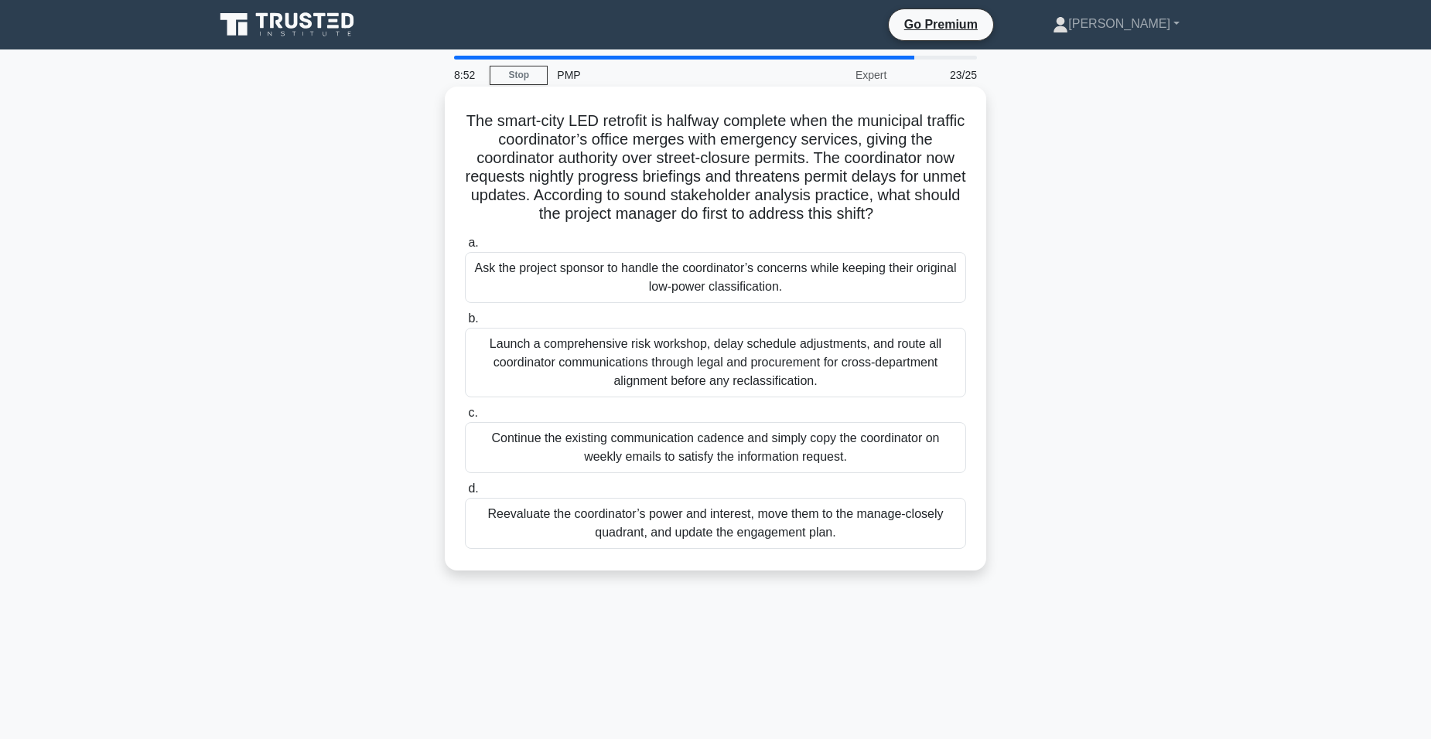
click at [691, 524] on div "Reevaluate the coordinator’s power and interest, move them to the manage-closel…" at bounding box center [715, 523] width 501 height 51
click at [465, 494] on input "d. Reevaluate the coordinator’s power and interest, move them to the manage-clo…" at bounding box center [465, 489] width 0 height 10
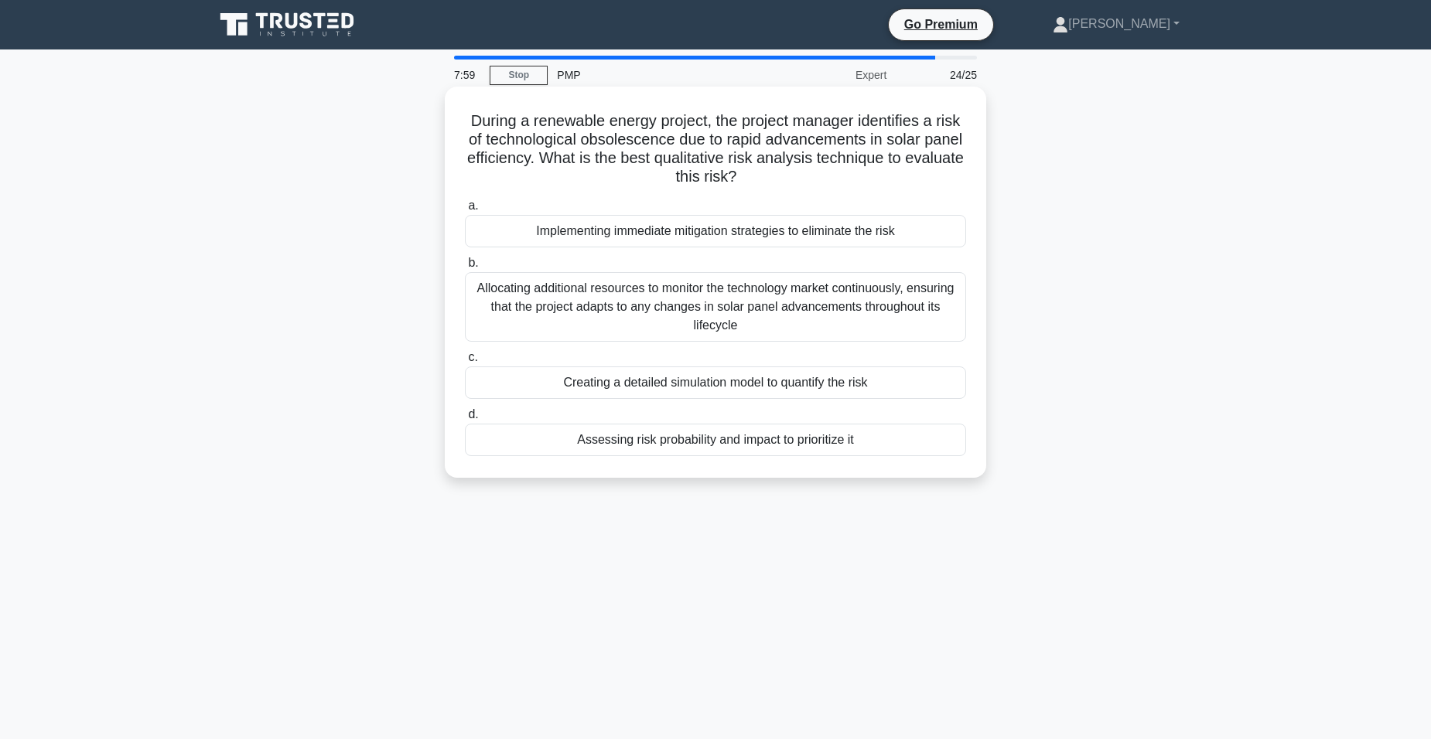
click at [626, 295] on div "Allocating additional resources to monitor the technology market continuously, …" at bounding box center [715, 307] width 501 height 70
click at [465, 268] on input "b. Allocating additional resources to monitor the technology market continuousl…" at bounding box center [465, 263] width 0 height 10
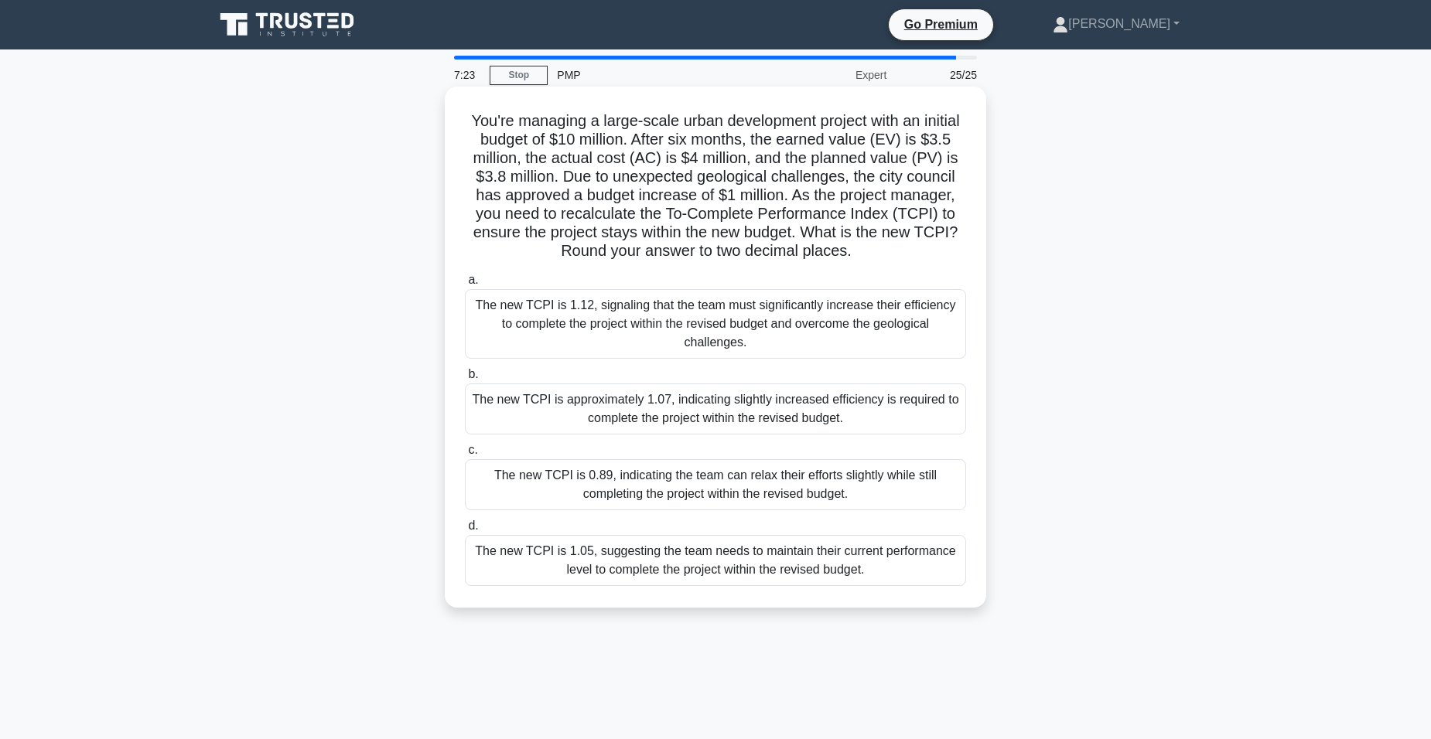
click at [797, 319] on div "The new TCPI is 1.12, signaling that the team must significantly increase their…" at bounding box center [715, 324] width 501 height 70
click at [465, 285] on input "a. The new TCPI is 1.12, signaling that the team must significantly increase th…" at bounding box center [465, 280] width 0 height 10
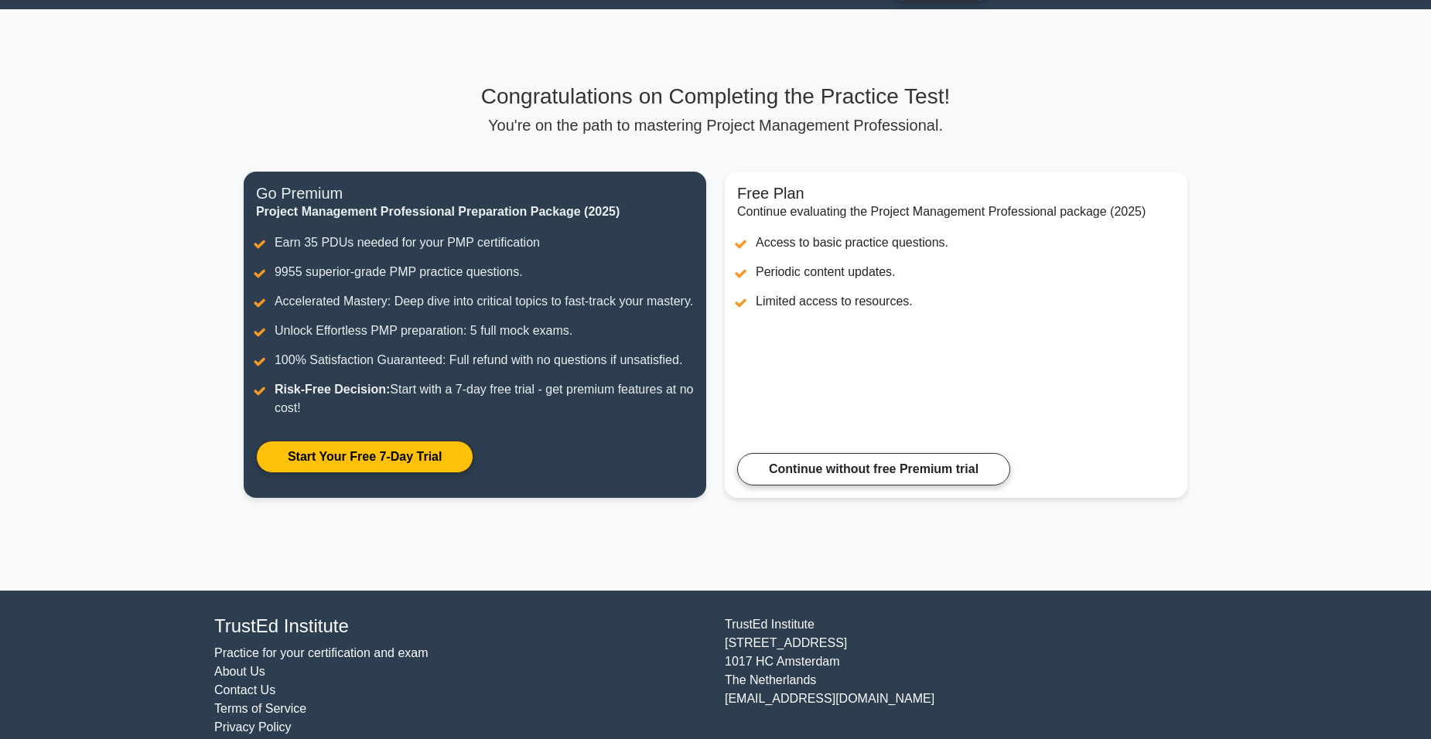
scroll to position [81, 0]
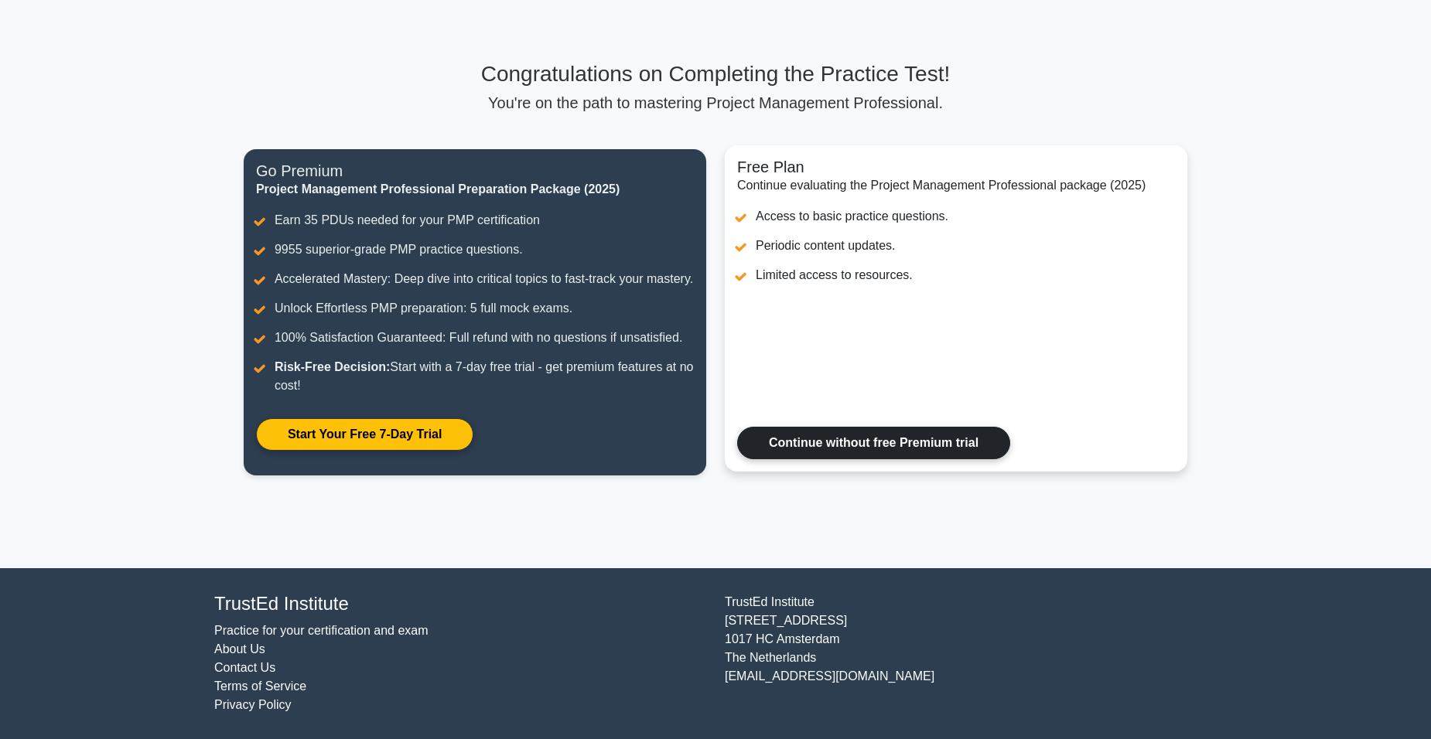
click at [903, 445] on link "Continue without free Premium trial" at bounding box center [873, 443] width 273 height 32
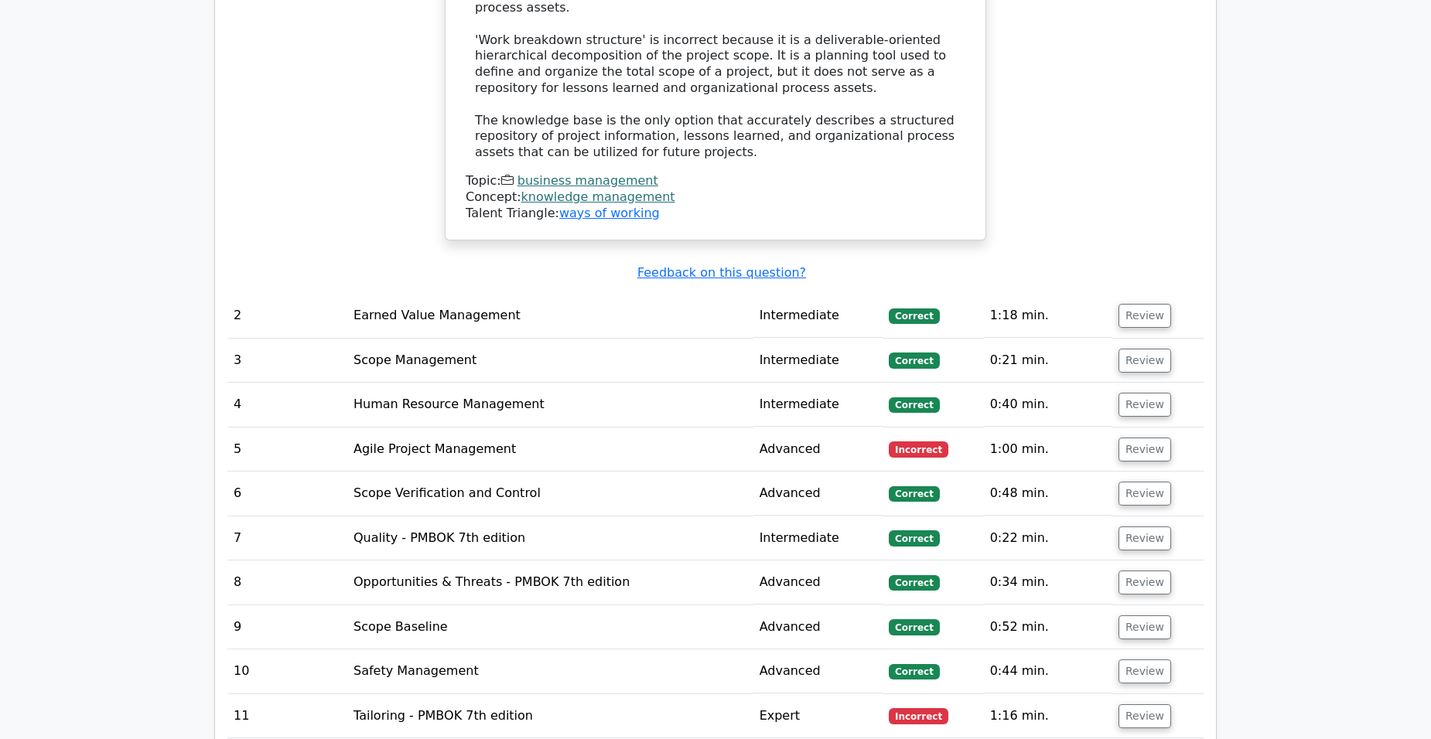
scroll to position [2630, 0]
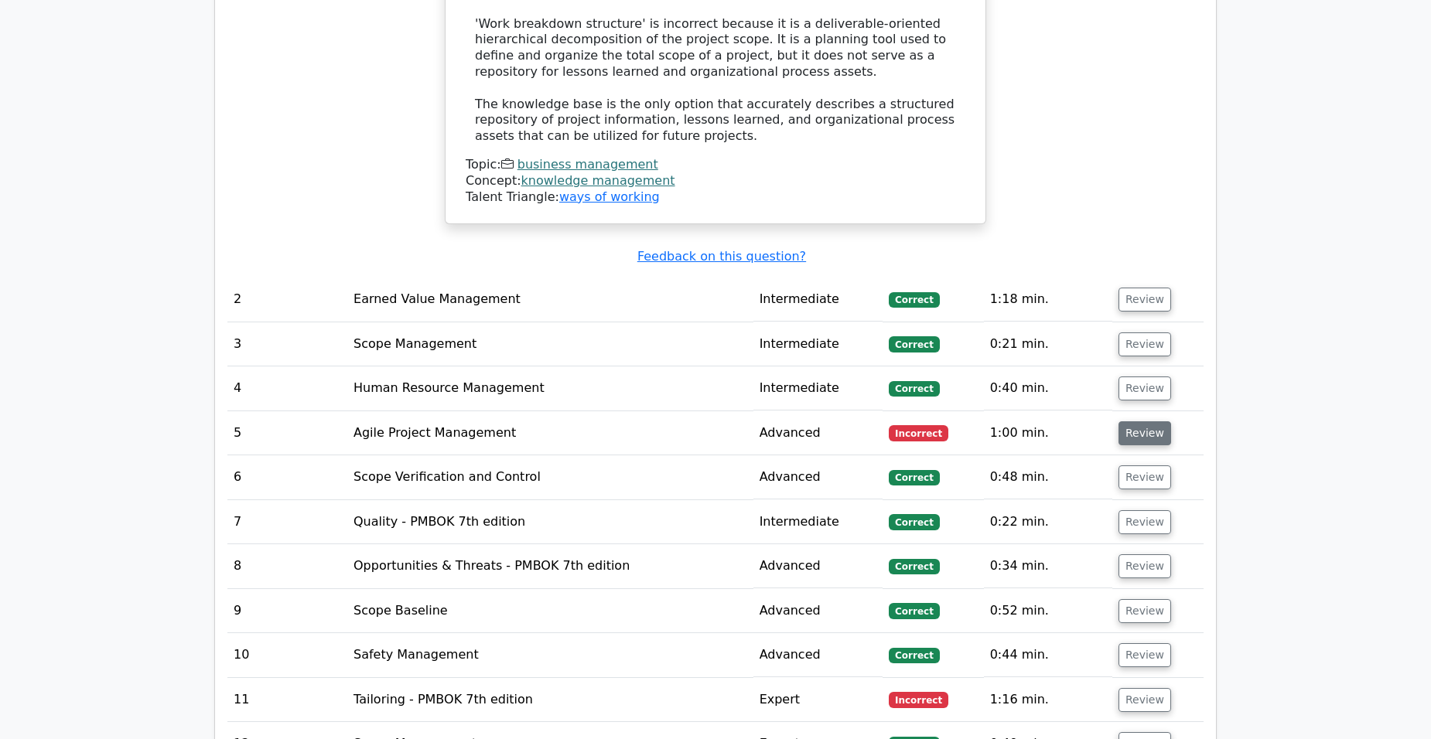
click at [1129, 422] on button "Review" at bounding box center [1144, 434] width 53 height 24
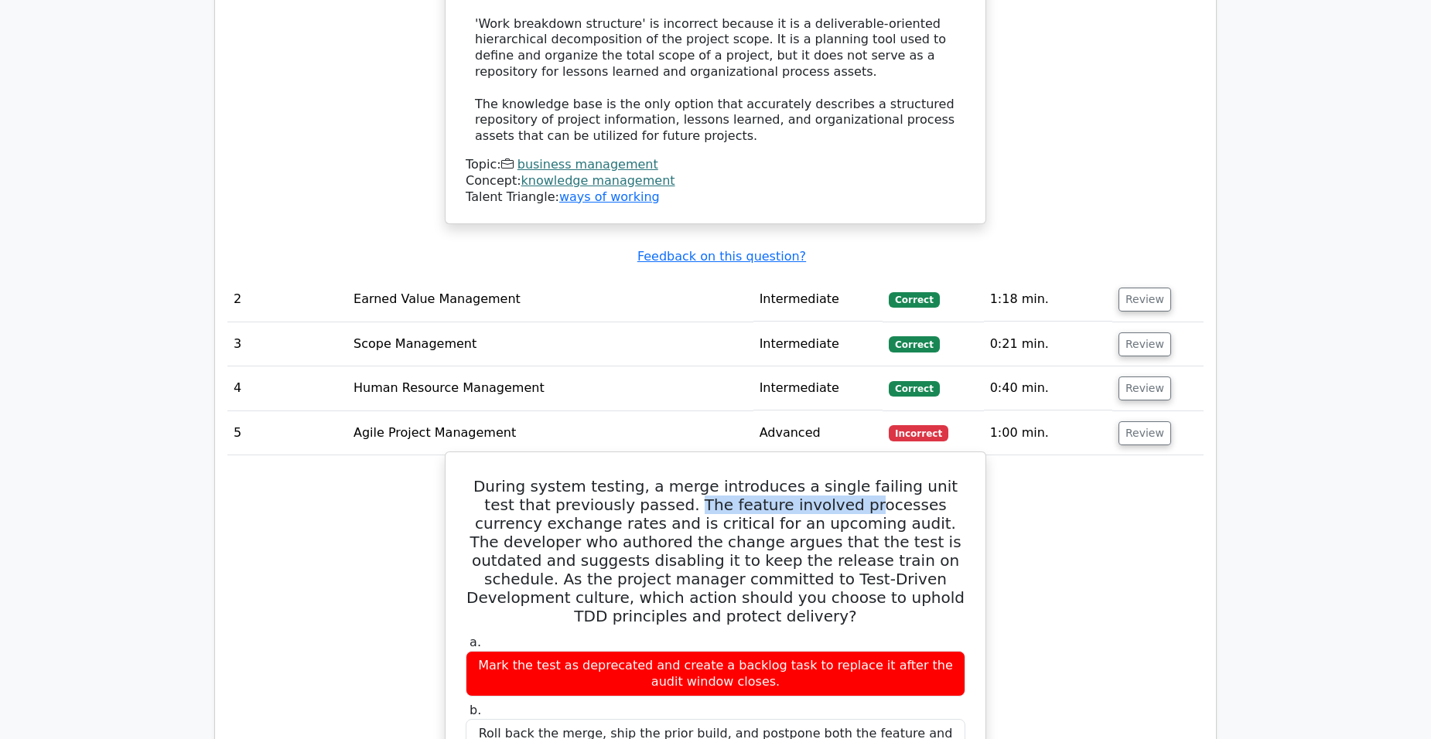
drag, startPoint x: 604, startPoint y: 396, endPoint x: 771, endPoint y: 398, distance: 167.1
click at [771, 477] on h5 "During system testing, a merge introduces a single failing unit test that previ…" at bounding box center [715, 551] width 503 height 149
click at [603, 477] on h5 "During system testing, a merge introduces a single failing unit test that previ…" at bounding box center [715, 551] width 503 height 149
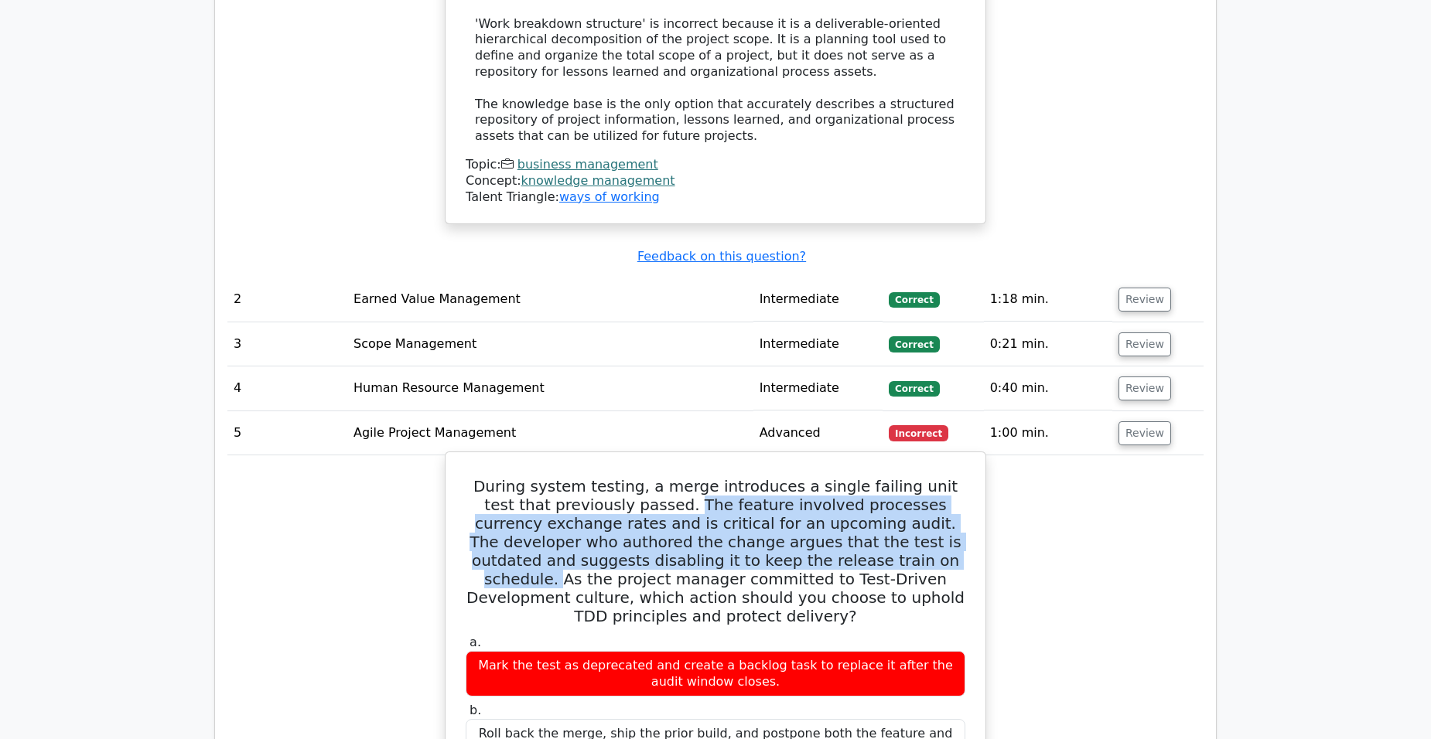
drag, startPoint x: 606, startPoint y: 399, endPoint x: 718, endPoint y: 453, distance: 123.8
click at [718, 477] on h5 "During system testing, a merge introduces a single failing unit test that previ…" at bounding box center [715, 551] width 503 height 149
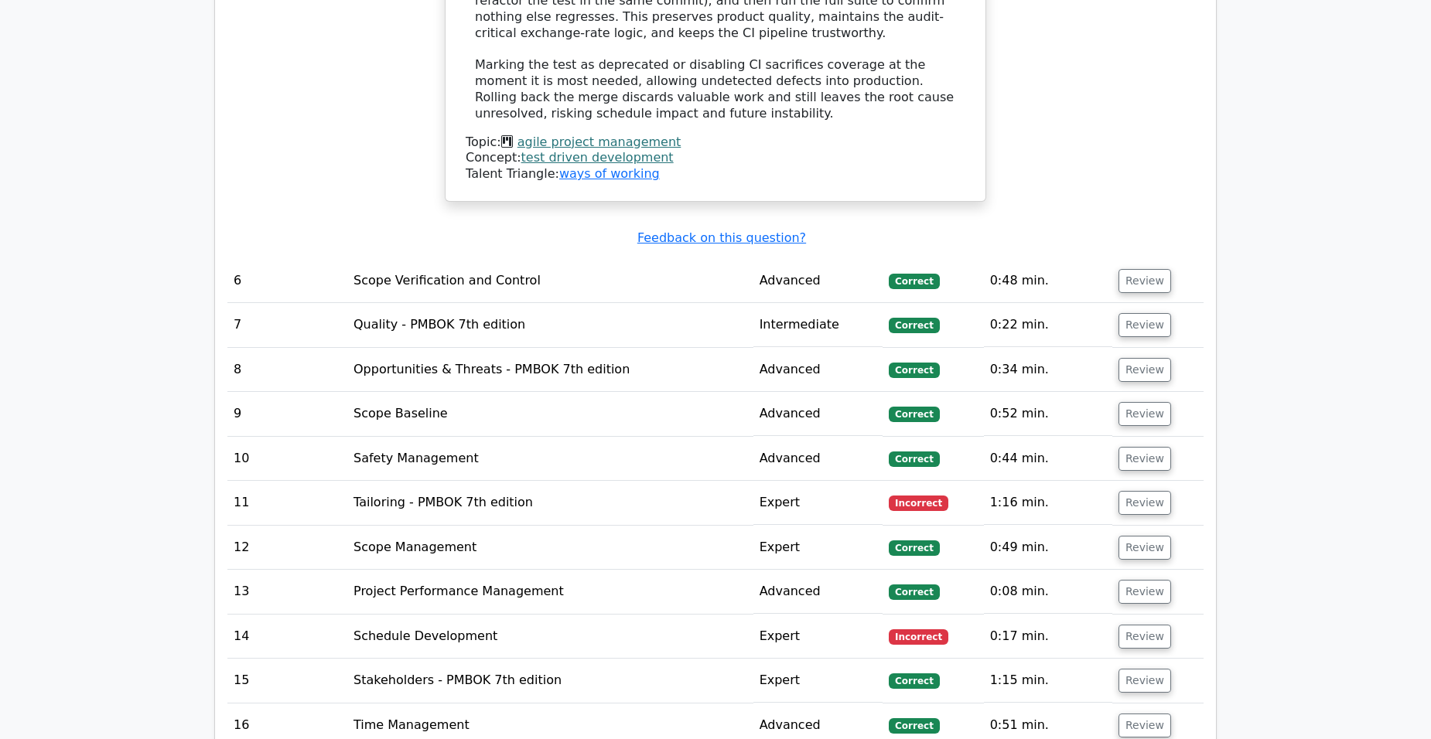
scroll to position [3713, 0]
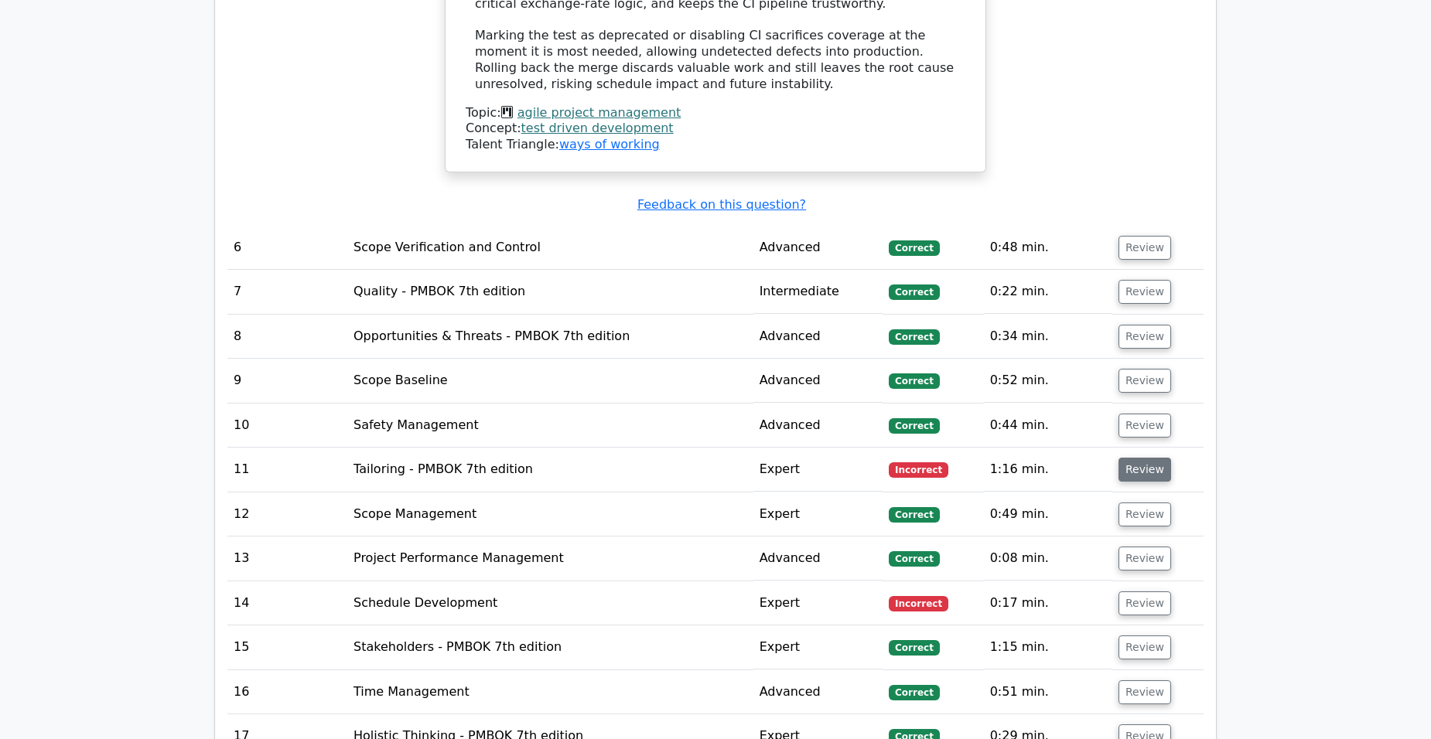
click at [1128, 458] on button "Review" at bounding box center [1144, 470] width 53 height 24
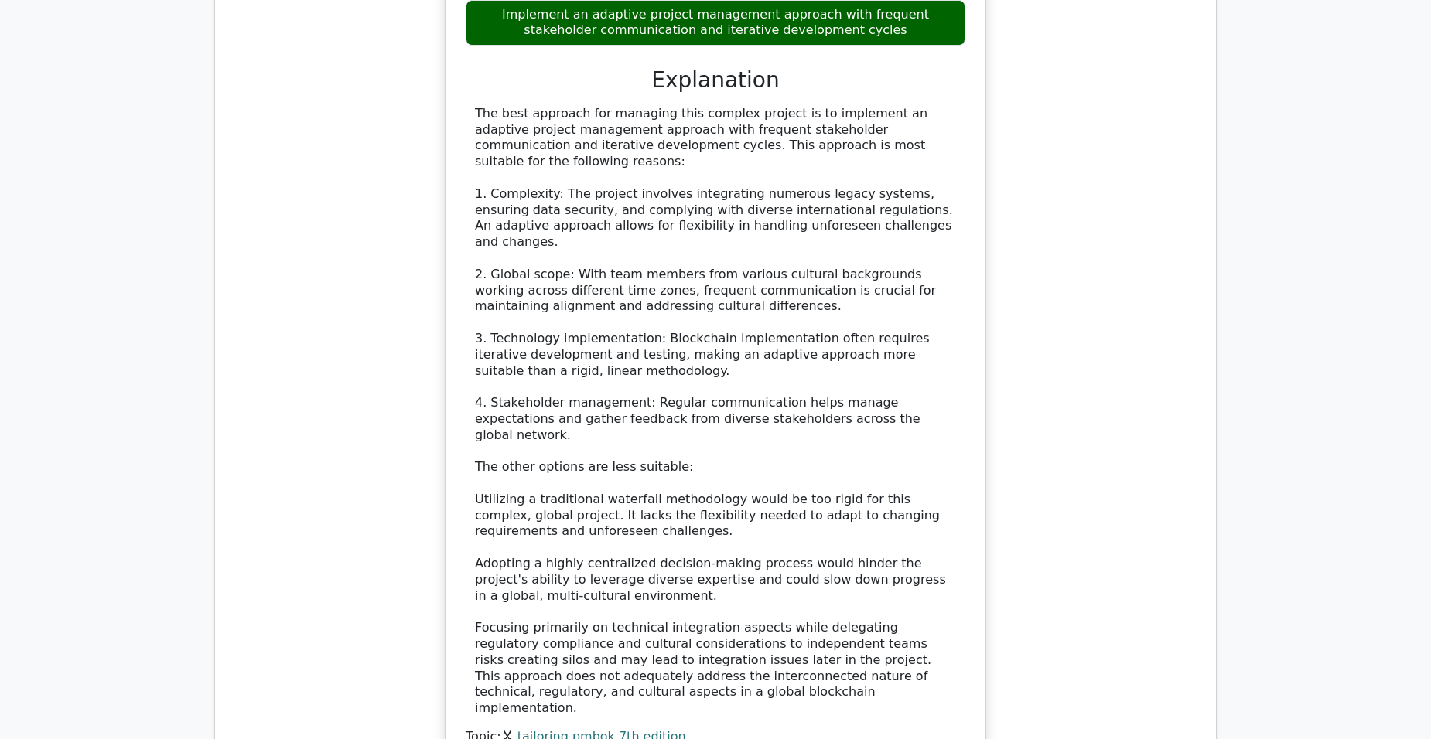
scroll to position [4950, 0]
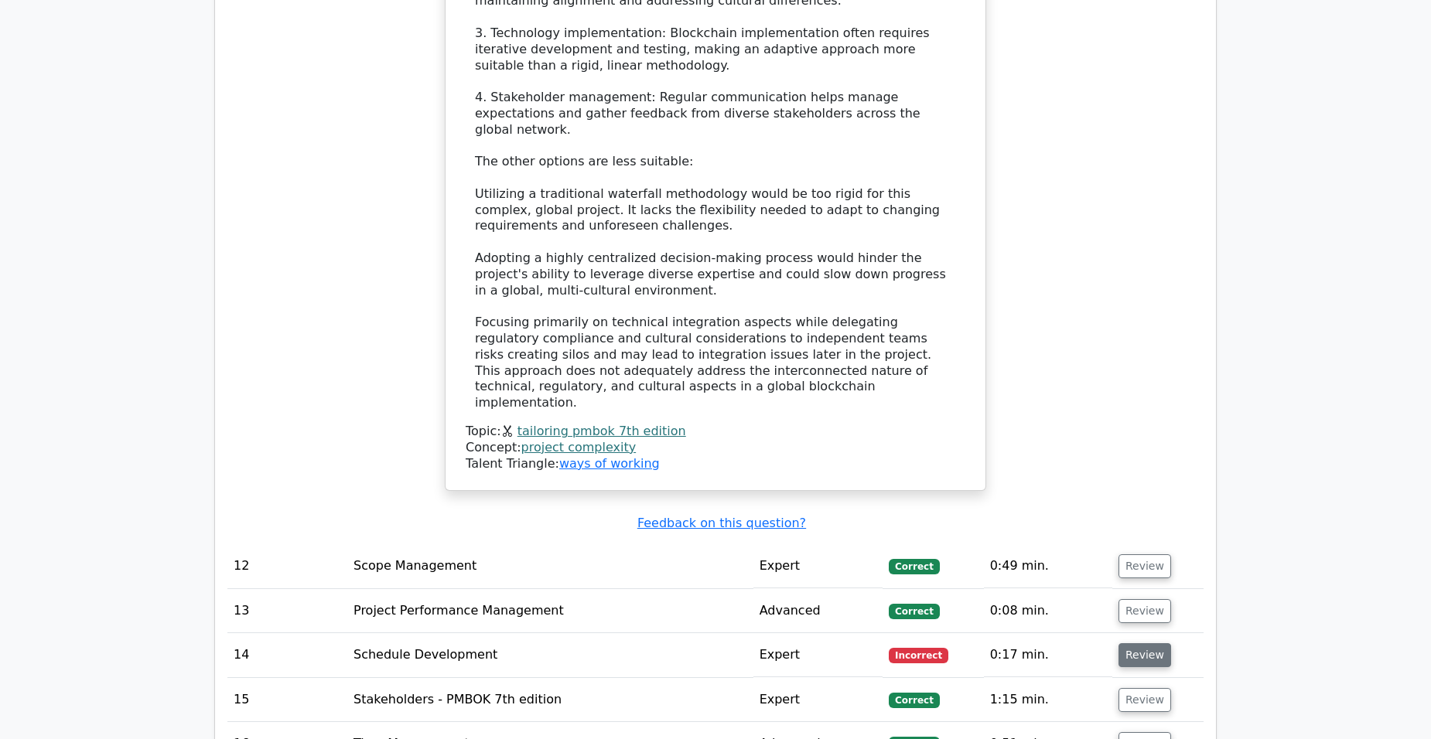
click at [1128, 644] on button "Review" at bounding box center [1144, 656] width 53 height 24
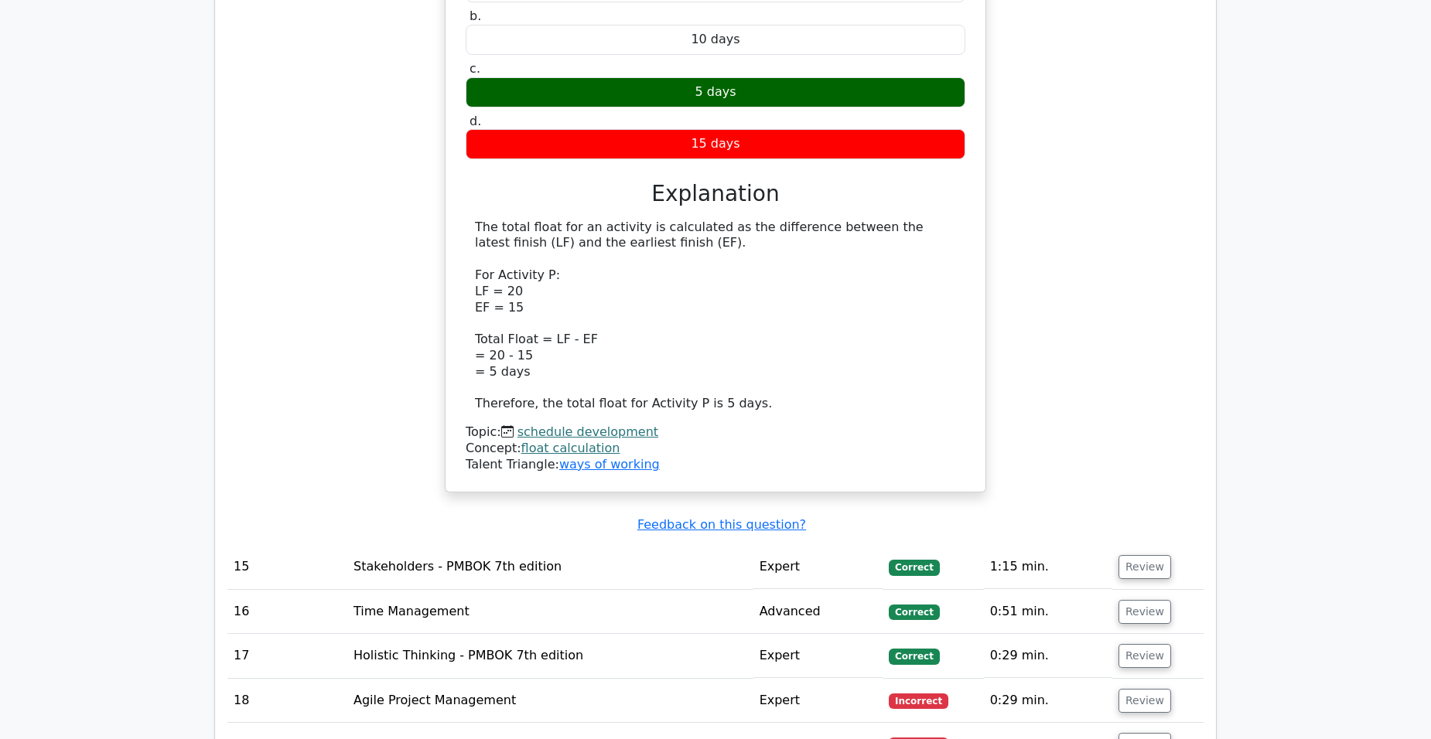
scroll to position [5801, 0]
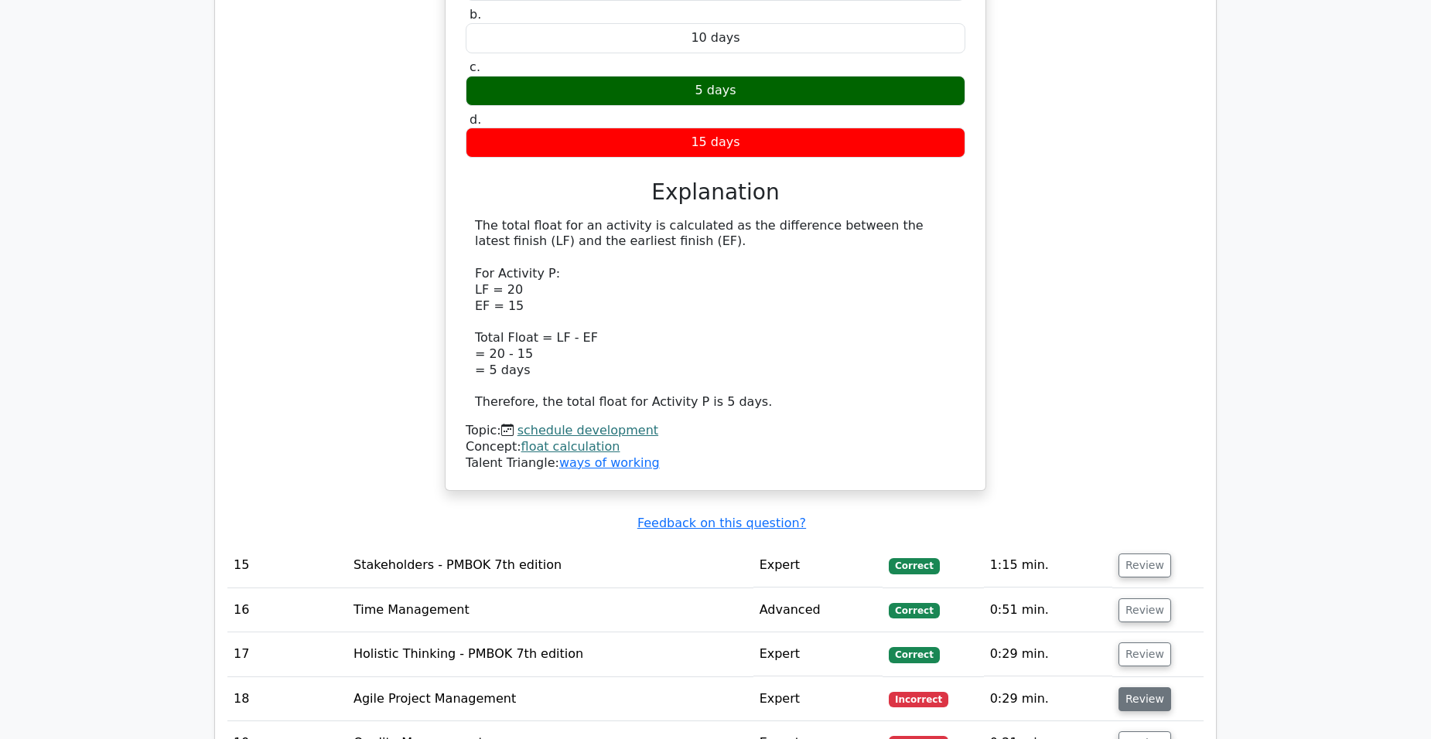
click at [1134, 688] on button "Review" at bounding box center [1144, 700] width 53 height 24
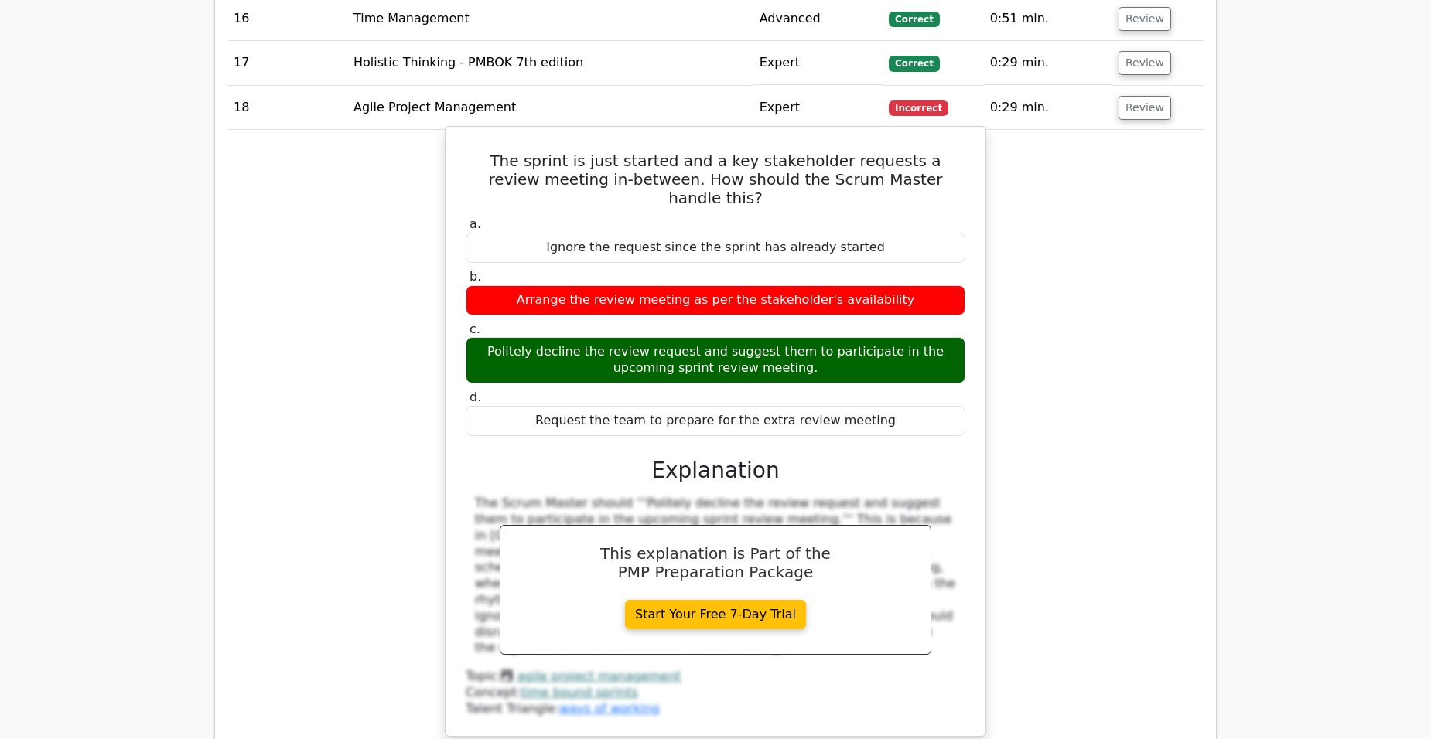
scroll to position [6497, 0]
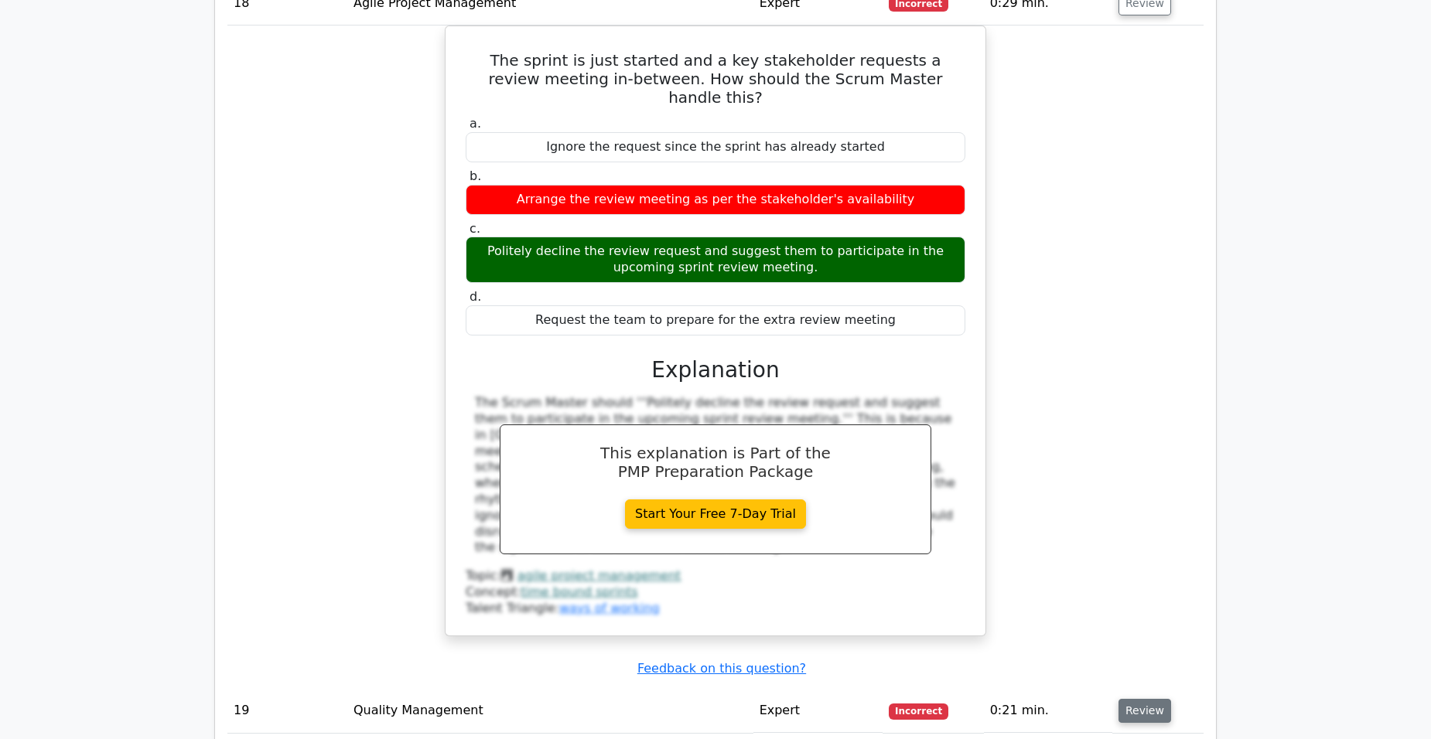
click at [1136, 699] on button "Review" at bounding box center [1144, 711] width 53 height 24
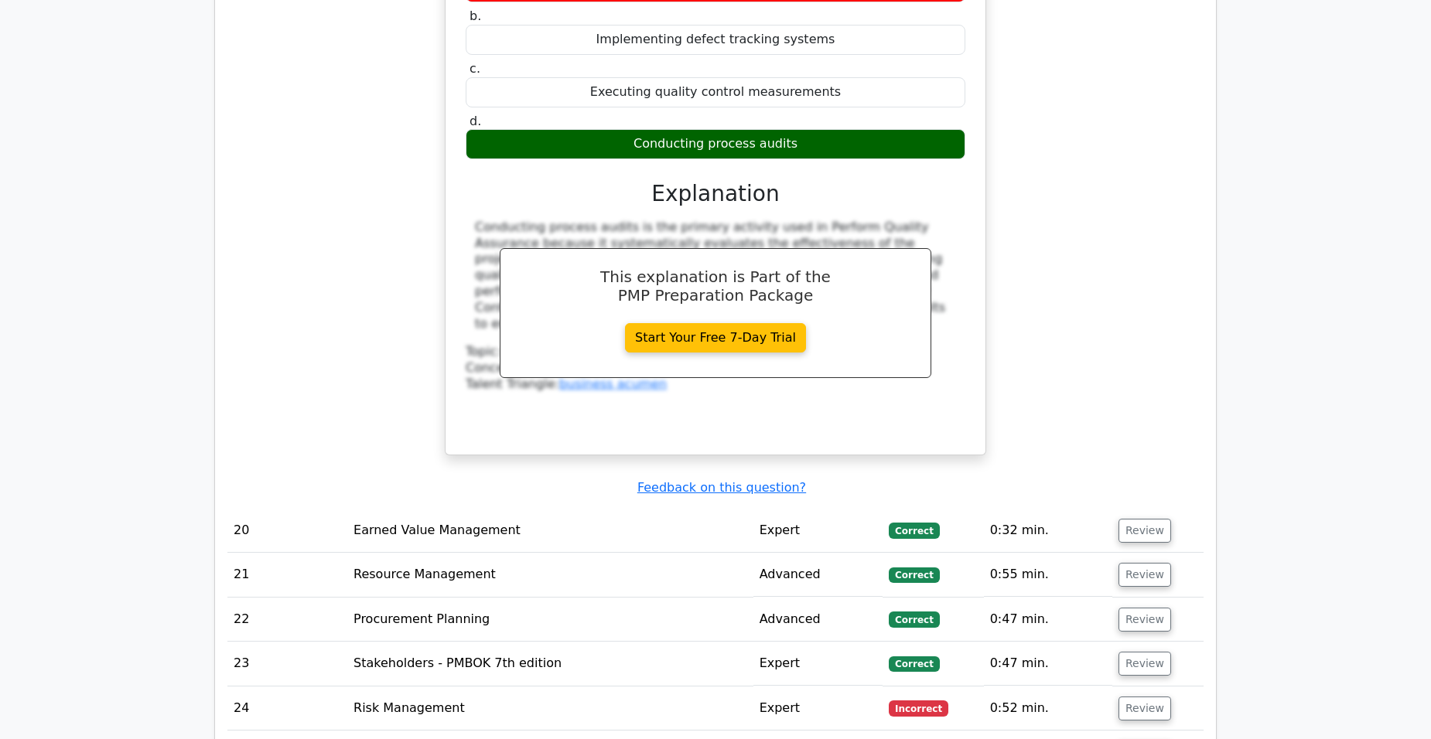
scroll to position [7348, 0]
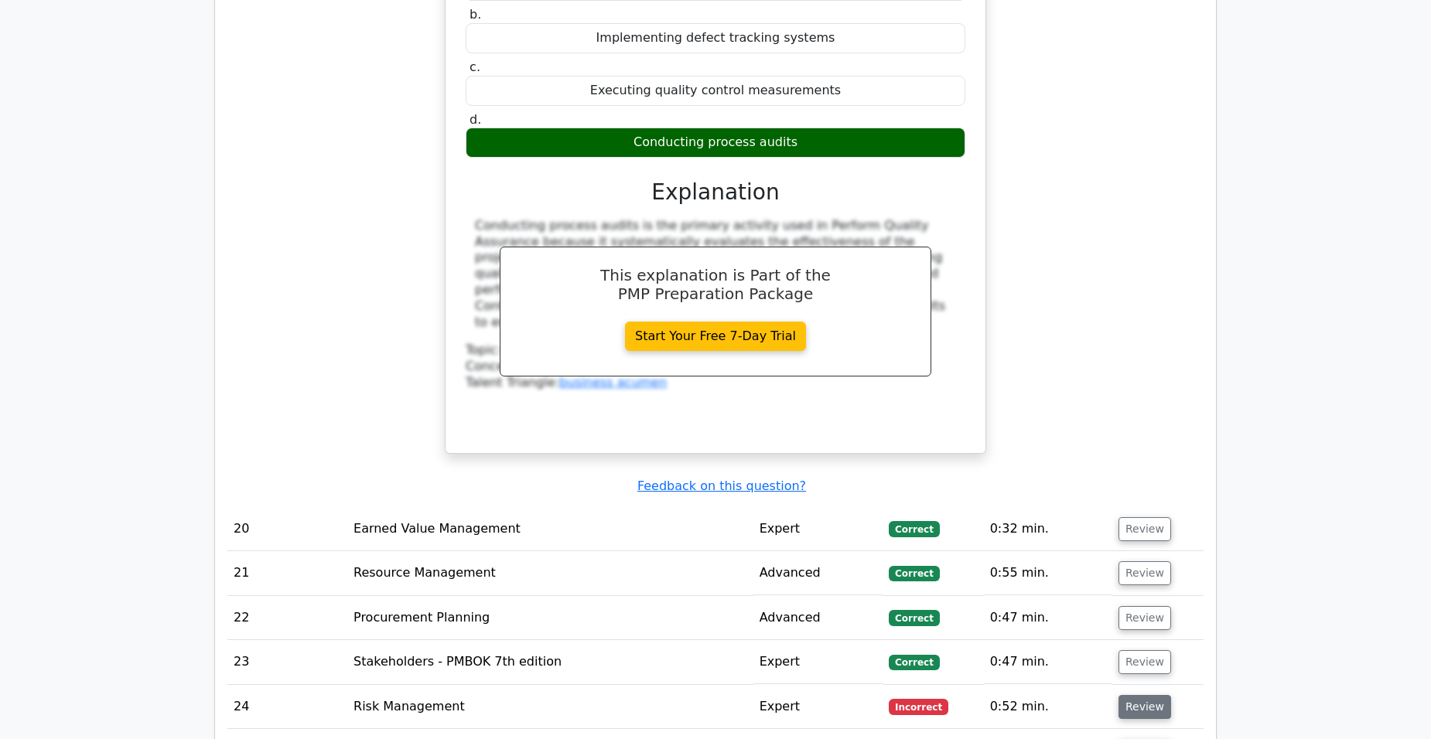
click at [1131, 695] on button "Review" at bounding box center [1144, 707] width 53 height 24
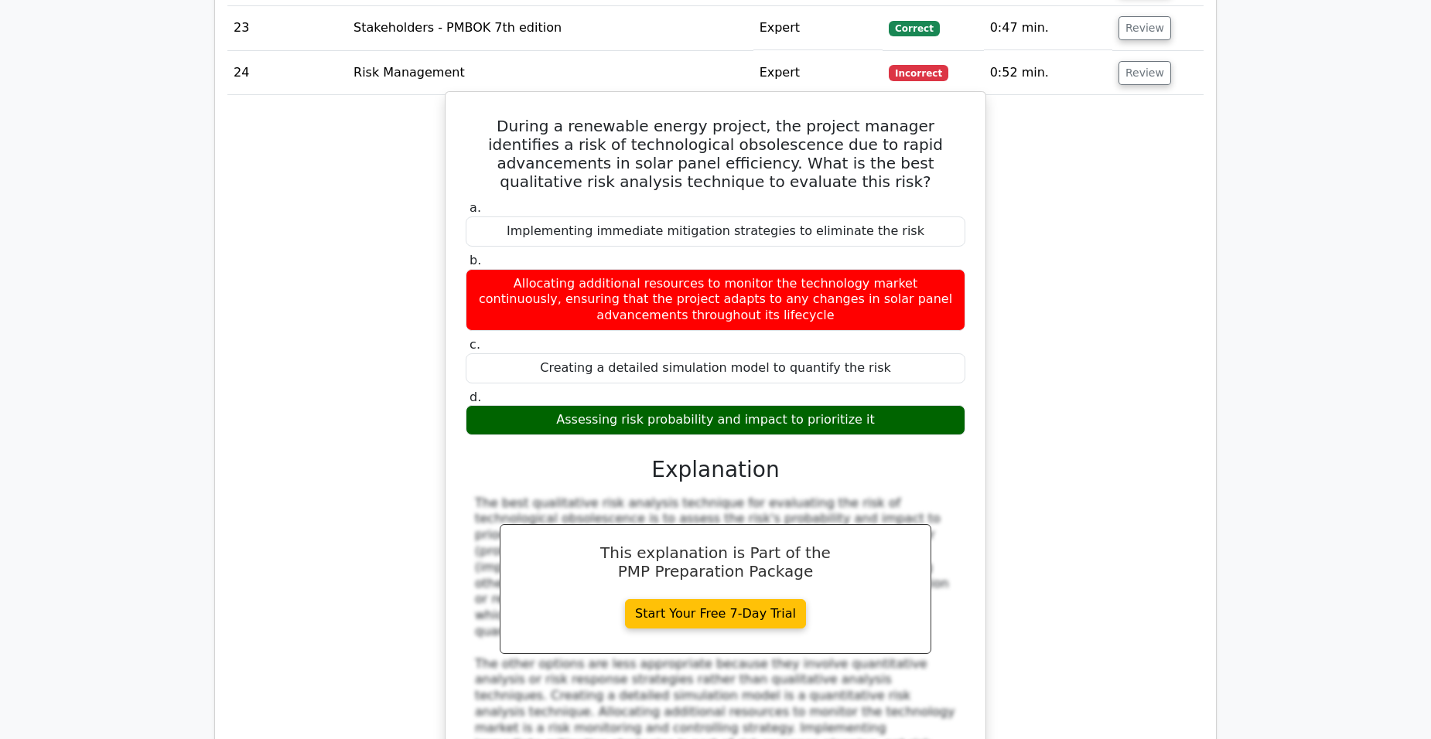
scroll to position [8121, 0]
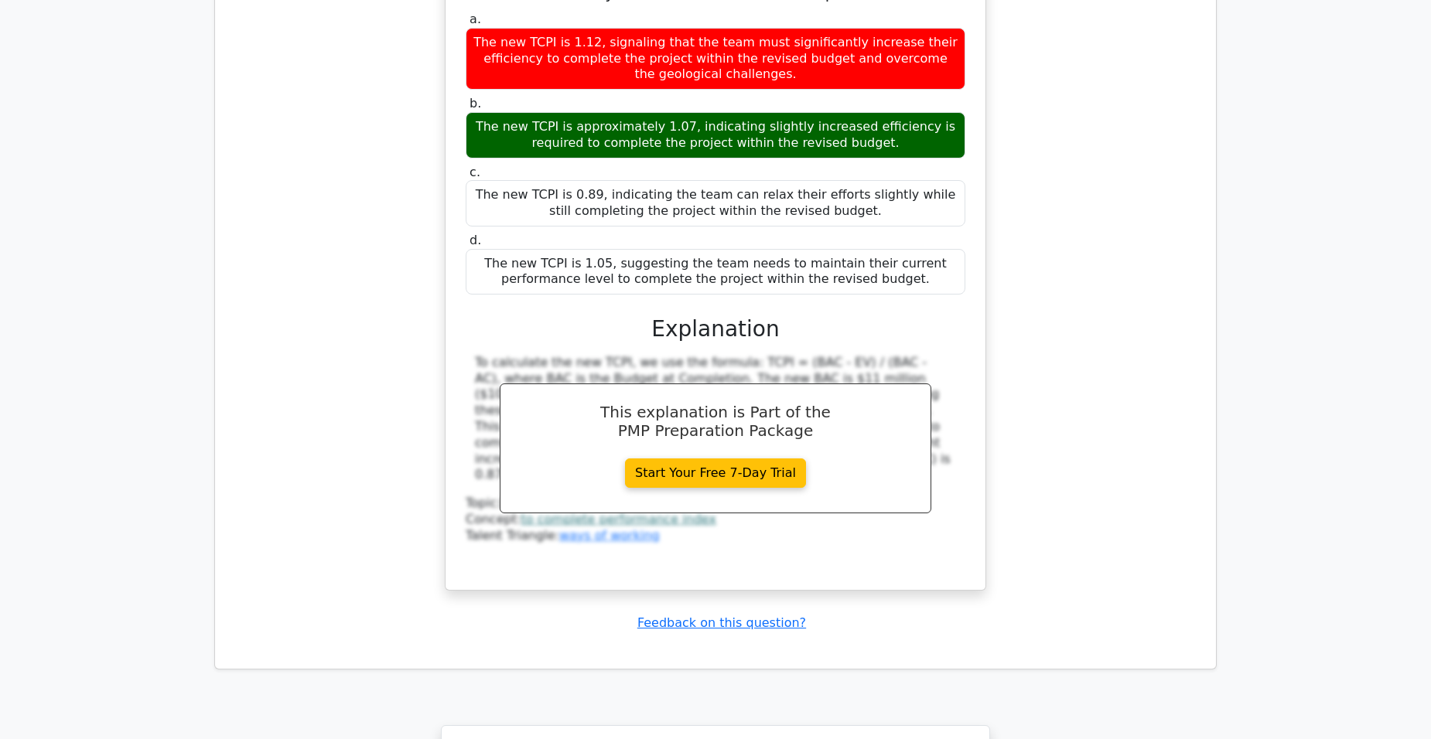
scroll to position [9477, 0]
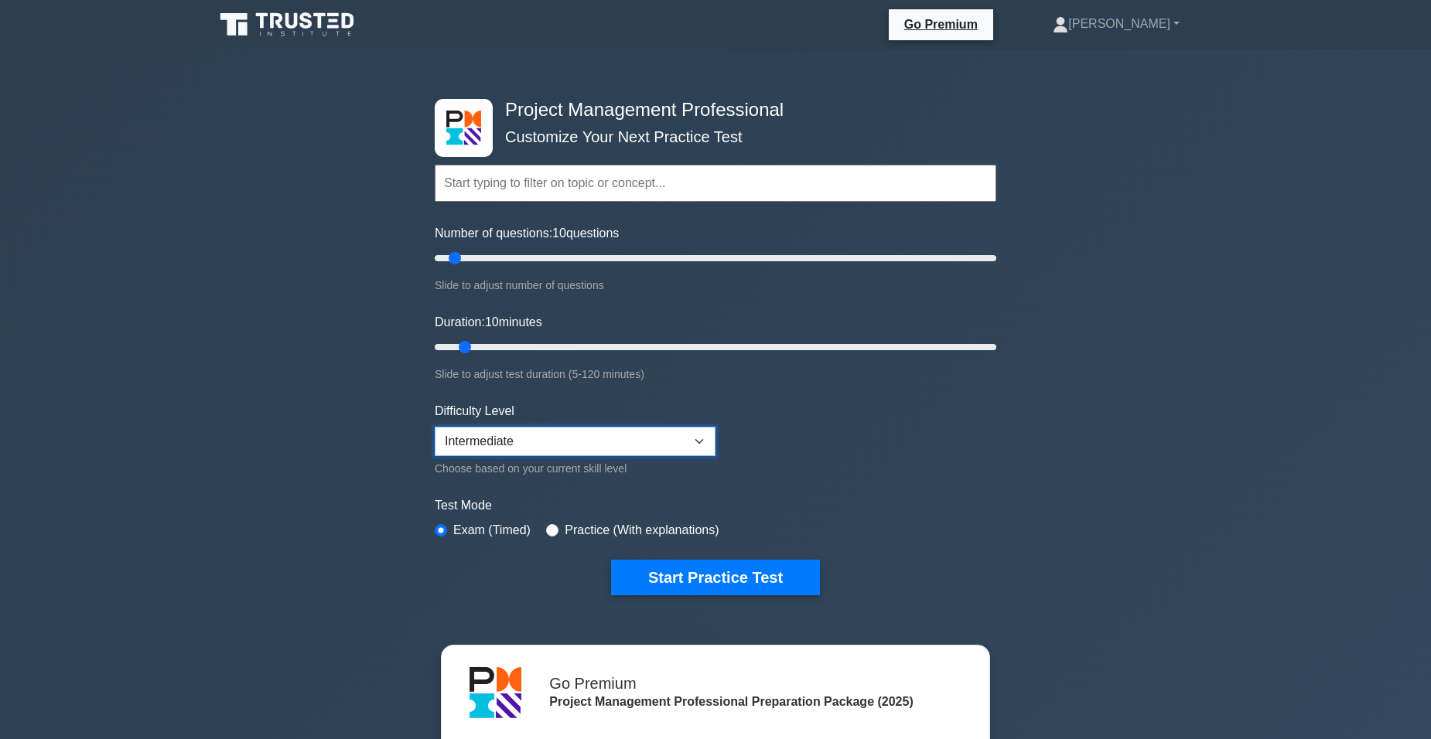
click at [702, 441] on select "Beginner Intermediate Expert" at bounding box center [575, 441] width 281 height 29
